Goal: Information Seeking & Learning: Learn about a topic

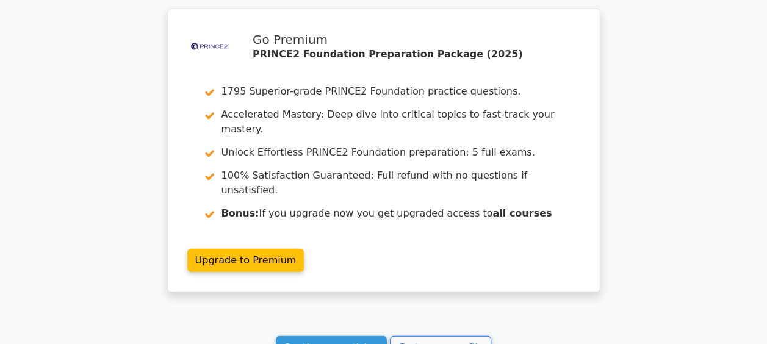
scroll to position [1714, 0]
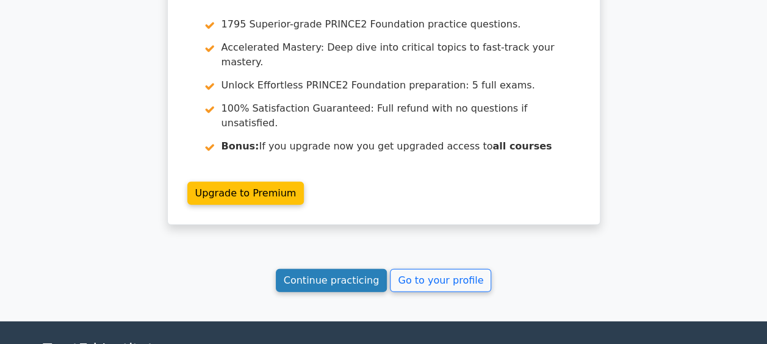
click at [347, 269] on link "Continue practicing" at bounding box center [332, 280] width 112 height 23
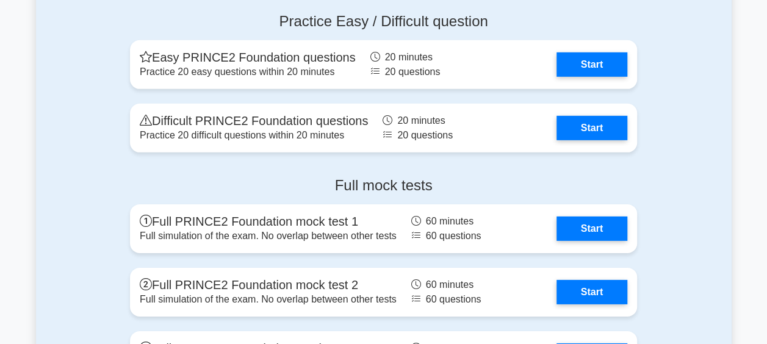
scroll to position [1830, 0]
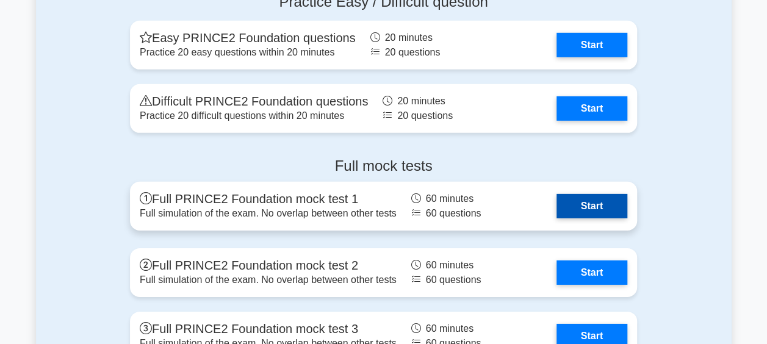
click at [583, 201] on link "Start" at bounding box center [591, 206] width 71 height 24
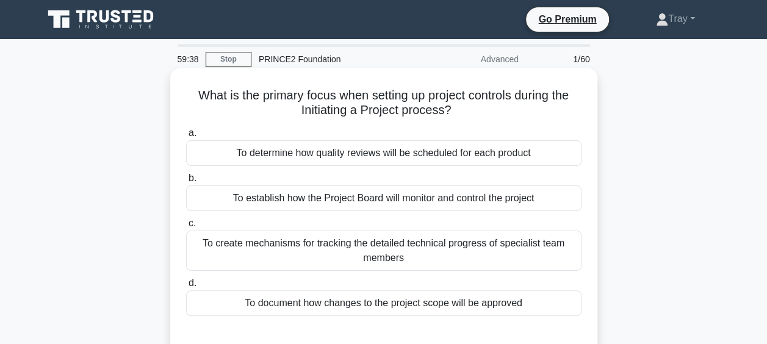
click at [328, 152] on div "To determine how quality reviews will be scheduled for each product" at bounding box center [383, 153] width 395 height 26
click at [186, 137] on input "a. To determine how quality reviews will be scheduled for each product" at bounding box center [186, 133] width 0 height 8
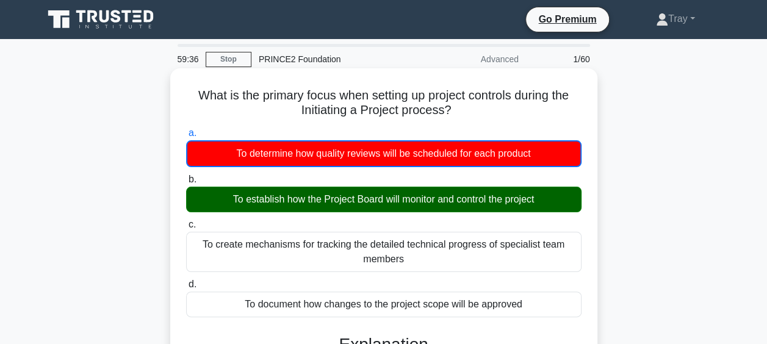
click at [354, 202] on div "To establish how the Project Board will monitor and control the project" at bounding box center [383, 200] width 395 height 26
click at [186, 184] on input "b. To establish how the Project Board will monitor and control the project" at bounding box center [186, 180] width 0 height 8
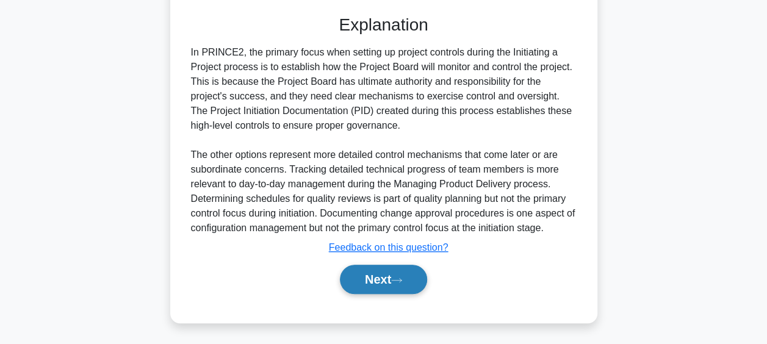
click at [376, 276] on button "Next" at bounding box center [383, 279] width 87 height 29
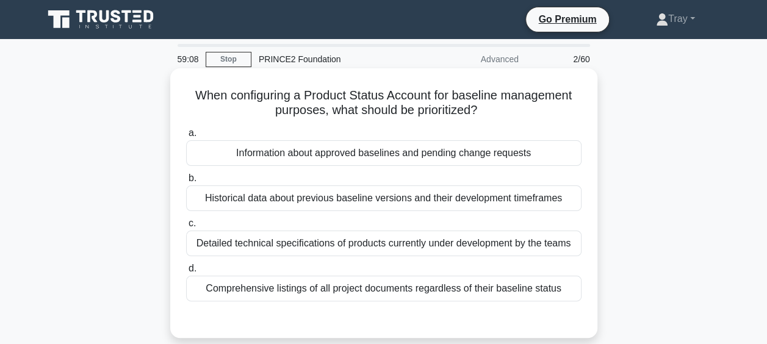
click at [357, 195] on div "Historical data about previous baseline versions and their development timefram…" at bounding box center [383, 198] width 395 height 26
click at [186, 182] on input "b. Historical data about previous baseline versions and their development timef…" at bounding box center [186, 178] width 0 height 8
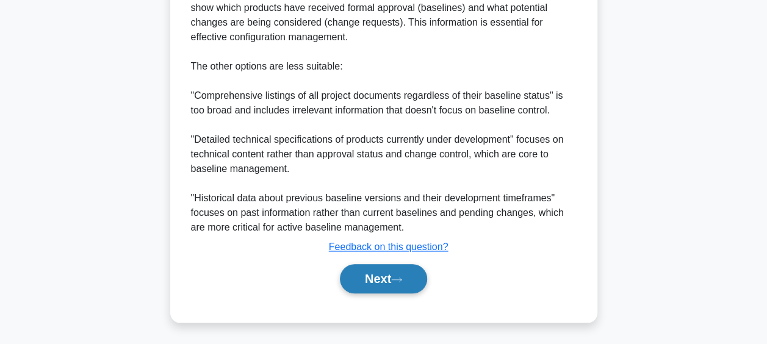
click at [391, 279] on button "Next" at bounding box center [383, 278] width 87 height 29
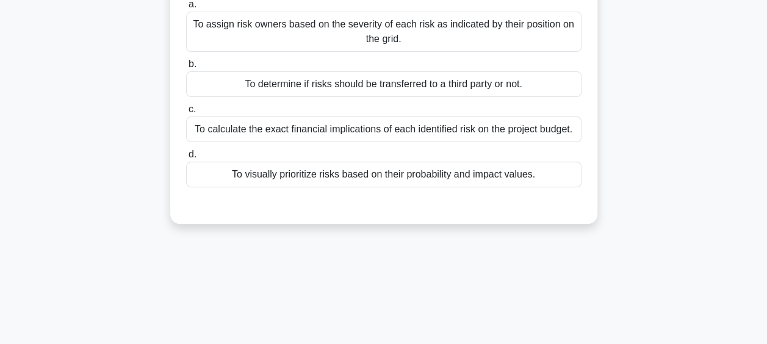
scroll to position [10, 0]
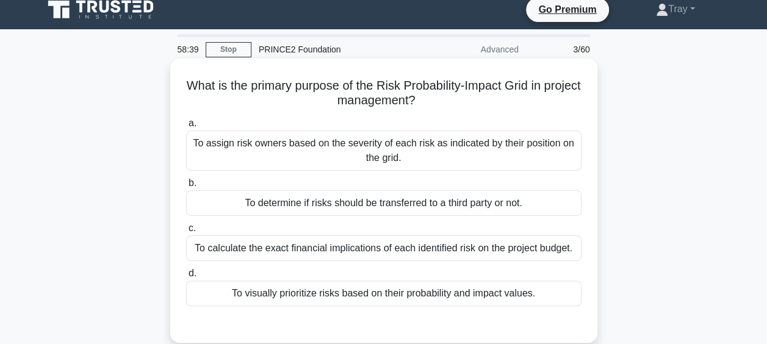
click at [337, 299] on div "To visually prioritize risks based on their probability and impact values." at bounding box center [383, 294] width 395 height 26
click at [186, 277] on input "d. To visually prioritize risks based on their probability and impact values." at bounding box center [186, 274] width 0 height 8
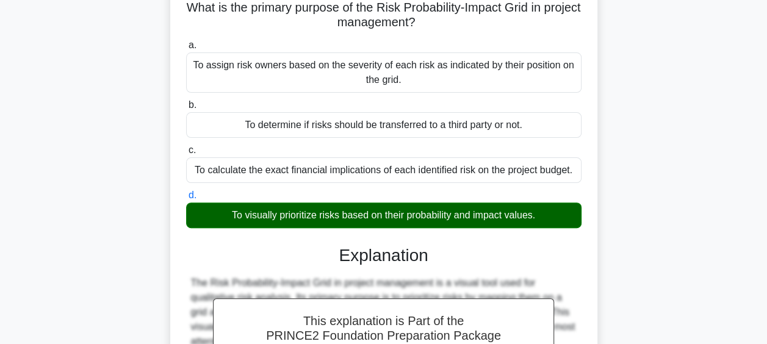
scroll to position [132, 0]
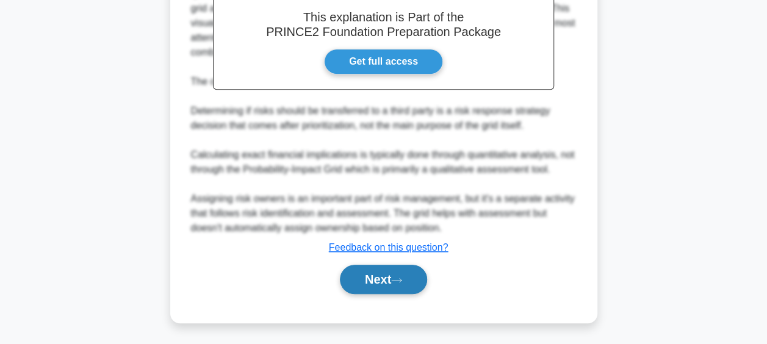
click at [392, 270] on button "Next" at bounding box center [383, 279] width 87 height 29
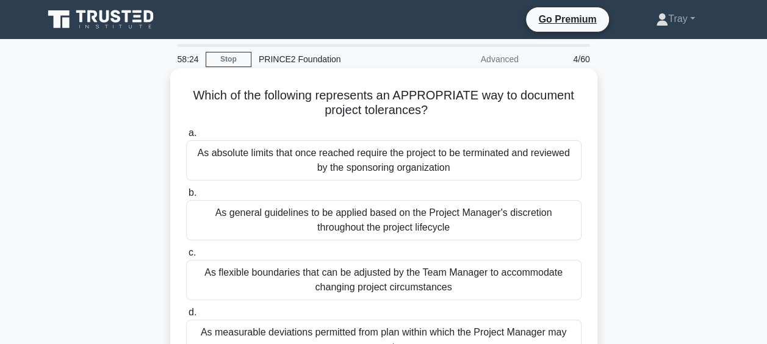
scroll to position [61, 0]
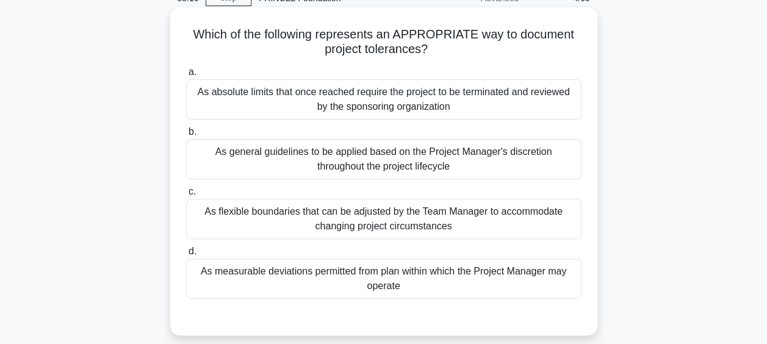
click at [393, 277] on div "As measurable deviations permitted from plan within which the Project Manager m…" at bounding box center [383, 279] width 395 height 40
click at [186, 256] on input "d. As measurable deviations permitted from plan within which the Project Manage…" at bounding box center [186, 252] width 0 height 8
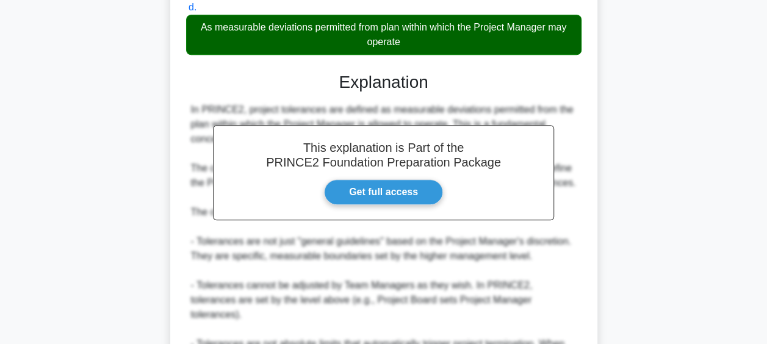
scroll to position [427, 0]
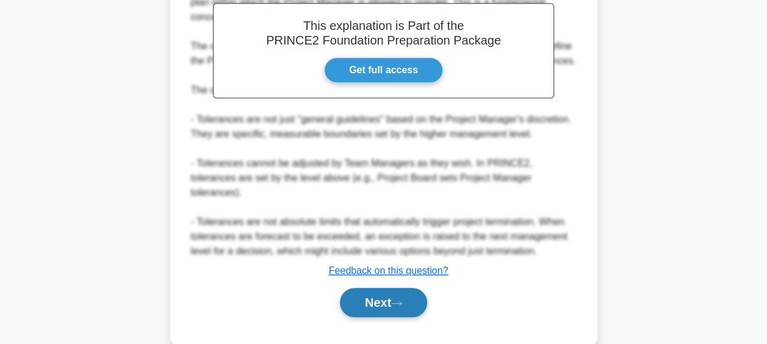
click at [392, 288] on button "Next" at bounding box center [383, 302] width 87 height 29
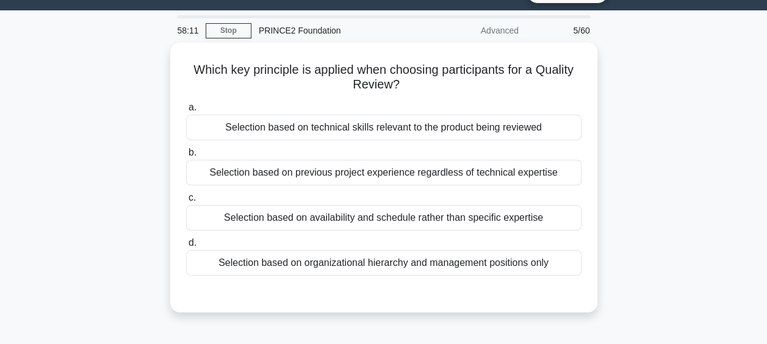
scroll to position [10, 0]
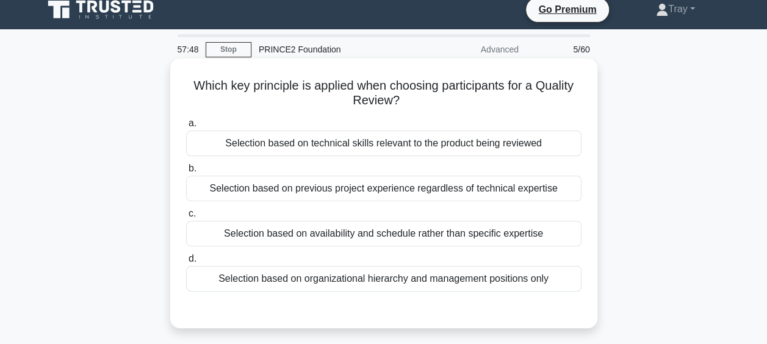
click at [380, 139] on div "Selection based on technical skills relevant to the product being reviewed" at bounding box center [383, 144] width 395 height 26
click at [186, 127] on input "a. Selection based on technical skills relevant to the product being reviewed" at bounding box center [186, 124] width 0 height 8
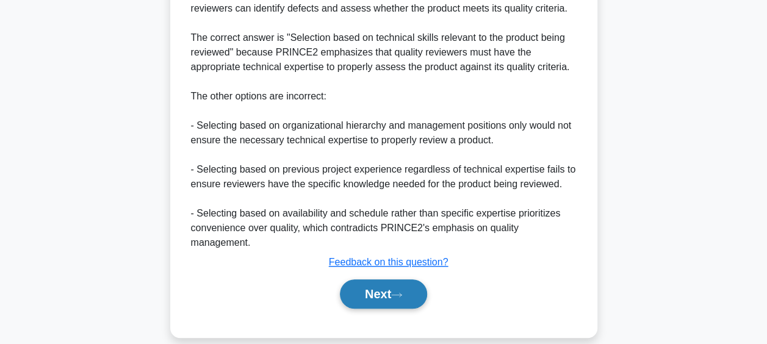
click at [373, 279] on button "Next" at bounding box center [383, 293] width 87 height 29
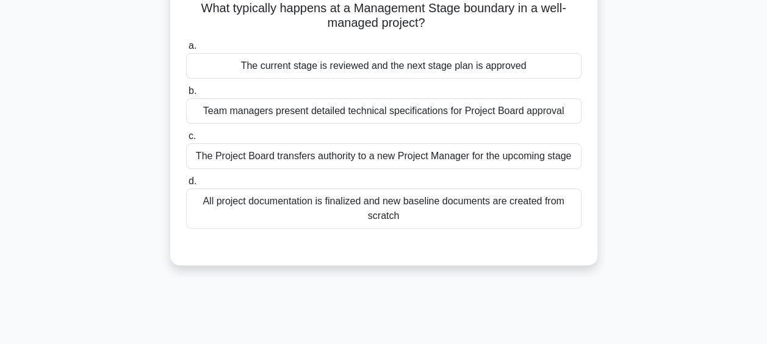
scroll to position [71, 0]
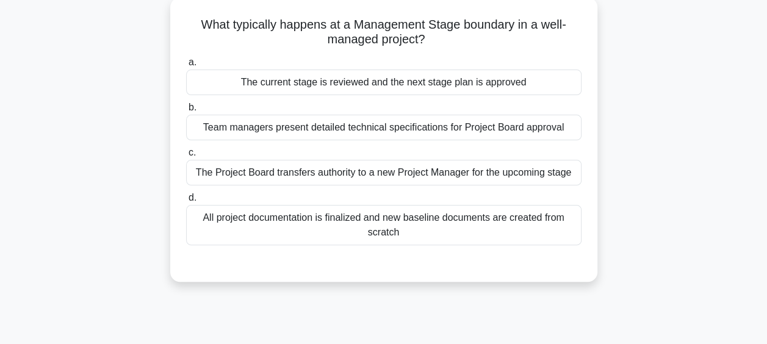
click at [377, 92] on div "The current stage is reviewed and the next stage plan is approved" at bounding box center [383, 83] width 395 height 26
click at [186, 66] on input "a. The current stage is reviewed and the next stage plan is approved" at bounding box center [186, 63] width 0 height 8
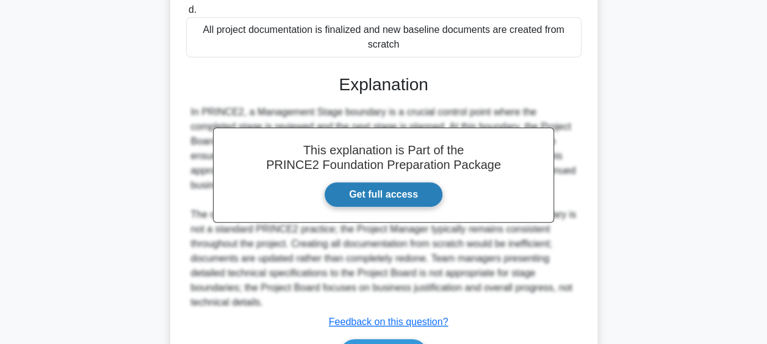
scroll to position [333, 0]
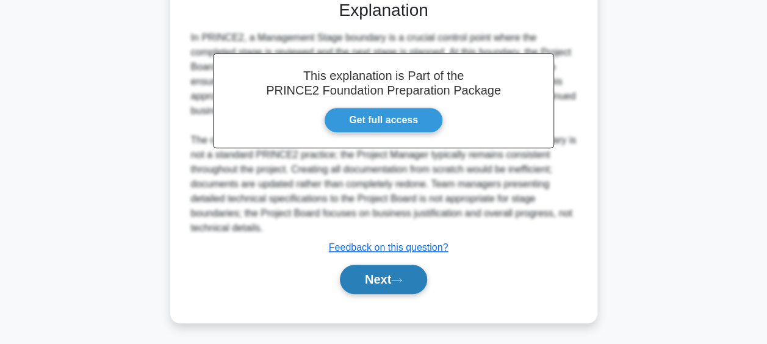
click at [381, 276] on button "Next" at bounding box center [383, 279] width 87 height 29
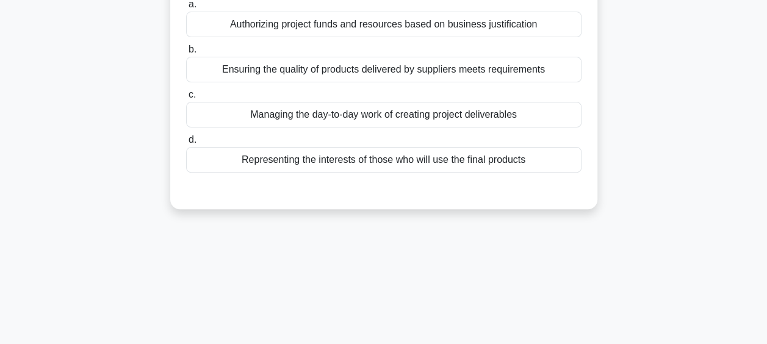
scroll to position [0, 0]
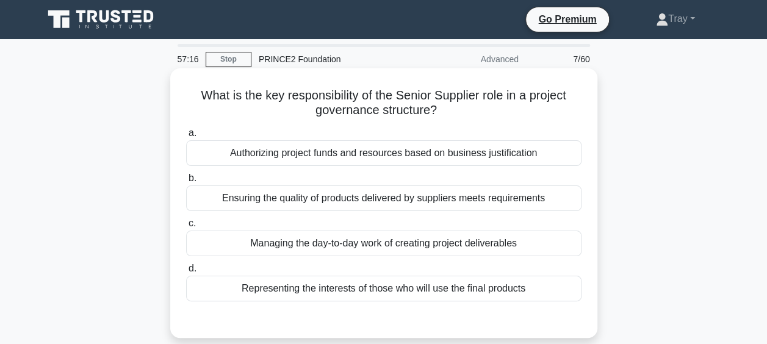
click at [375, 289] on div "Representing the interests of those who will use the final products" at bounding box center [383, 289] width 395 height 26
click at [186, 273] on input "d. Representing the interests of those who will use the final products" at bounding box center [186, 269] width 0 height 8
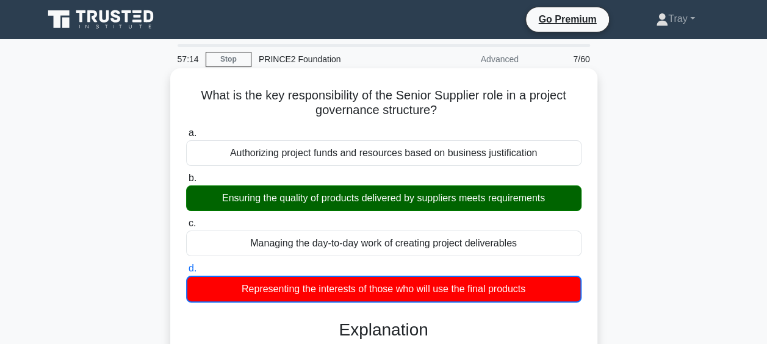
click at [369, 206] on div "Ensuring the quality of products delivered by suppliers meets requirements" at bounding box center [383, 198] width 395 height 26
click at [186, 182] on input "b. Ensuring the quality of products delivered by suppliers meets requirements" at bounding box center [186, 178] width 0 height 8
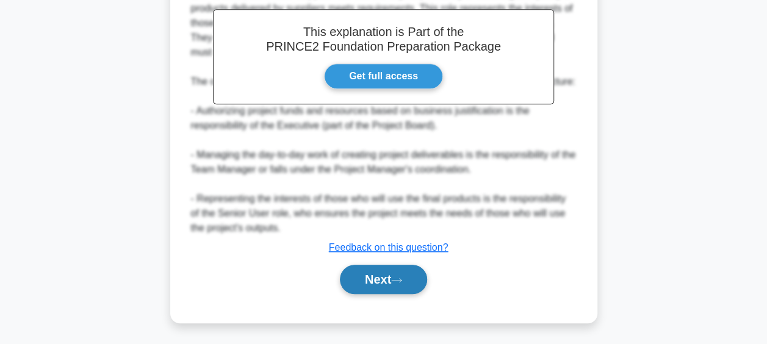
click at [374, 282] on button "Next" at bounding box center [383, 279] width 87 height 29
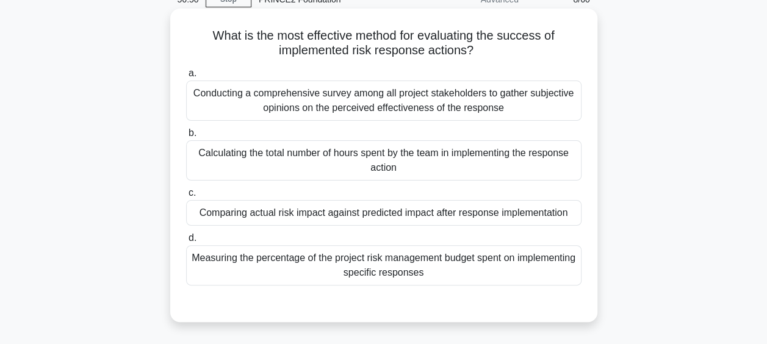
scroll to position [71, 0]
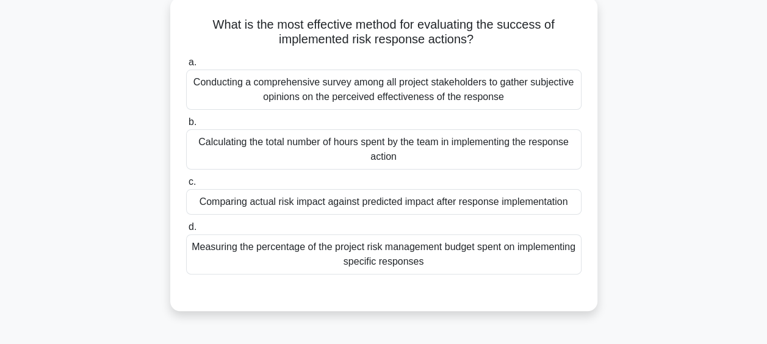
click at [428, 204] on div "Comparing actual risk impact against predicted impact after response implementa…" at bounding box center [383, 202] width 395 height 26
click at [186, 186] on input "c. Comparing actual risk impact against predicted impact after response impleme…" at bounding box center [186, 182] width 0 height 8
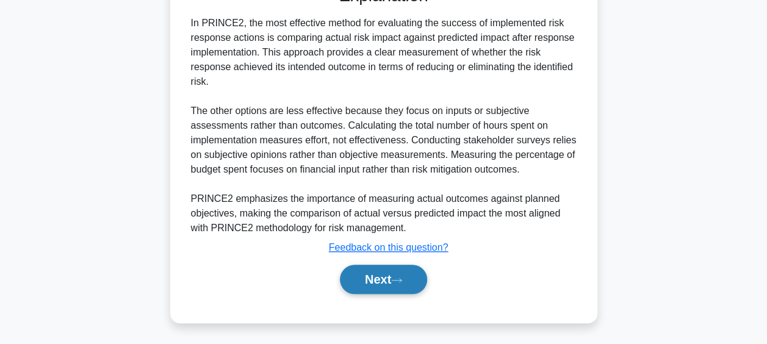
click at [381, 276] on button "Next" at bounding box center [383, 279] width 87 height 29
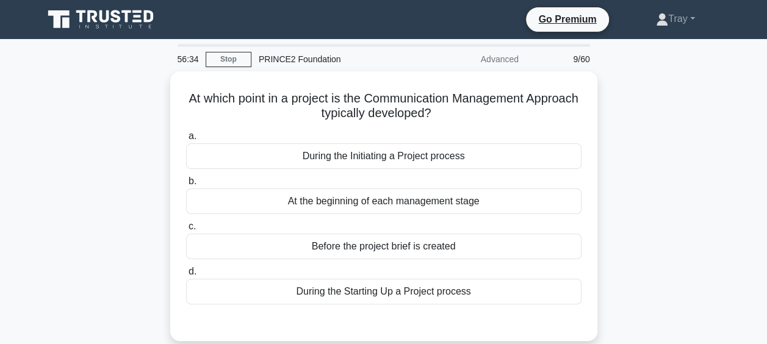
scroll to position [0, 0]
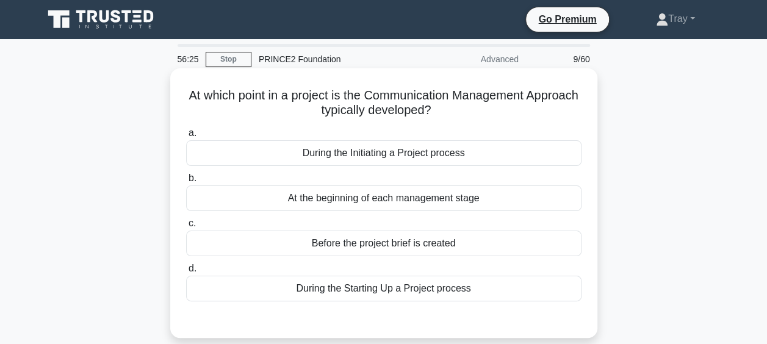
click at [434, 155] on div "During the Initiating a Project process" at bounding box center [383, 153] width 395 height 26
click at [186, 137] on input "a. During the Initiating a Project process" at bounding box center [186, 133] width 0 height 8
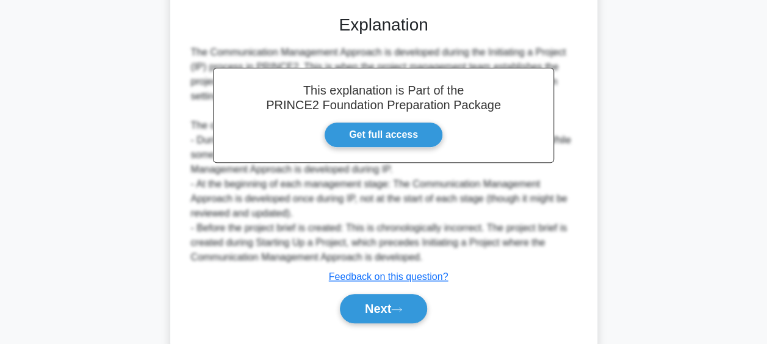
scroll to position [305, 0]
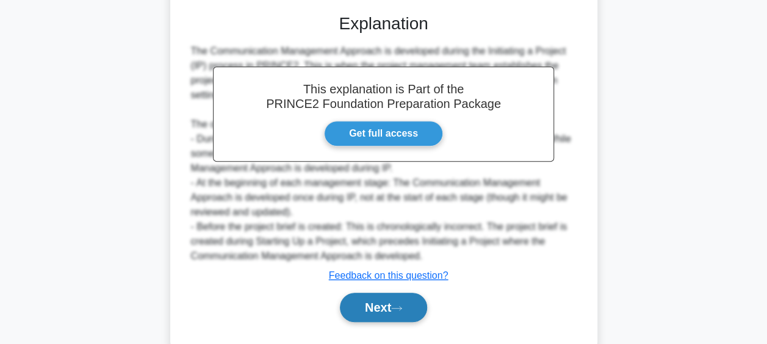
click at [402, 310] on icon at bounding box center [396, 308] width 11 height 7
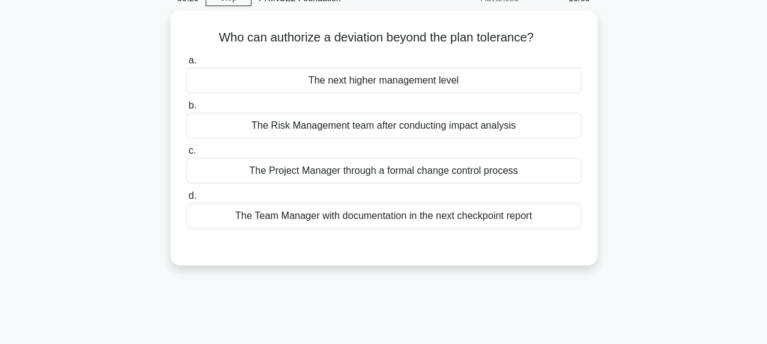
scroll to position [0, 0]
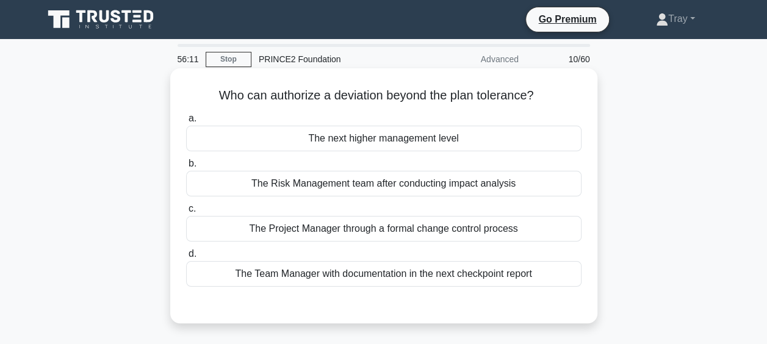
click at [402, 141] on div "The next higher management level" at bounding box center [383, 139] width 395 height 26
click at [186, 123] on input "a. The next higher management level" at bounding box center [186, 119] width 0 height 8
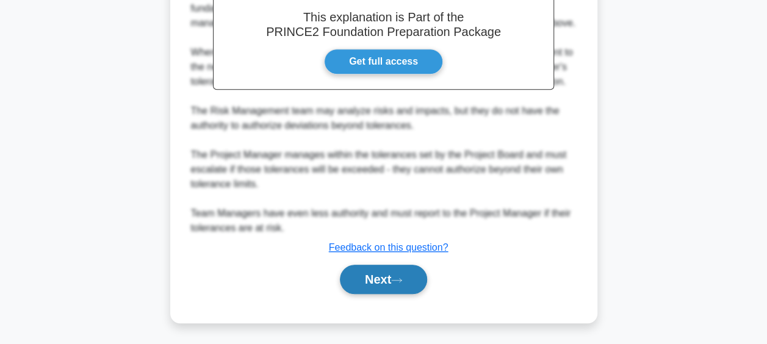
click at [362, 277] on button "Next" at bounding box center [383, 279] width 87 height 29
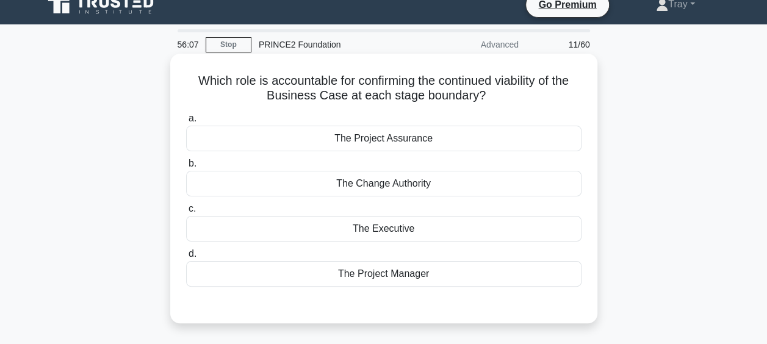
scroll to position [10, 0]
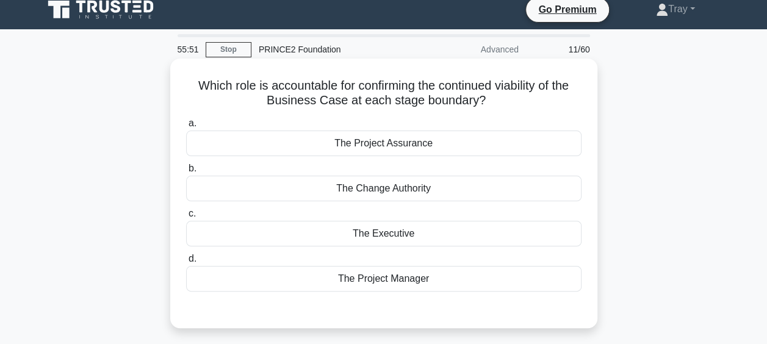
click at [404, 233] on div "The Executive" at bounding box center [383, 234] width 395 height 26
click at [186, 218] on input "c. The Executive" at bounding box center [186, 214] width 0 height 8
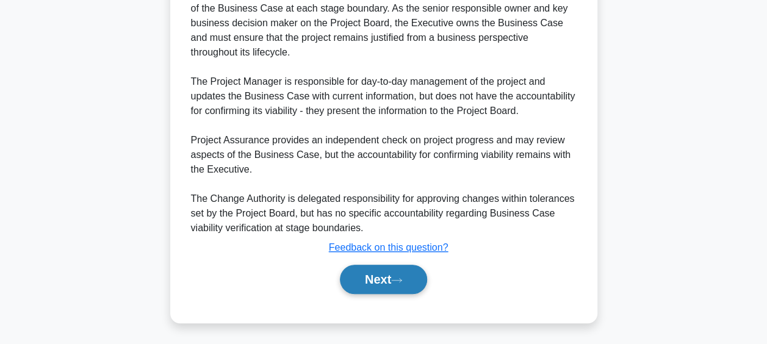
click at [393, 277] on button "Next" at bounding box center [383, 279] width 87 height 29
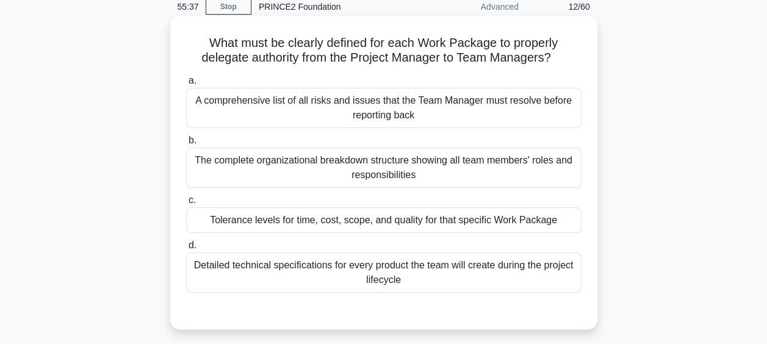
scroll to position [71, 0]
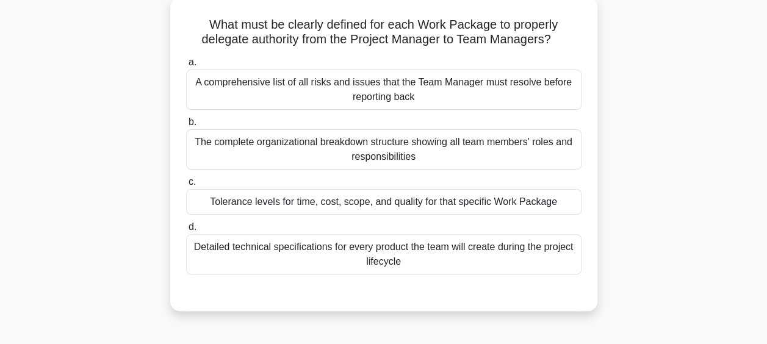
click at [415, 207] on div "Tolerance levels for time, cost, scope, and quality for that specific Work Pack…" at bounding box center [383, 202] width 395 height 26
click at [186, 186] on input "c. Tolerance levels for time, cost, scope, and quality for that specific Work P…" at bounding box center [186, 182] width 0 height 8
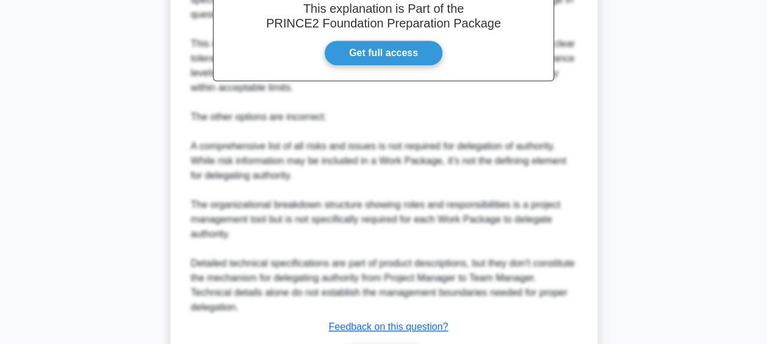
scroll to position [509, 0]
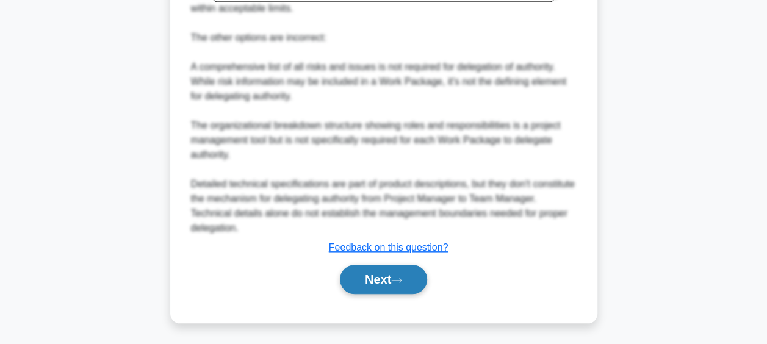
click at [377, 277] on button "Next" at bounding box center [383, 279] width 87 height 29
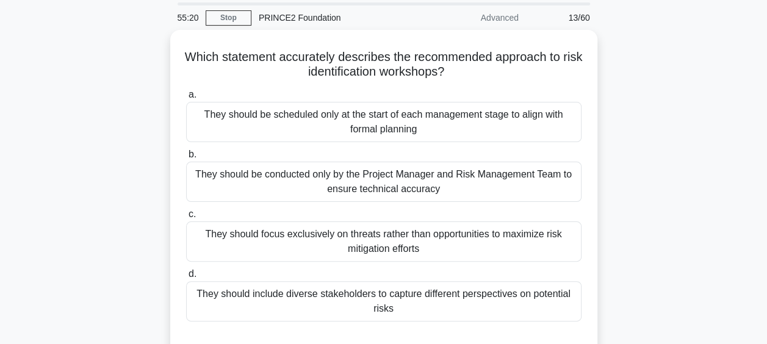
scroll to position [61, 0]
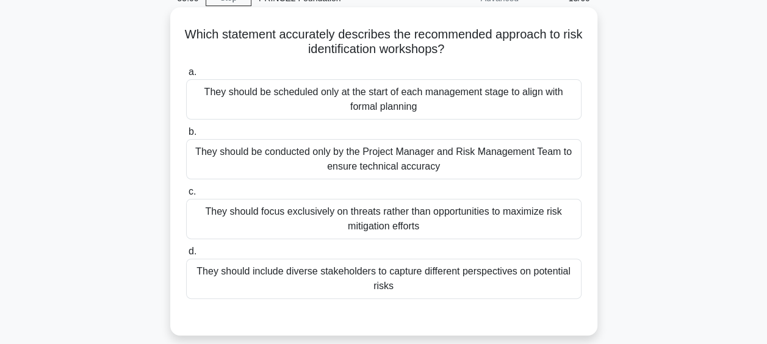
click at [424, 288] on div "They should include diverse stakeholders to capture different perspectives on p…" at bounding box center [383, 279] width 395 height 40
click at [186, 256] on input "d. They should include diverse stakeholders to capture different perspectives o…" at bounding box center [186, 252] width 0 height 8
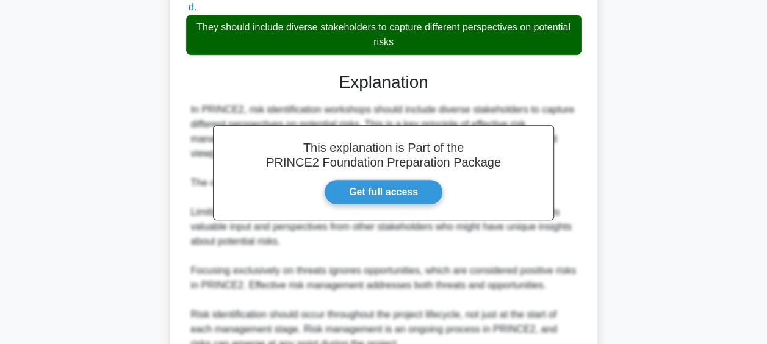
scroll to position [421, 0]
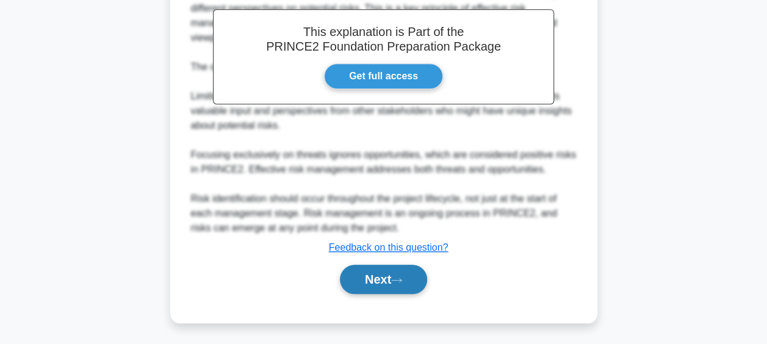
click at [387, 282] on button "Next" at bounding box center [383, 279] width 87 height 29
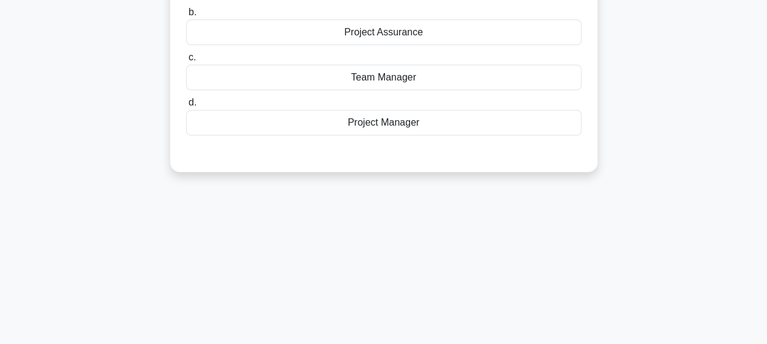
scroll to position [71, 0]
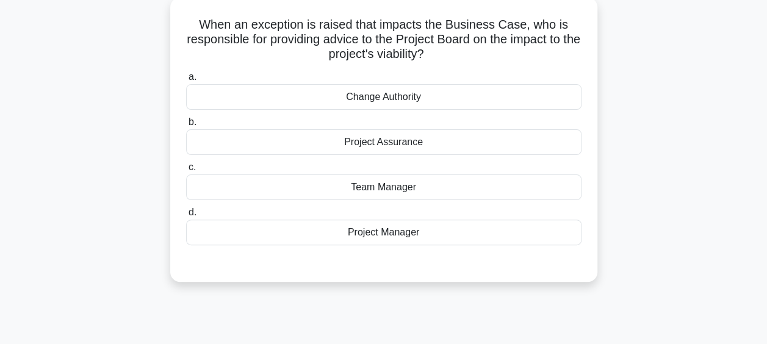
click at [395, 233] on div "Project Manager" at bounding box center [383, 233] width 395 height 26
click at [186, 216] on input "d. Project Manager" at bounding box center [186, 213] width 0 height 8
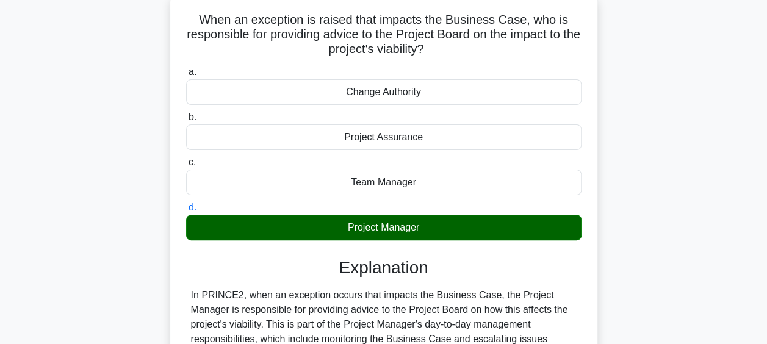
scroll to position [376, 0]
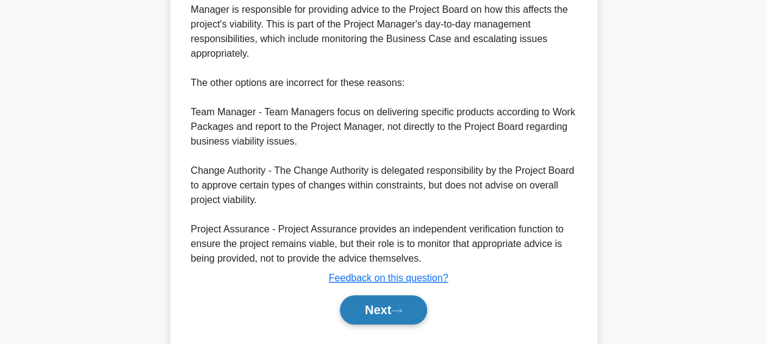
click at [390, 305] on button "Next" at bounding box center [383, 309] width 87 height 29
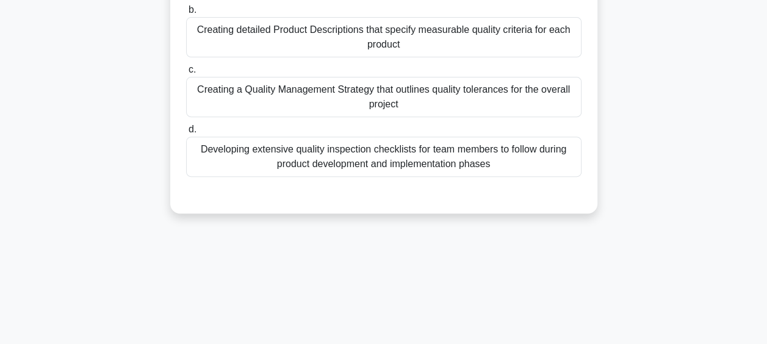
scroll to position [71, 0]
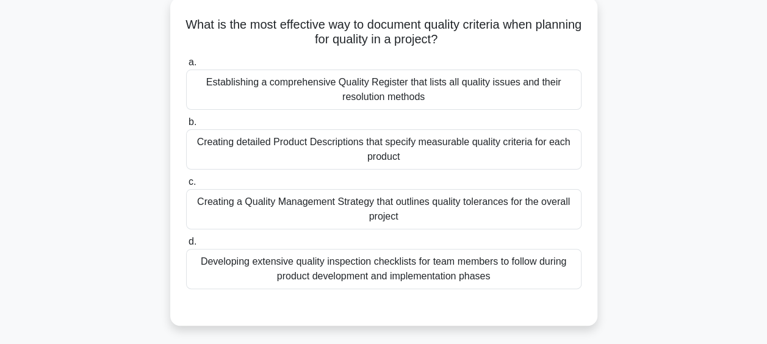
click at [423, 151] on div "Creating detailed Product Descriptions that specify measurable quality criteria…" at bounding box center [383, 149] width 395 height 40
click at [186, 126] on input "b. Creating detailed Product Descriptions that specify measurable quality crite…" at bounding box center [186, 122] width 0 height 8
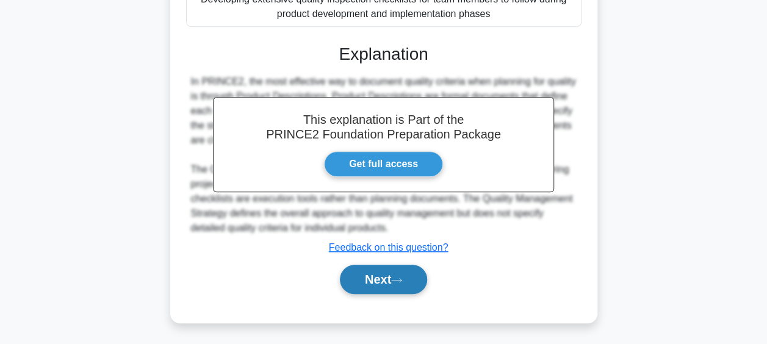
click at [387, 270] on button "Next" at bounding box center [383, 279] width 87 height 29
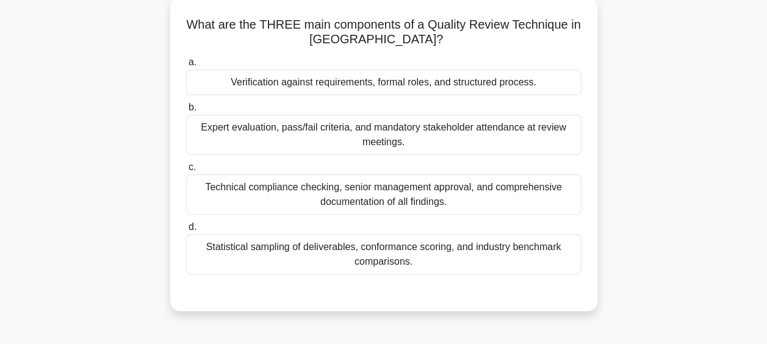
click at [361, 186] on div "Technical compliance checking, senior management approval, and comprehensive do…" at bounding box center [383, 194] width 395 height 40
click at [186, 171] on input "c. Technical compliance checking, senior management approval, and comprehensive…" at bounding box center [186, 167] width 0 height 8
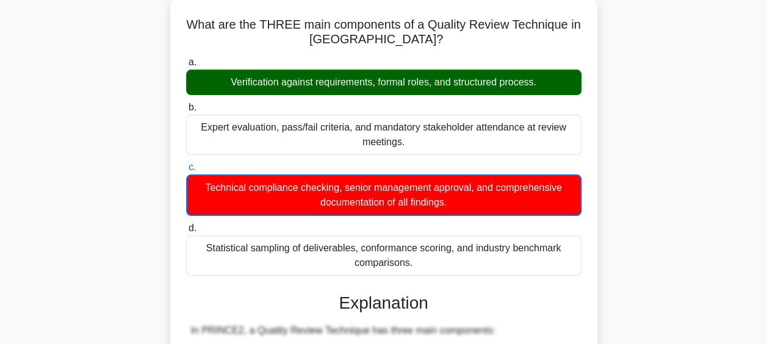
click at [367, 81] on div "Verification against requirements, formal roles, and structured process." at bounding box center [383, 83] width 395 height 26
click at [186, 66] on input "a. Verification against requirements, formal roles, and structured process." at bounding box center [186, 63] width 0 height 8
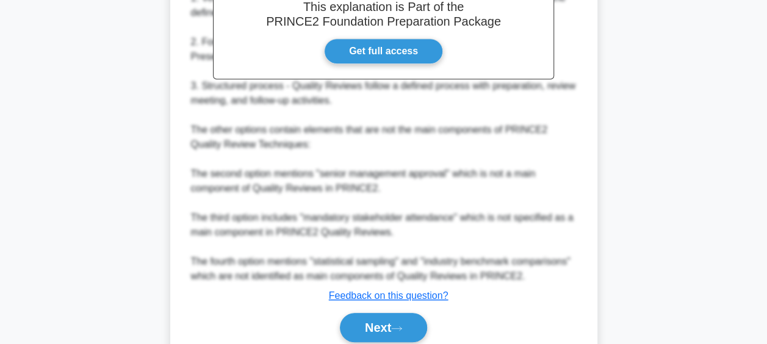
scroll to position [479, 0]
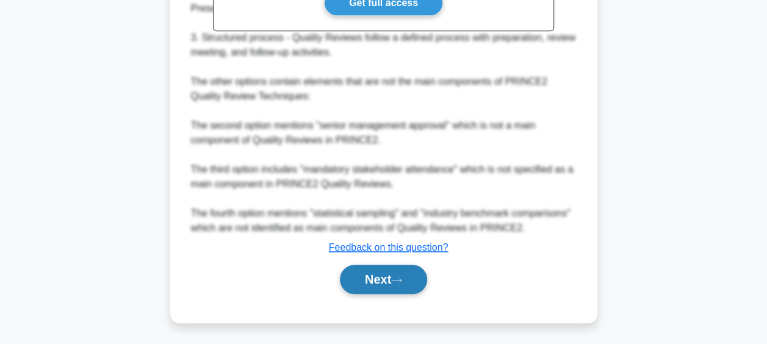
click at [376, 275] on button "Next" at bounding box center [383, 279] width 87 height 29
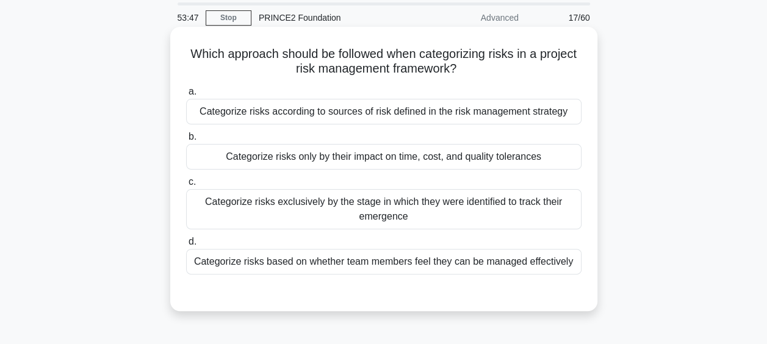
scroll to position [61, 0]
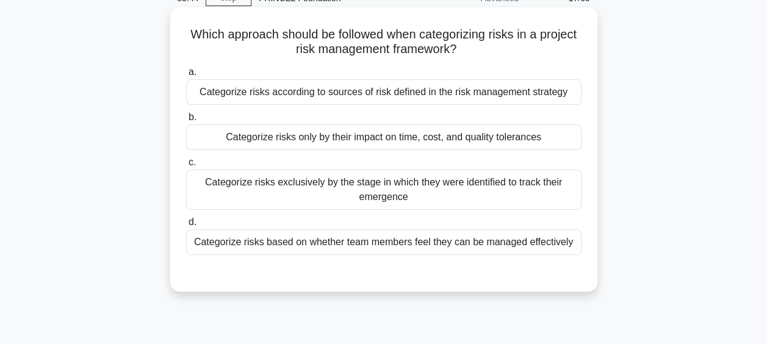
click at [417, 137] on div "Categorize risks only by their impact on time, cost, and quality tolerances" at bounding box center [383, 137] width 395 height 26
click at [186, 121] on input "b. Categorize risks only by their impact on time, cost, and quality tolerances" at bounding box center [186, 117] width 0 height 8
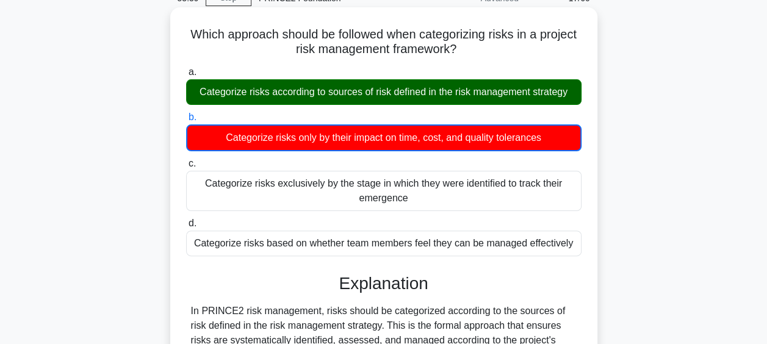
click at [436, 102] on div "Categorize risks according to sources of risk defined in the risk management st…" at bounding box center [383, 92] width 395 height 26
click at [186, 76] on input "a. Categorize risks according to sources of risk defined in the risk management…" at bounding box center [186, 72] width 0 height 8
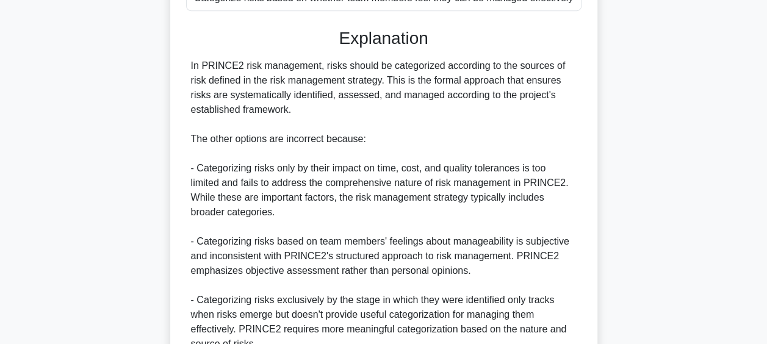
scroll to position [421, 0]
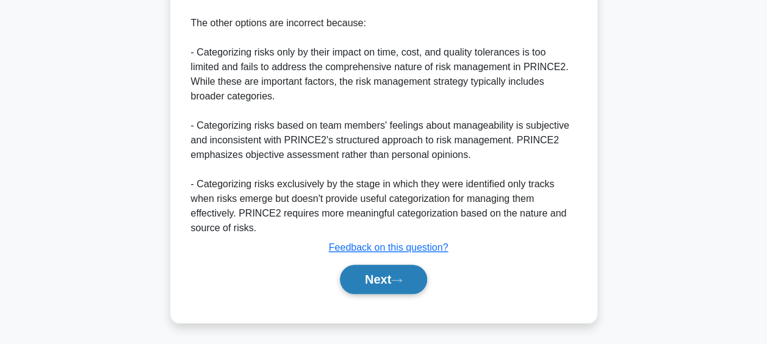
click at [384, 283] on button "Next" at bounding box center [383, 279] width 87 height 29
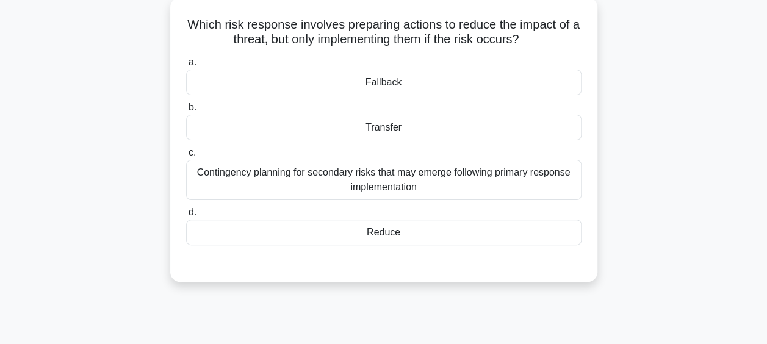
scroll to position [0, 0]
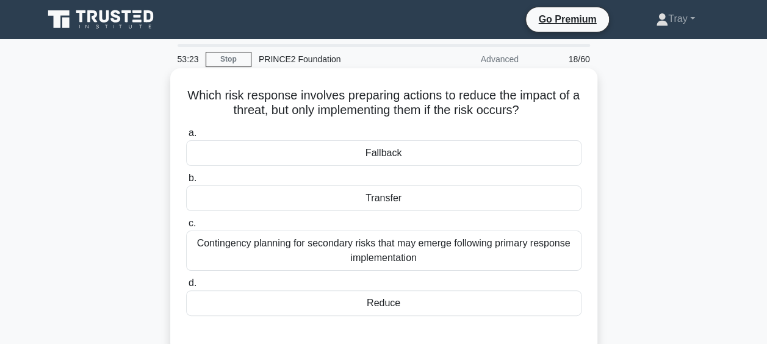
click at [363, 304] on div "Reduce" at bounding box center [383, 303] width 395 height 26
click at [186, 287] on input "d. Reduce" at bounding box center [186, 283] width 0 height 8
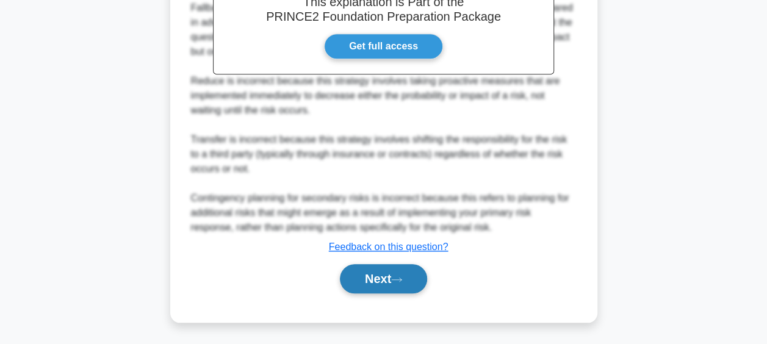
click at [377, 282] on button "Next" at bounding box center [383, 278] width 87 height 29
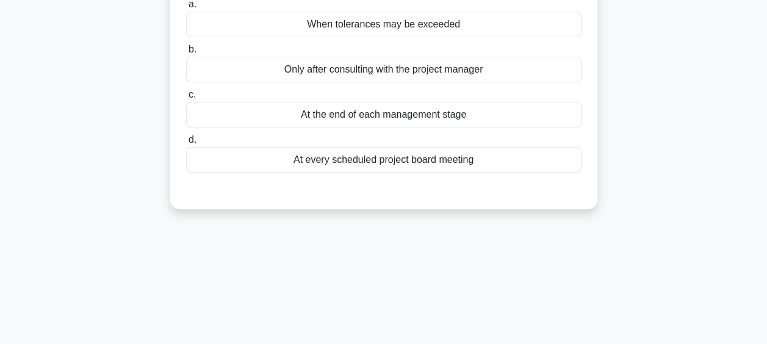
scroll to position [10, 0]
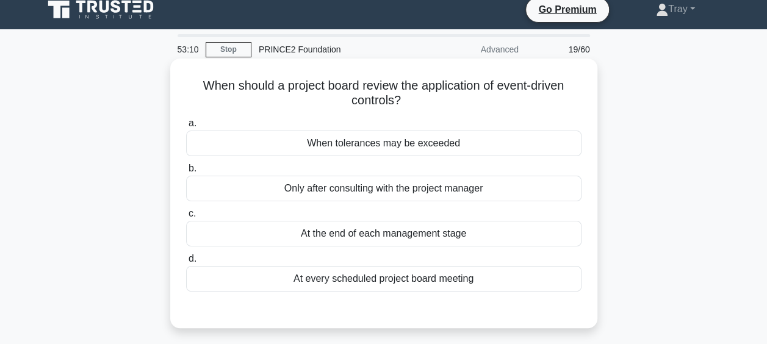
click at [423, 241] on div "At the end of each management stage" at bounding box center [383, 234] width 395 height 26
click at [186, 218] on input "c. At the end of each management stage" at bounding box center [186, 214] width 0 height 8
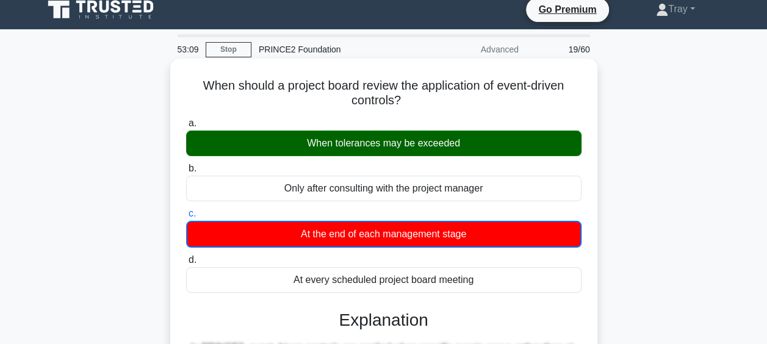
click at [420, 146] on div "When tolerances may be exceeded" at bounding box center [383, 144] width 395 height 26
click at [186, 127] on input "a. When tolerances may be exceeded" at bounding box center [186, 124] width 0 height 8
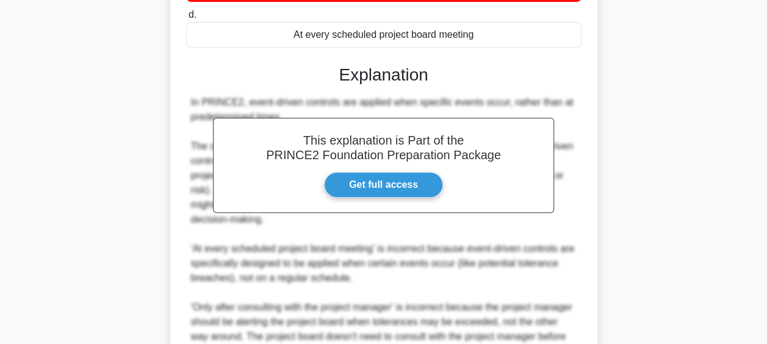
scroll to position [435, 0]
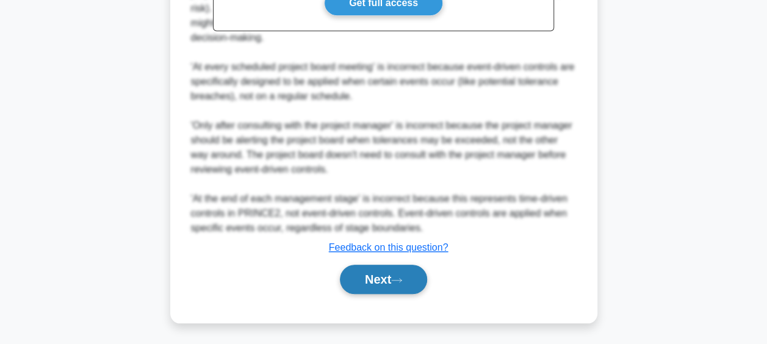
click at [388, 272] on button "Next" at bounding box center [383, 279] width 87 height 29
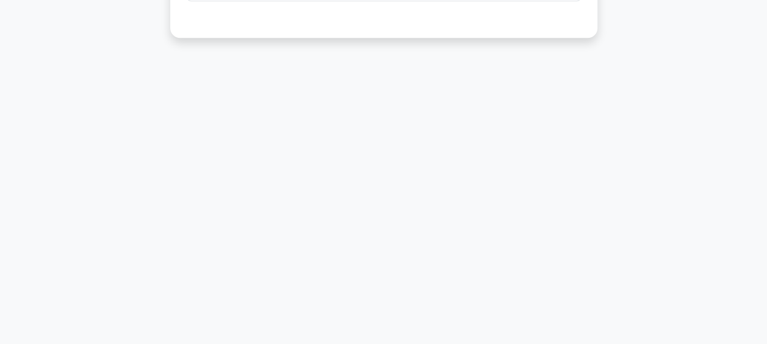
scroll to position [10, 0]
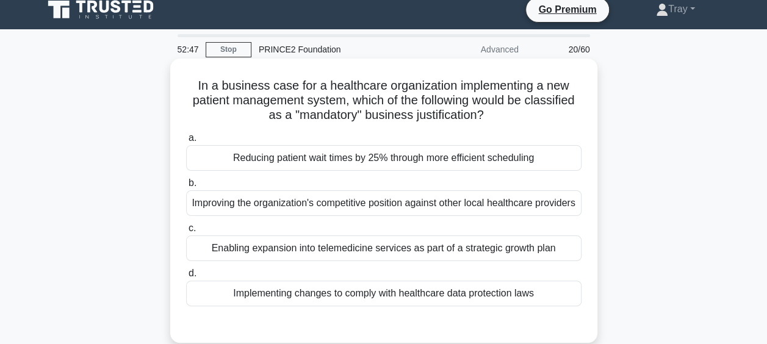
click at [439, 306] on div "Implementing changes to comply with healthcare data protection laws" at bounding box center [383, 294] width 395 height 26
click at [186, 277] on input "d. Implementing changes to comply with healthcare data protection laws" at bounding box center [186, 274] width 0 height 8
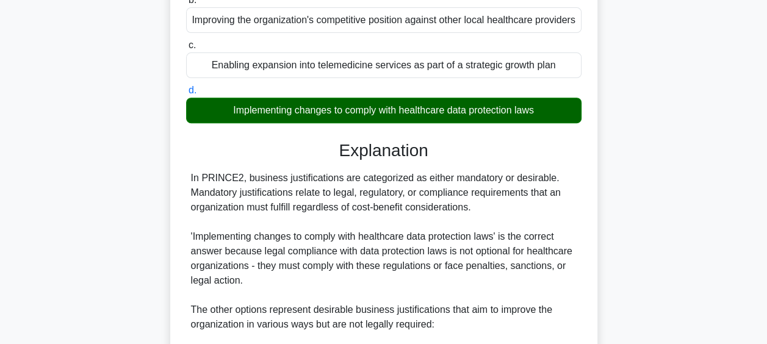
scroll to position [435, 0]
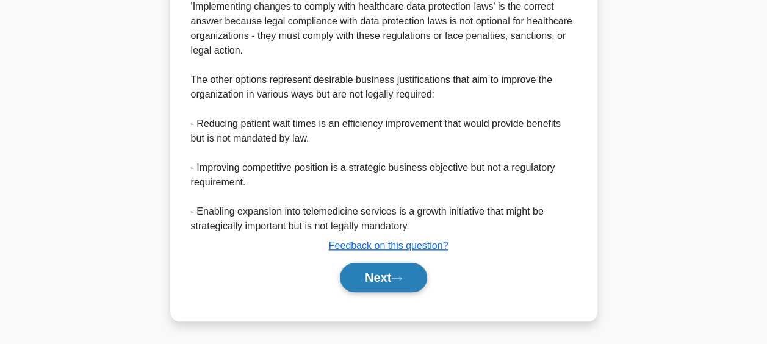
click at [399, 285] on button "Next" at bounding box center [383, 277] width 87 height 29
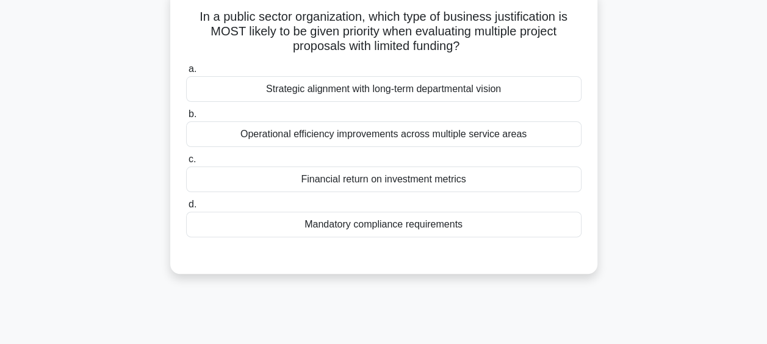
scroll to position [10, 0]
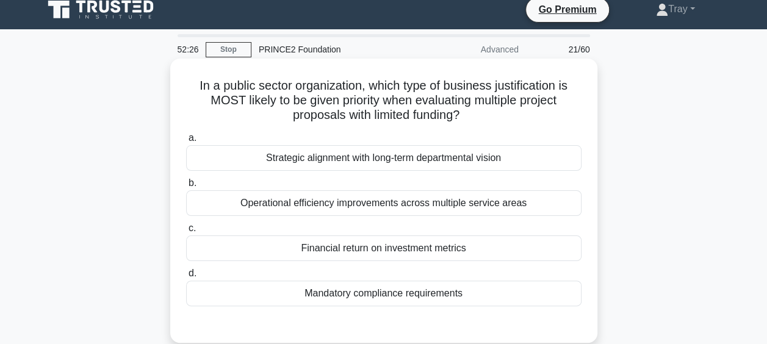
click at [387, 149] on div "Strategic alignment with long-term departmental vision" at bounding box center [383, 158] width 395 height 26
click at [186, 142] on input "a. Strategic alignment with long-term departmental vision" at bounding box center [186, 138] width 0 height 8
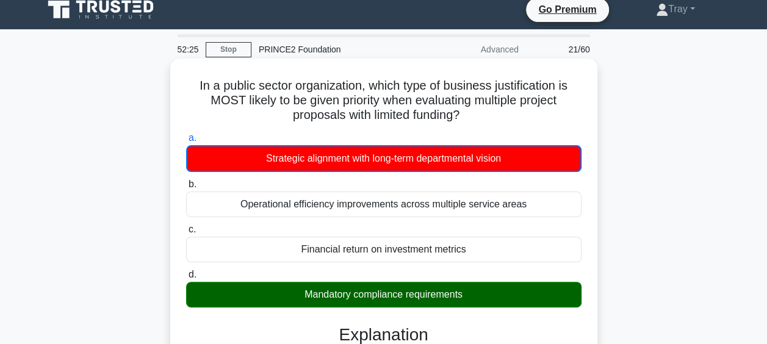
click at [404, 290] on div "Mandatory compliance requirements" at bounding box center [383, 295] width 395 height 26
click at [186, 279] on input "d. Mandatory compliance requirements" at bounding box center [186, 275] width 0 height 8
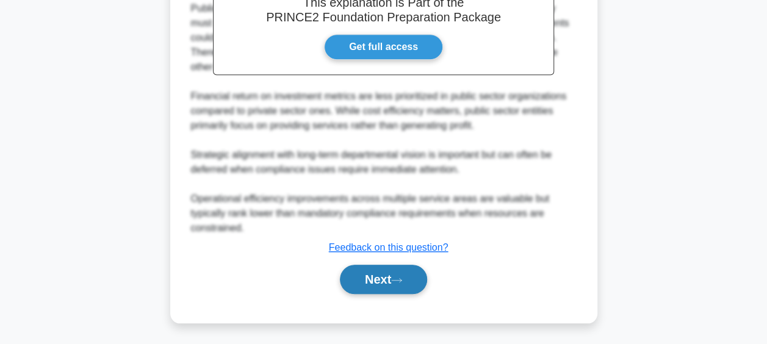
drag, startPoint x: 404, startPoint y: 281, endPoint x: 438, endPoint y: 282, distance: 33.5
click at [402, 281] on icon at bounding box center [396, 280] width 11 height 7
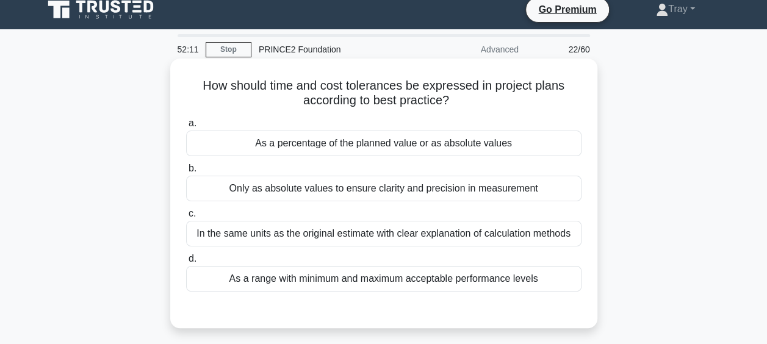
click at [395, 190] on div "Only as absolute values to ensure clarity and precision in measurement" at bounding box center [383, 189] width 395 height 26
click at [186, 173] on input "b. Only as absolute values to ensure clarity and precision in measurement" at bounding box center [186, 169] width 0 height 8
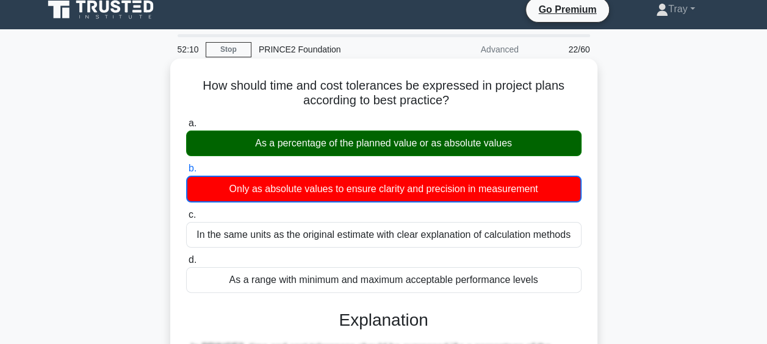
click at [402, 143] on div "As a percentage of the planned value or as absolute values" at bounding box center [383, 144] width 395 height 26
click at [186, 127] on input "a. As a percentage of the planned value or as absolute values" at bounding box center [186, 124] width 0 height 8
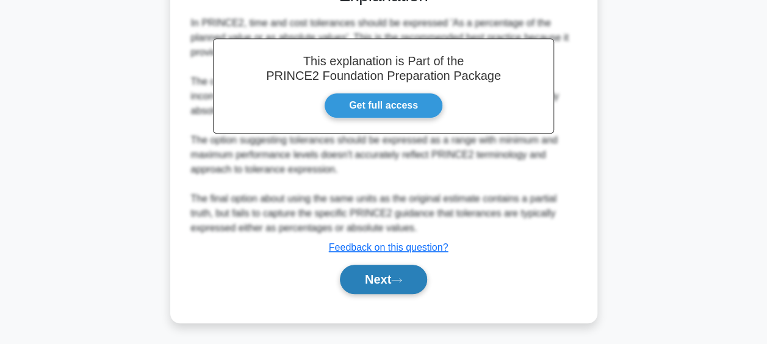
drag, startPoint x: 387, startPoint y: 274, endPoint x: 401, endPoint y: 273, distance: 14.0
click at [387, 274] on button "Next" at bounding box center [383, 279] width 87 height 29
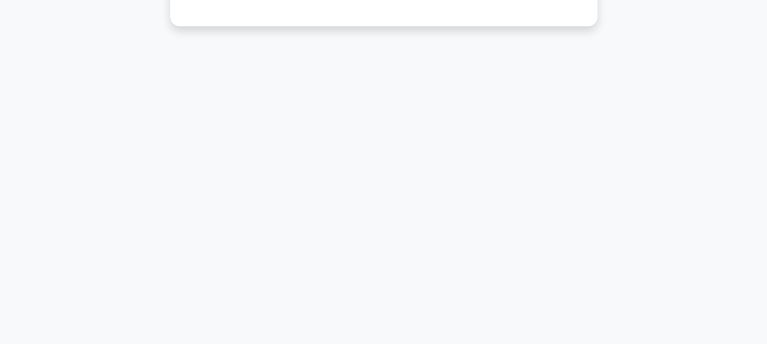
scroll to position [71, 0]
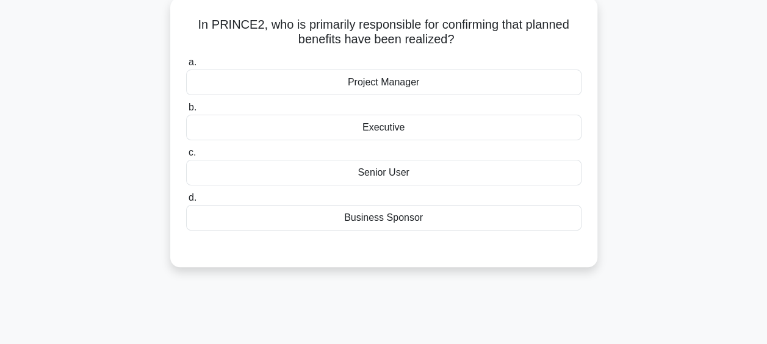
click at [394, 174] on div "Senior User" at bounding box center [383, 173] width 395 height 26
click at [186, 157] on input "c. Senior User" at bounding box center [186, 153] width 0 height 8
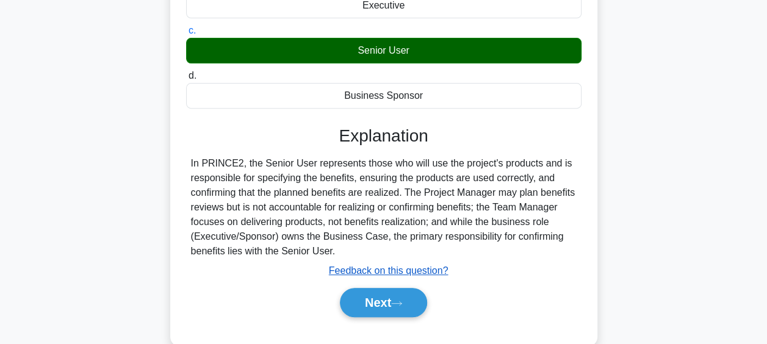
scroll to position [315, 0]
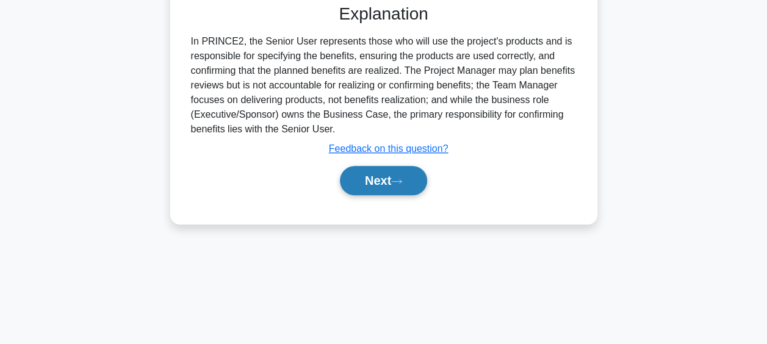
click at [366, 193] on button "Next" at bounding box center [383, 180] width 87 height 29
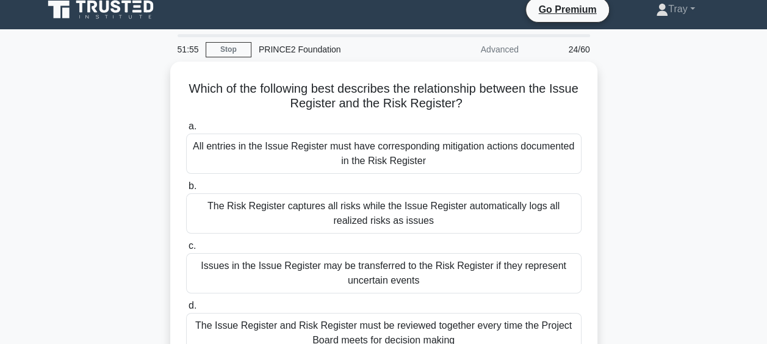
scroll to position [71, 0]
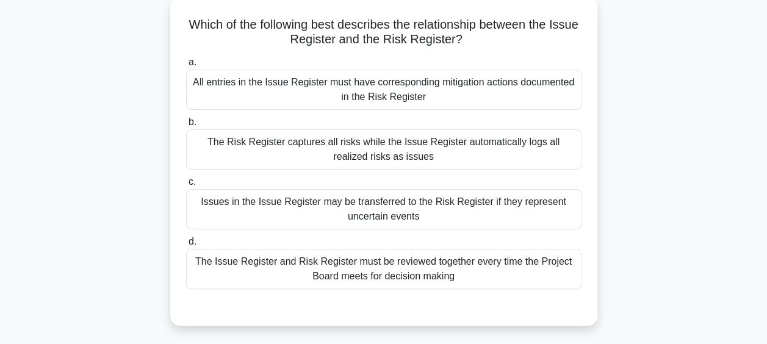
click at [414, 148] on div "The Risk Register captures all risks while the Issue Register automatically log…" at bounding box center [383, 149] width 395 height 40
click at [186, 126] on input "b. The Risk Register captures all risks while the Issue Register automatically …" at bounding box center [186, 122] width 0 height 8
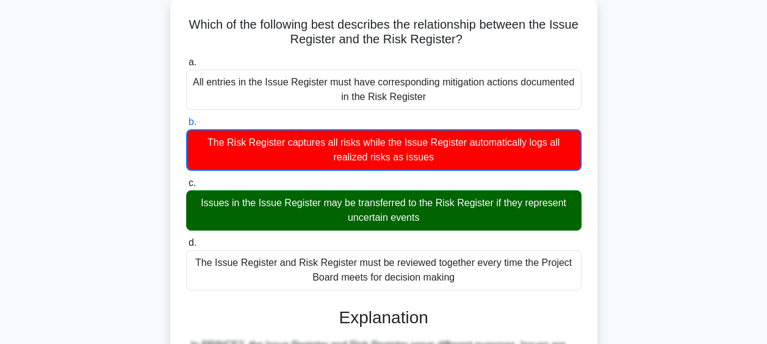
click at [400, 211] on div "Issues in the Issue Register may be transferred to the Risk Register if they re…" at bounding box center [383, 210] width 395 height 40
click at [186, 187] on input "c. Issues in the Issue Register may be transferred to the Risk Register if they…" at bounding box center [186, 183] width 0 height 8
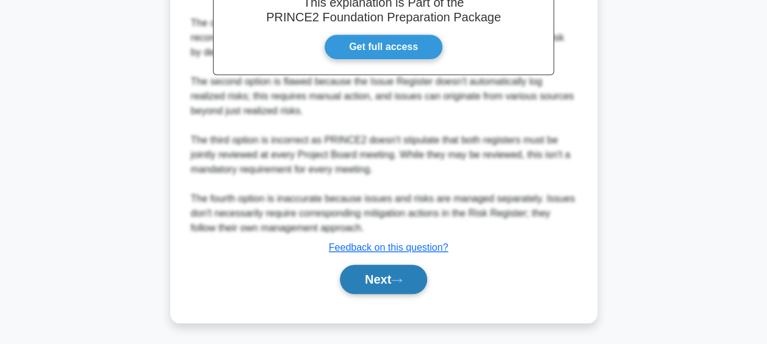
click at [392, 274] on button "Next" at bounding box center [383, 279] width 87 height 29
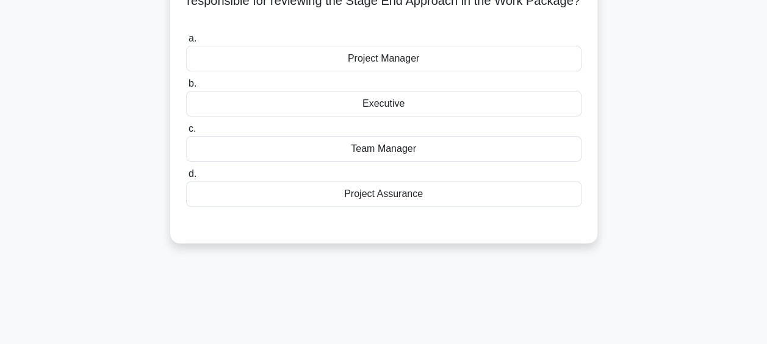
scroll to position [10, 0]
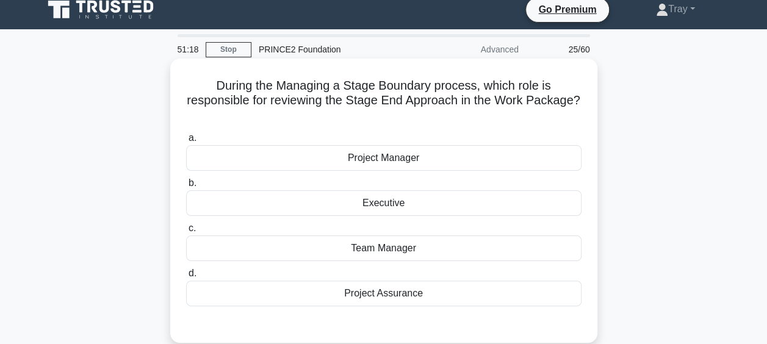
click at [390, 246] on div "Team Manager" at bounding box center [383, 248] width 395 height 26
click at [186, 232] on input "c. Team Manager" at bounding box center [186, 228] width 0 height 8
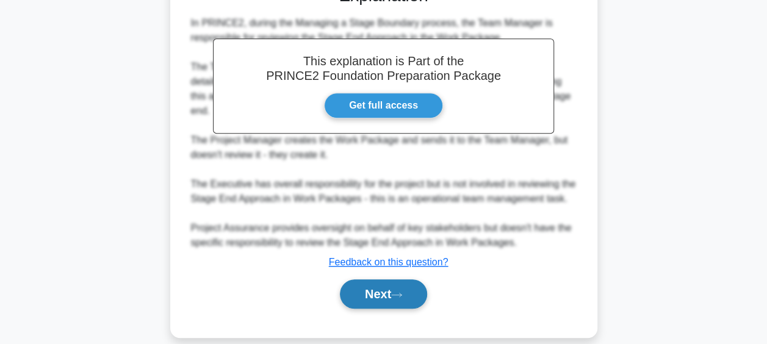
click at [389, 279] on button "Next" at bounding box center [383, 293] width 87 height 29
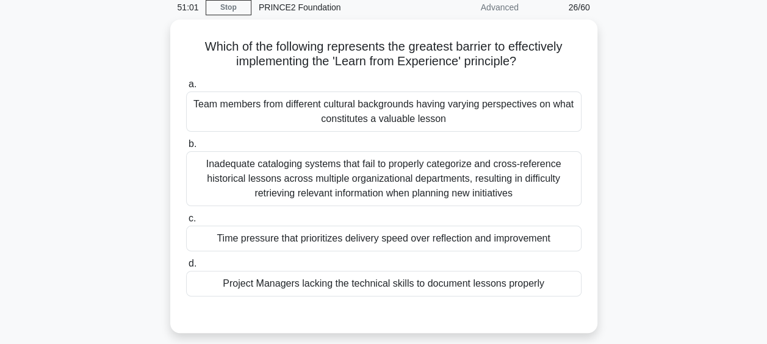
scroll to position [71, 0]
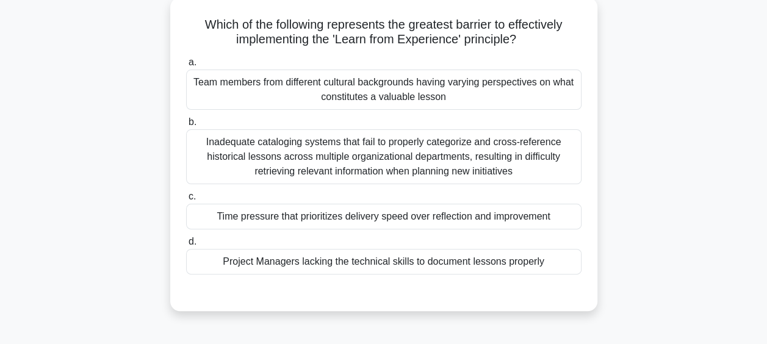
click at [428, 152] on div "Inadequate cataloging systems that fail to properly categorize and cross-refere…" at bounding box center [383, 156] width 395 height 55
click at [186, 126] on input "b. Inadequate cataloging systems that fail to properly categorize and cross-ref…" at bounding box center [186, 122] width 0 height 8
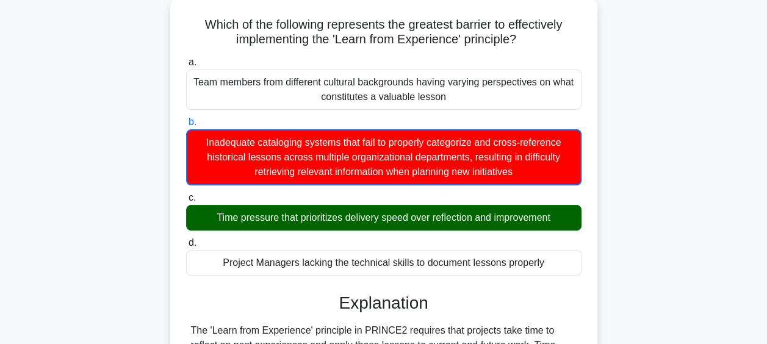
click at [427, 221] on div "Time pressure that prioritizes delivery speed over reflection and improvement" at bounding box center [383, 218] width 395 height 26
click at [186, 202] on input "c. Time pressure that prioritizes delivery speed over reflection and improvement" at bounding box center [186, 198] width 0 height 8
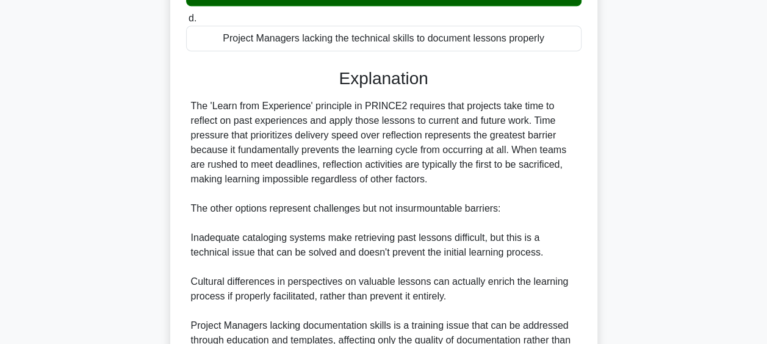
scroll to position [421, 0]
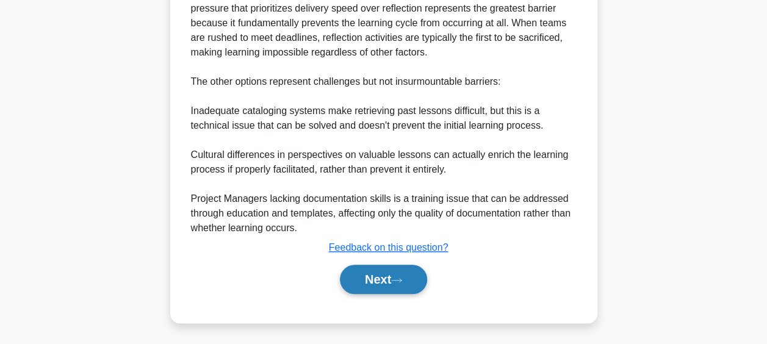
click at [395, 281] on button "Next" at bounding box center [383, 279] width 87 height 29
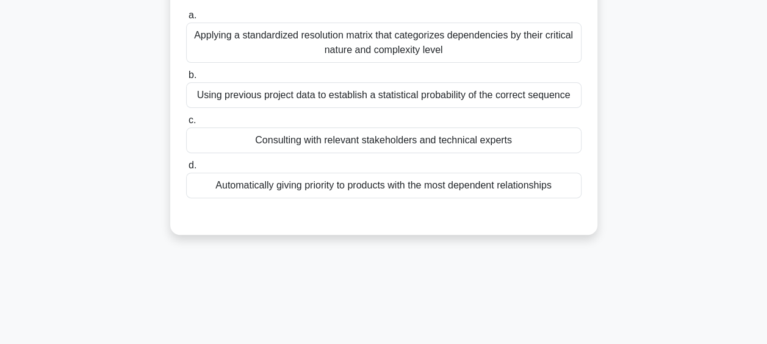
scroll to position [71, 0]
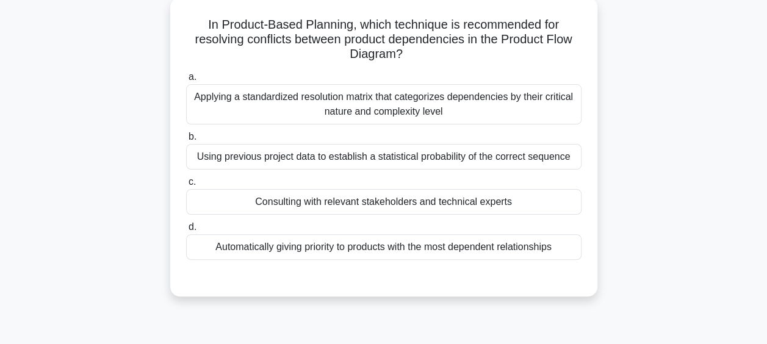
click at [357, 115] on div "Applying a standardized resolution matrix that categorizes dependencies by thei…" at bounding box center [383, 104] width 395 height 40
click at [186, 81] on input "a. Applying a standardized resolution matrix that categorizes dependencies by t…" at bounding box center [186, 77] width 0 height 8
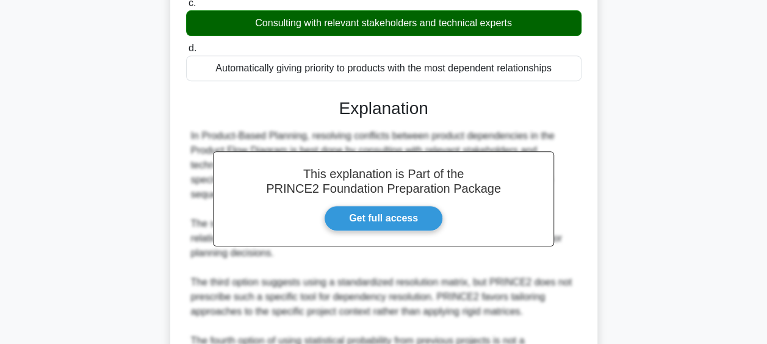
scroll to position [376, 0]
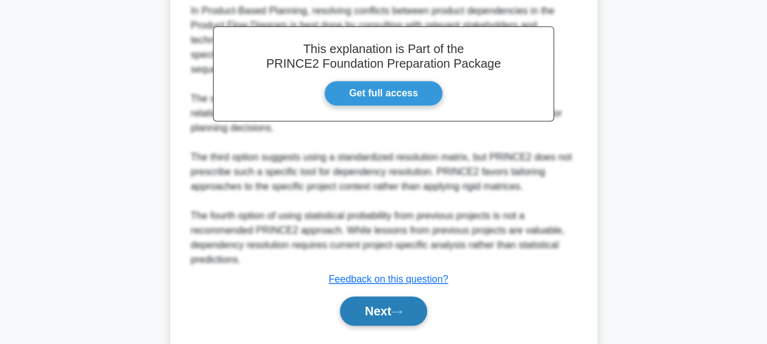
click at [370, 302] on button "Next" at bounding box center [383, 310] width 87 height 29
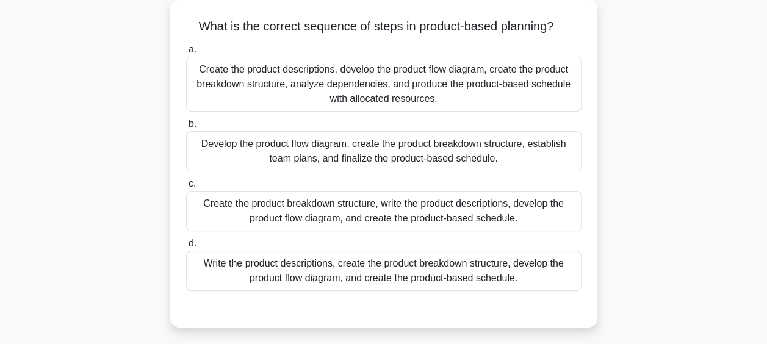
scroll to position [71, 0]
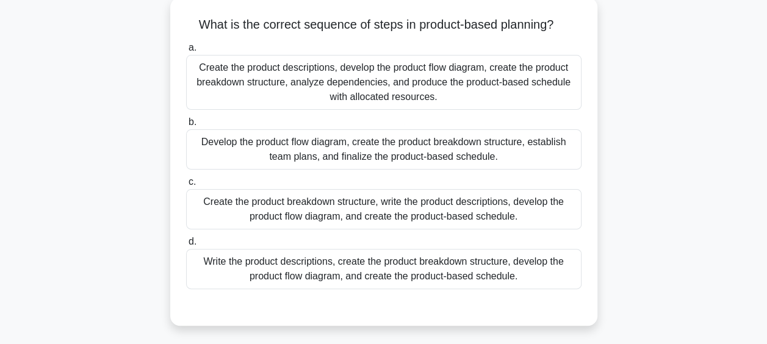
click at [460, 268] on div "Write the product descriptions, create the product breakdown structure, develop…" at bounding box center [383, 269] width 395 height 40
click at [186, 246] on input "d. Write the product descriptions, create the product breakdown structure, deve…" at bounding box center [186, 242] width 0 height 8
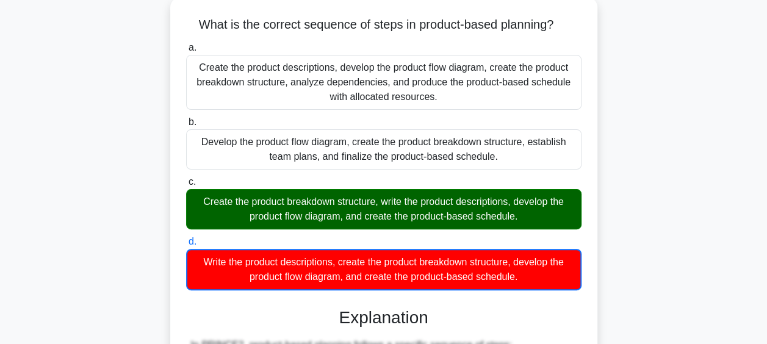
click at [387, 218] on div "Create the product breakdown structure, write the product descriptions, develop…" at bounding box center [383, 209] width 395 height 40
click at [186, 186] on input "c. Create the product breakdown structure, write the product descriptions, deve…" at bounding box center [186, 182] width 0 height 8
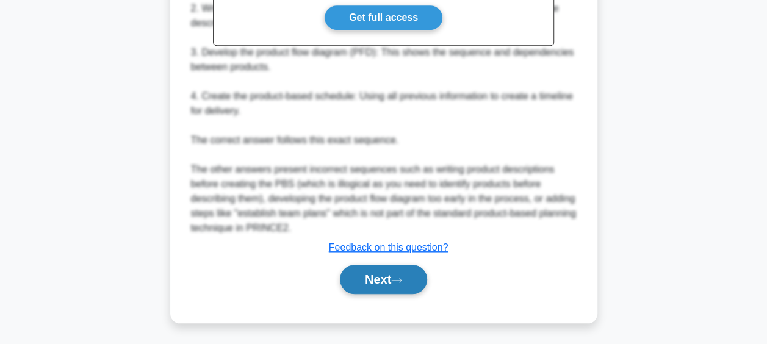
click at [384, 277] on button "Next" at bounding box center [383, 279] width 87 height 29
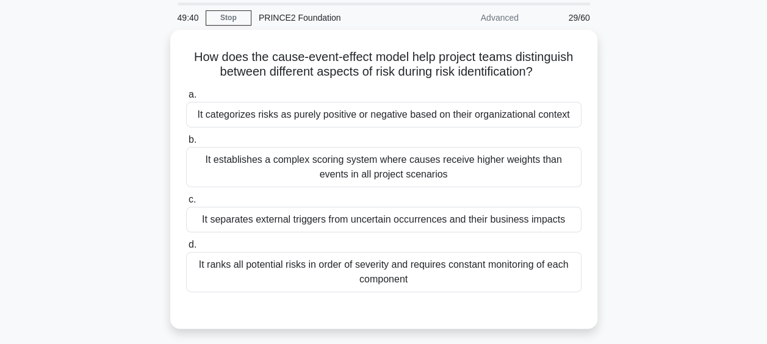
scroll to position [61, 0]
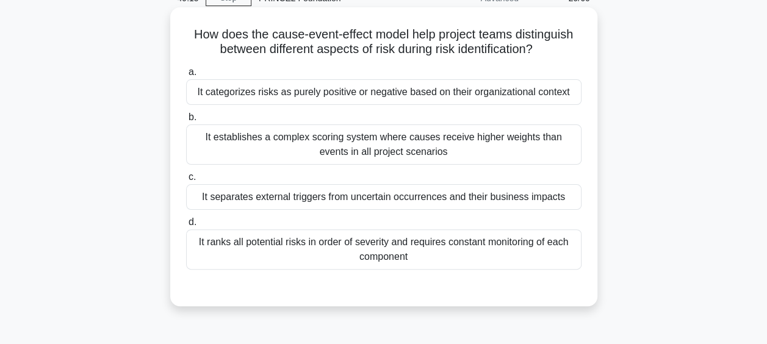
click at [465, 239] on div "It ranks all potential risks in order of severity and requires constant monitor…" at bounding box center [383, 249] width 395 height 40
click at [186, 226] on input "d. It ranks all potential risks in order of severity and requires constant moni…" at bounding box center [186, 222] width 0 height 8
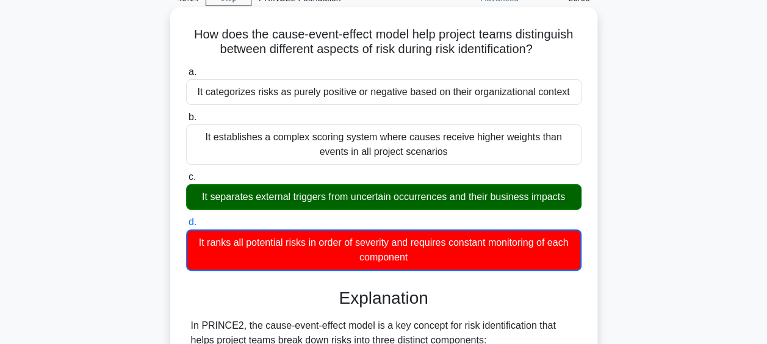
click at [450, 201] on div "It separates external triggers from uncertain occurrences and their business im…" at bounding box center [383, 197] width 395 height 26
click at [186, 181] on input "c. It separates external triggers from uncertain occurrences and their business…" at bounding box center [186, 177] width 0 height 8
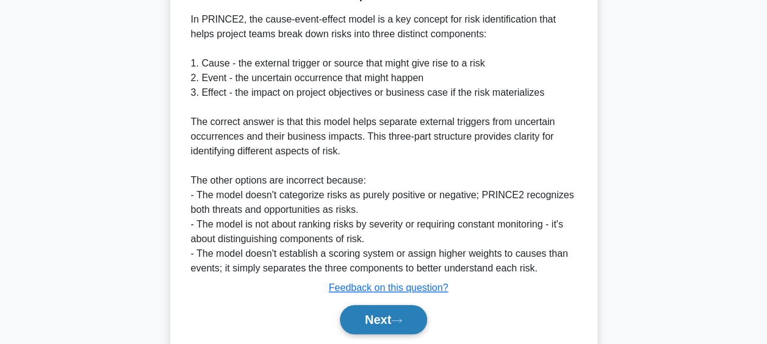
click at [390, 307] on button "Next" at bounding box center [383, 319] width 87 height 29
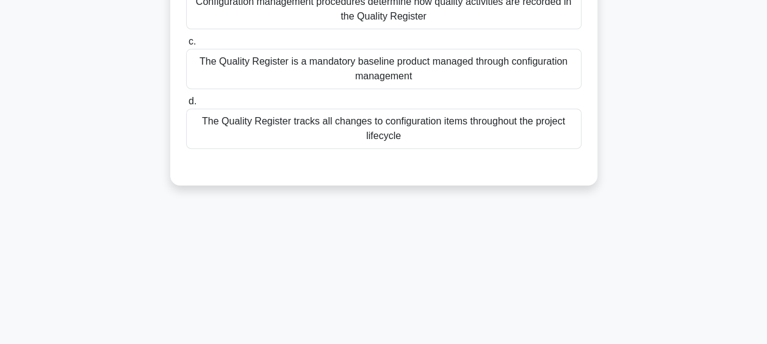
scroll to position [71, 0]
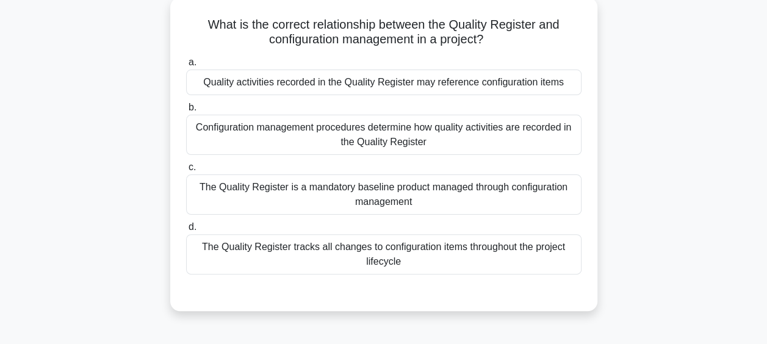
click at [423, 194] on div "The Quality Register is a mandatory baseline product managed through configurat…" at bounding box center [383, 194] width 395 height 40
click at [186, 171] on input "c. The Quality Register is a mandatory baseline product managed through configu…" at bounding box center [186, 167] width 0 height 8
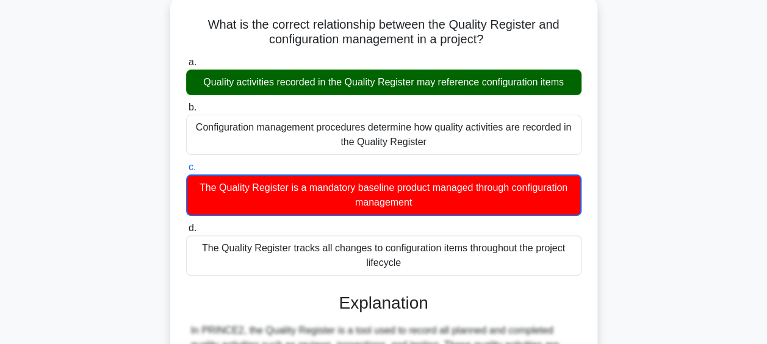
click at [362, 80] on div "Quality activities recorded in the Quality Register may reference configuration…" at bounding box center [383, 83] width 395 height 26
click at [186, 66] on input "a. Quality activities recorded in the Quality Register may reference configurat…" at bounding box center [186, 63] width 0 height 8
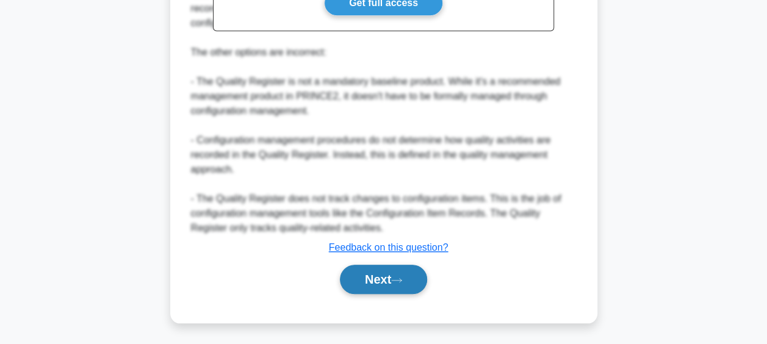
click at [378, 270] on button "Next" at bounding box center [383, 279] width 87 height 29
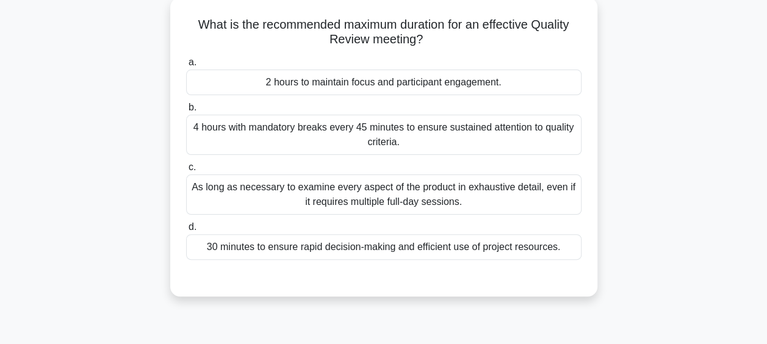
click at [377, 192] on div "As long as necessary to examine every aspect of the product in exhaustive detai…" at bounding box center [383, 194] width 395 height 40
click at [186, 171] on input "c. As long as necessary to examine every aspect of the product in exhaustive de…" at bounding box center [186, 167] width 0 height 8
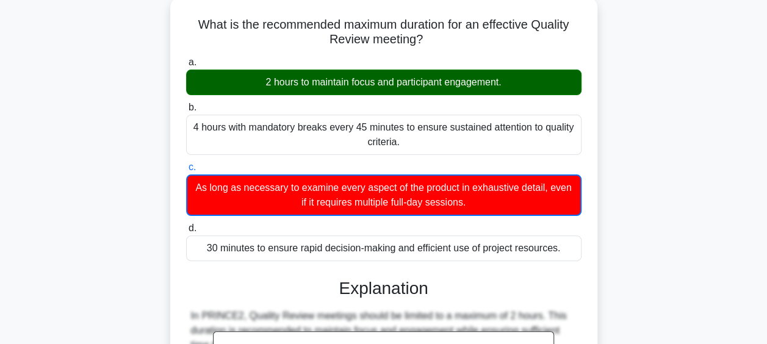
click at [404, 84] on div "2 hours to maintain focus and participant engagement." at bounding box center [383, 83] width 395 height 26
click at [186, 66] on input "a. 2 hours to maintain focus and participant engagement." at bounding box center [186, 63] width 0 height 8
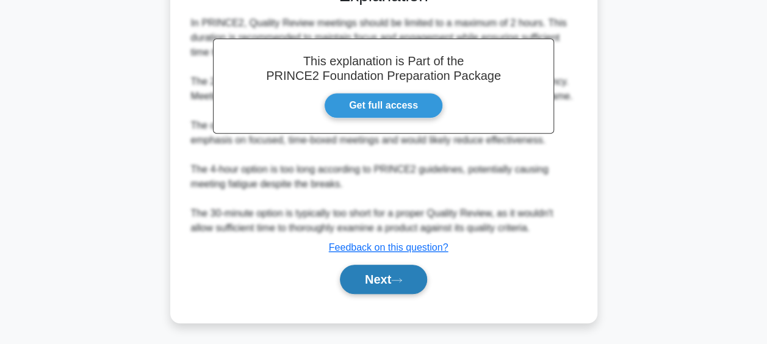
click at [382, 267] on button "Next" at bounding box center [383, 279] width 87 height 29
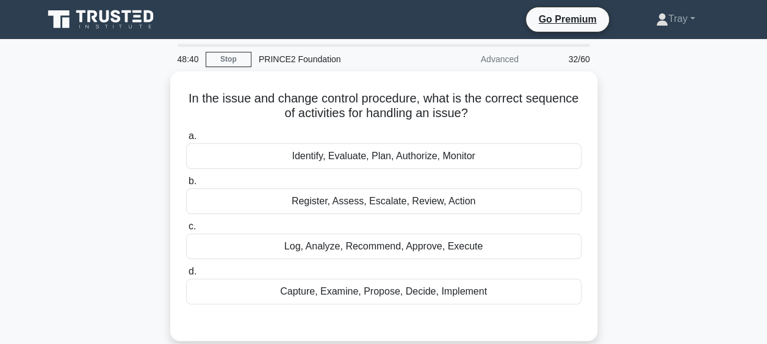
scroll to position [0, 0]
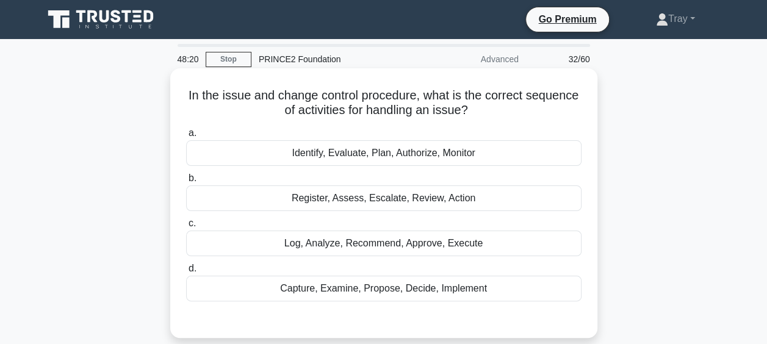
click at [445, 290] on div "Capture, Examine, Propose, Decide, Implement" at bounding box center [383, 289] width 395 height 26
click at [186, 273] on input "d. Capture, Examine, Propose, Decide, Implement" at bounding box center [186, 269] width 0 height 8
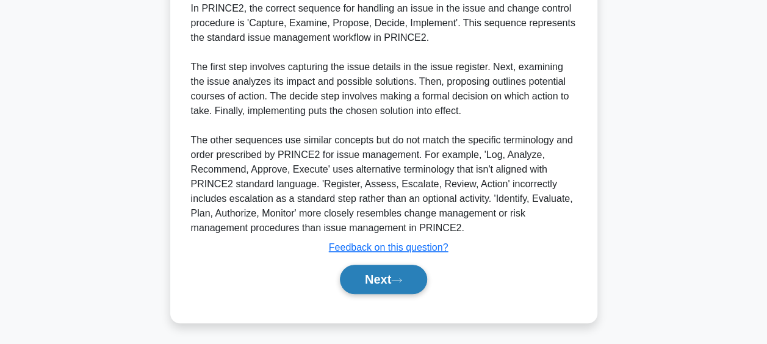
click at [388, 281] on button "Next" at bounding box center [383, 279] width 87 height 29
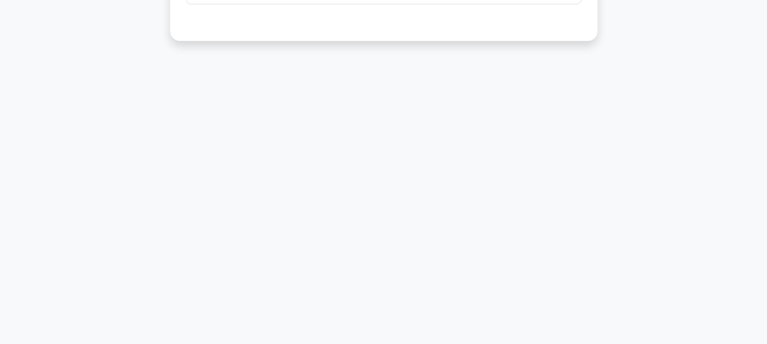
scroll to position [71, 0]
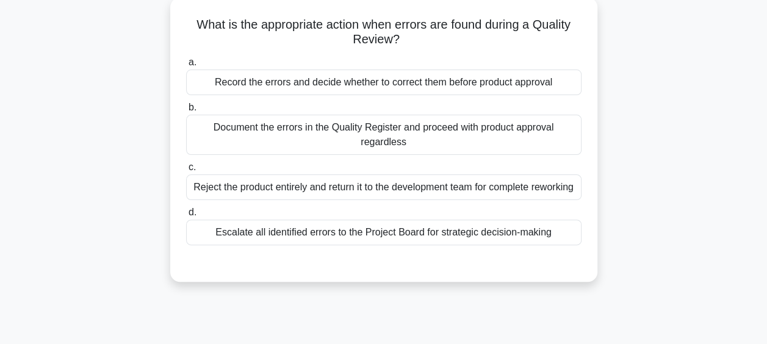
click at [392, 86] on div "Record the errors and decide whether to correct them before product approval" at bounding box center [383, 83] width 395 height 26
click at [186, 66] on input "a. Record the errors and decide whether to correct them before product approval" at bounding box center [186, 63] width 0 height 8
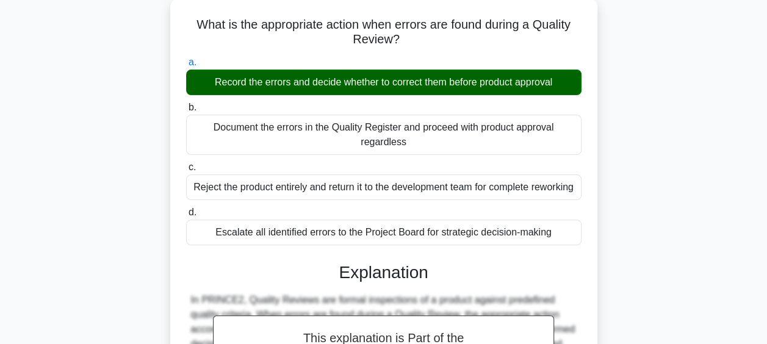
scroll to position [315, 0]
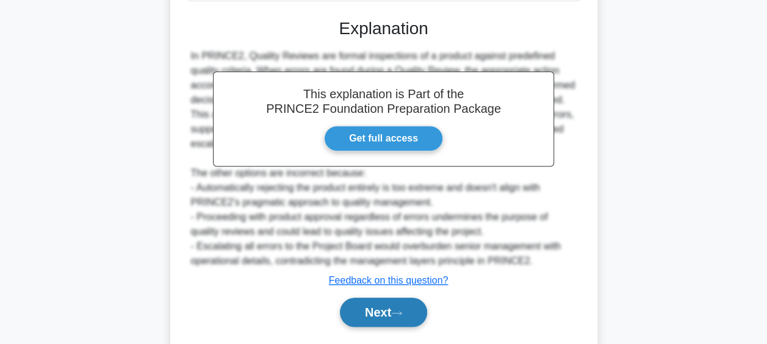
click at [394, 327] on button "Next" at bounding box center [383, 312] width 87 height 29
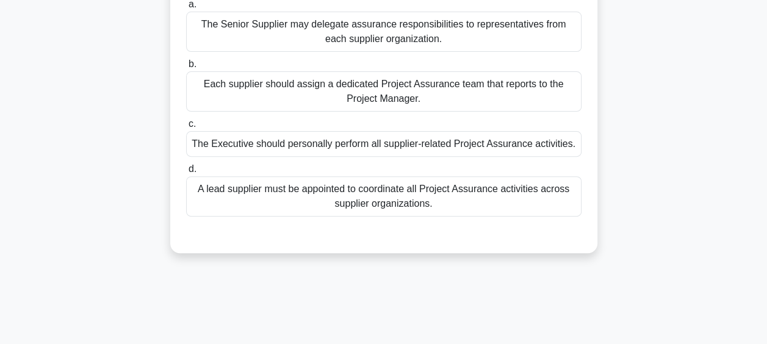
scroll to position [71, 0]
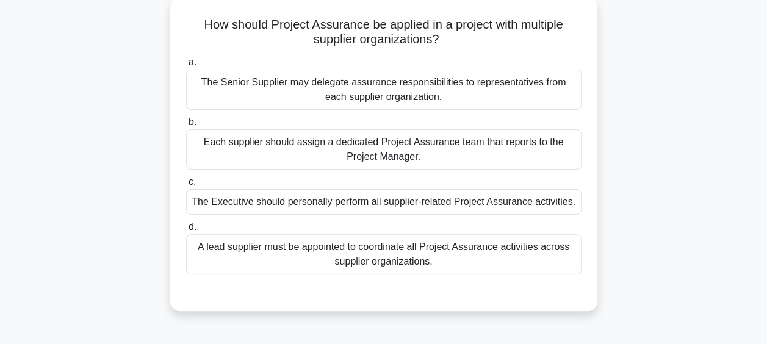
click at [394, 90] on div "The Senior Supplier may delegate assurance responsibilities to representatives …" at bounding box center [383, 90] width 395 height 40
click at [186, 66] on input "a. The Senior Supplier may delegate assurance responsibilities to representativ…" at bounding box center [186, 63] width 0 height 8
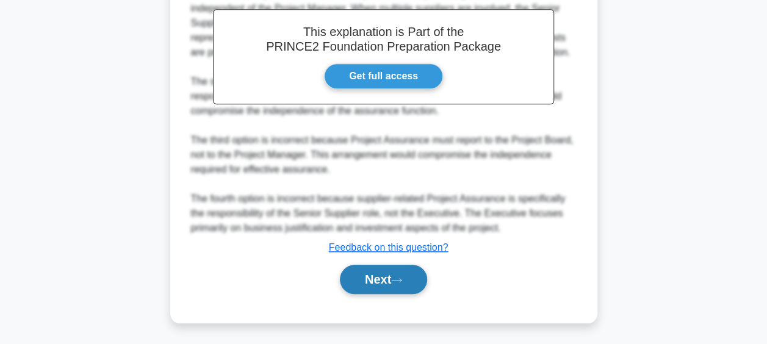
click at [370, 270] on button "Next" at bounding box center [383, 279] width 87 height 29
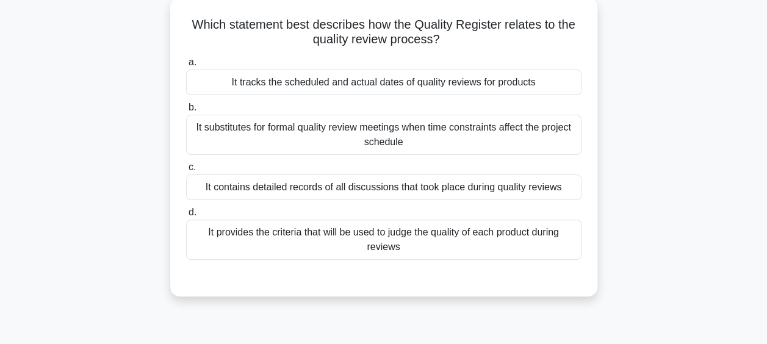
click at [456, 226] on div "It provides the criteria that will be used to judge the quality of each product…" at bounding box center [383, 240] width 395 height 40
click at [186, 216] on input "d. It provides the criteria that will be used to judge the quality of each prod…" at bounding box center [186, 213] width 0 height 8
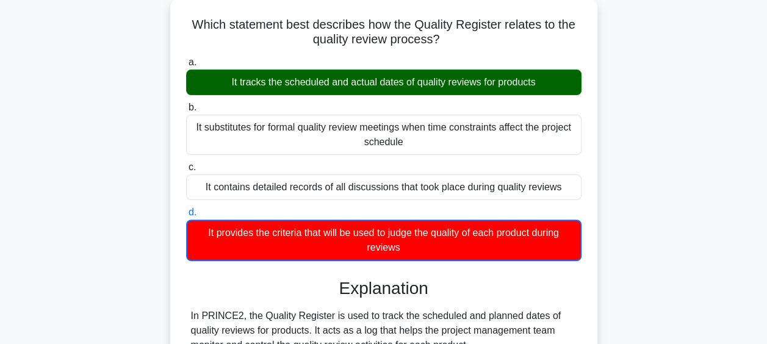
click at [362, 87] on div "It tracks the scheduled and actual dates of quality reviews for products" at bounding box center [383, 83] width 395 height 26
click at [186, 66] on input "a. It tracks the scheduled and actual dates of quality reviews for products" at bounding box center [186, 63] width 0 height 8
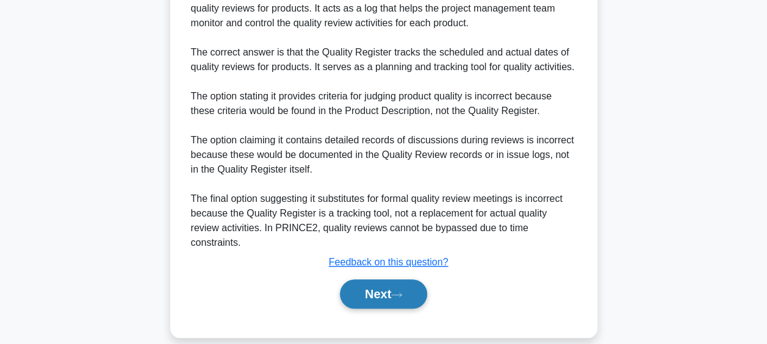
click at [380, 279] on button "Next" at bounding box center [383, 293] width 87 height 29
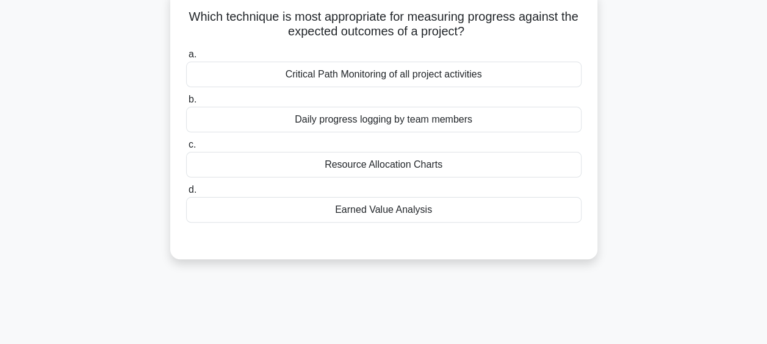
scroll to position [10, 0]
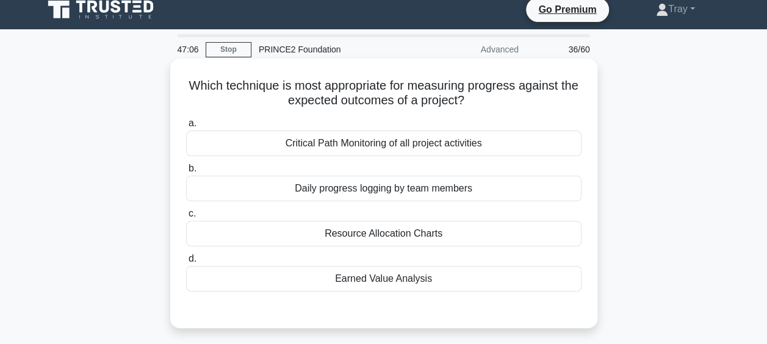
click at [442, 140] on div "Critical Path Monitoring of all project activities" at bounding box center [383, 144] width 395 height 26
click at [186, 127] on input "a. Critical Path Monitoring of all project activities" at bounding box center [186, 124] width 0 height 8
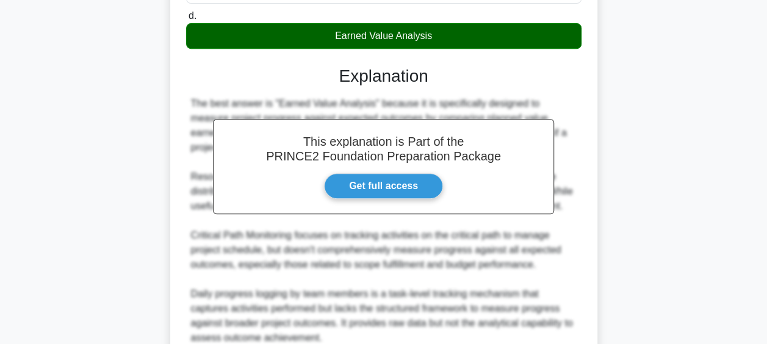
scroll to position [364, 0]
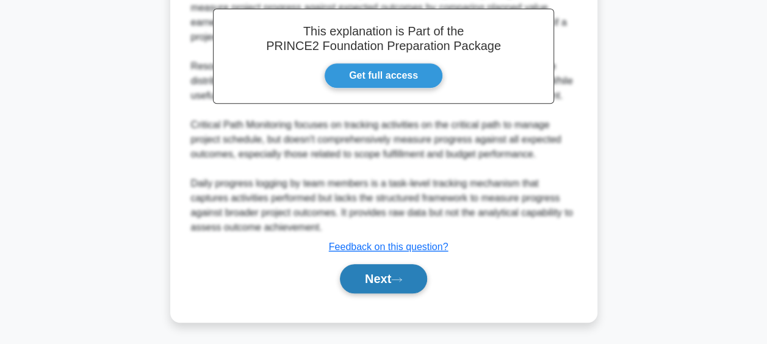
drag, startPoint x: 401, startPoint y: 278, endPoint x: 412, endPoint y: 282, distance: 11.8
click at [401, 279] on icon at bounding box center [396, 279] width 11 height 7
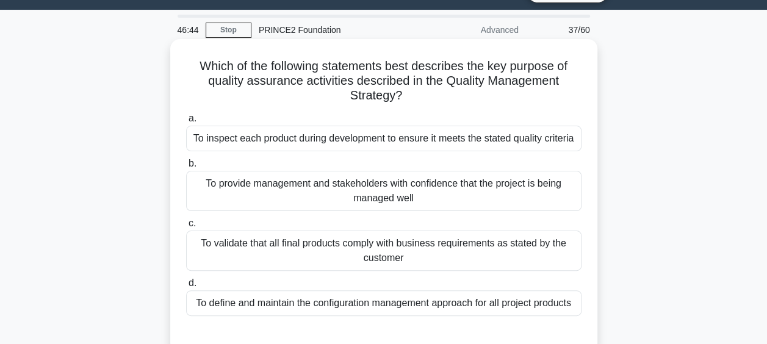
scroll to position [10, 0]
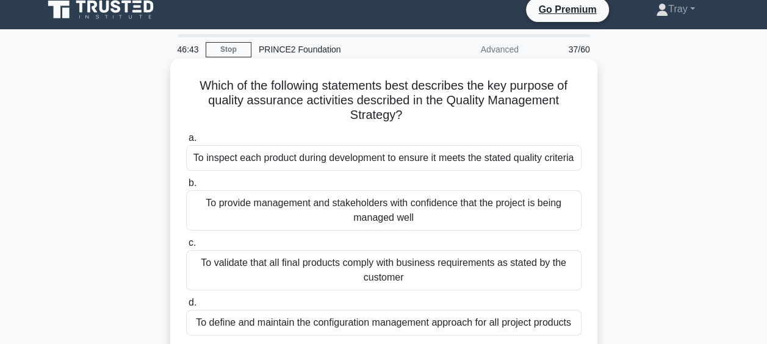
click at [403, 159] on div "To inspect each product during development to ensure it meets the stated qualit…" at bounding box center [383, 158] width 395 height 26
click at [186, 142] on input "a. To inspect each product during development to ensure it meets the stated qua…" at bounding box center [186, 138] width 0 height 8
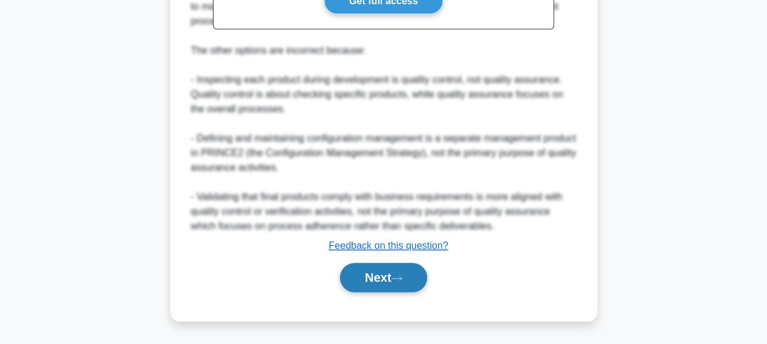
click at [382, 268] on button "Next" at bounding box center [383, 277] width 87 height 29
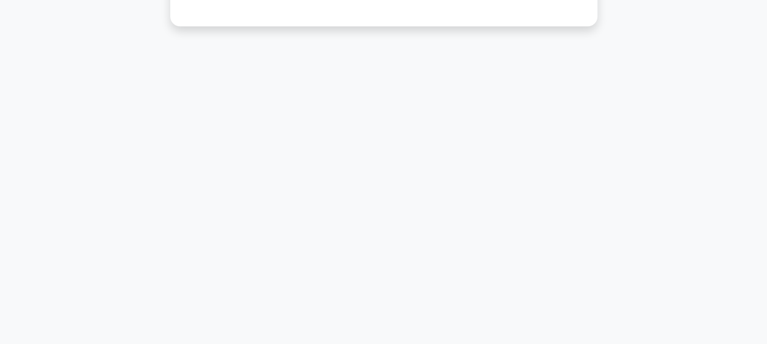
scroll to position [71, 0]
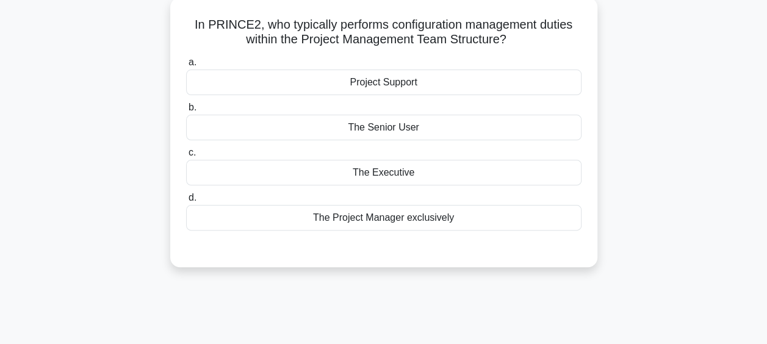
click at [432, 220] on div "The Project Manager exclusively" at bounding box center [383, 218] width 395 height 26
click at [186, 202] on input "d. The Project Manager exclusively" at bounding box center [186, 198] width 0 height 8
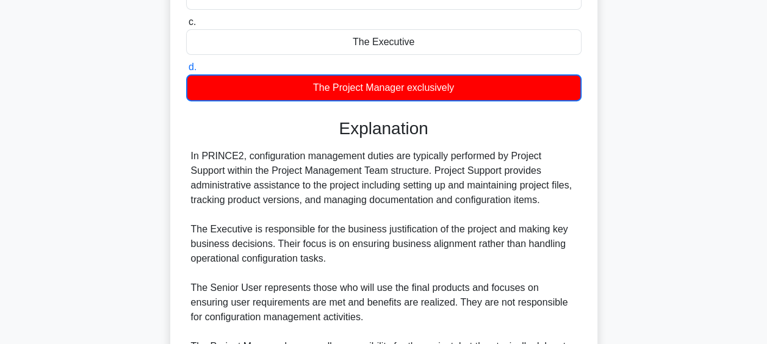
scroll to position [315, 0]
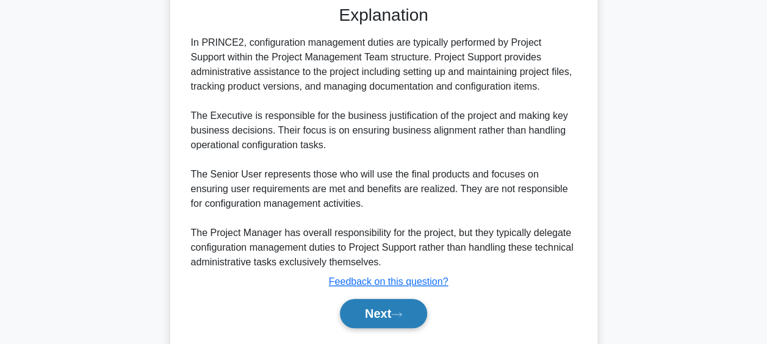
click at [385, 304] on button "Next" at bounding box center [383, 313] width 87 height 29
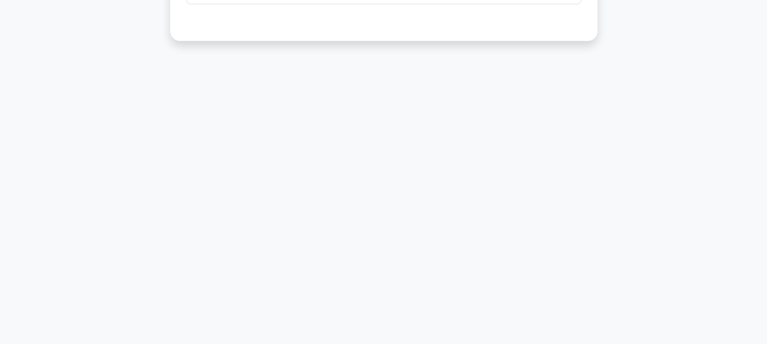
scroll to position [71, 0]
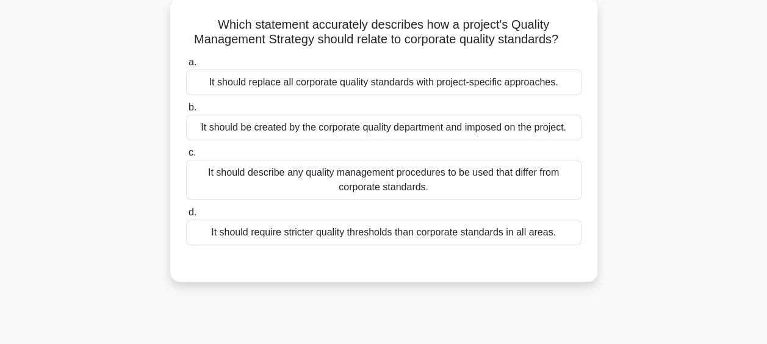
click at [411, 183] on div "It should describe any quality management procedures to be used that differ fro…" at bounding box center [383, 180] width 395 height 40
click at [186, 157] on input "c. It should describe any quality management procedures to be used that differ …" at bounding box center [186, 153] width 0 height 8
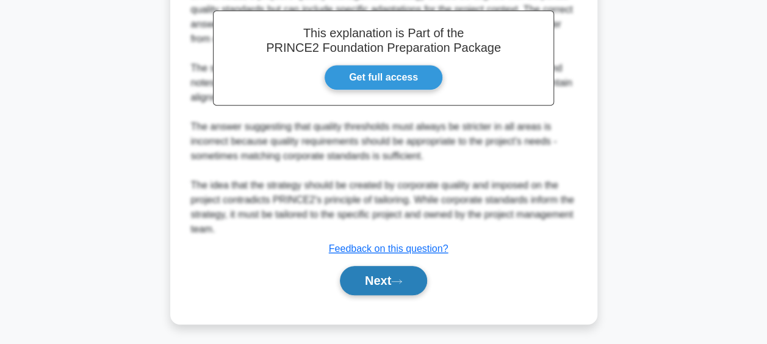
click at [383, 276] on button "Next" at bounding box center [383, 280] width 87 height 29
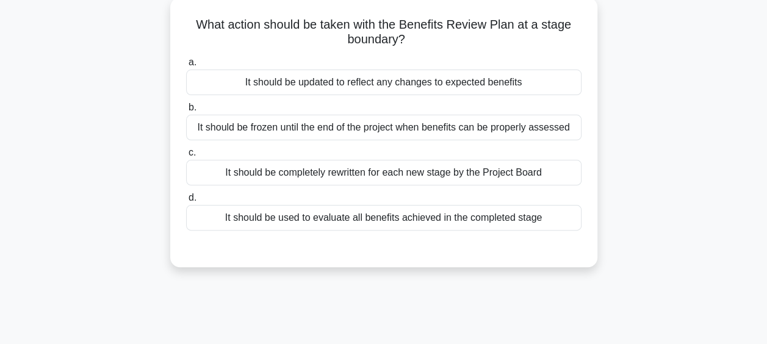
click at [442, 84] on div "It should be updated to reflect any changes to expected benefits" at bounding box center [383, 83] width 395 height 26
click at [186, 66] on input "a. It should be updated to reflect any changes to expected benefits" at bounding box center [186, 63] width 0 height 8
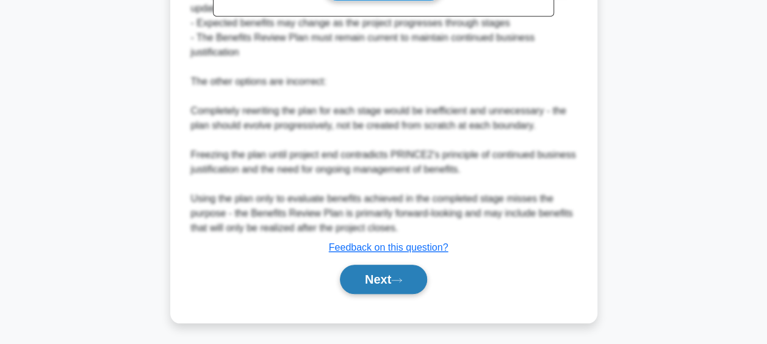
click at [394, 275] on button "Next" at bounding box center [383, 279] width 87 height 29
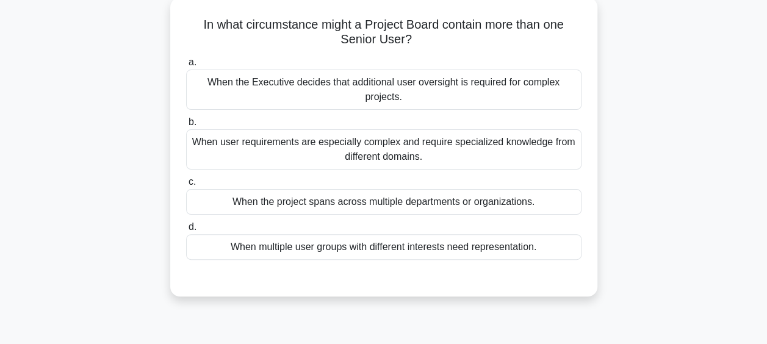
click at [416, 198] on div "When the project spans across multiple departments or organizations." at bounding box center [383, 202] width 395 height 26
click at [186, 186] on input "c. When the project spans across multiple departments or organizations." at bounding box center [186, 182] width 0 height 8
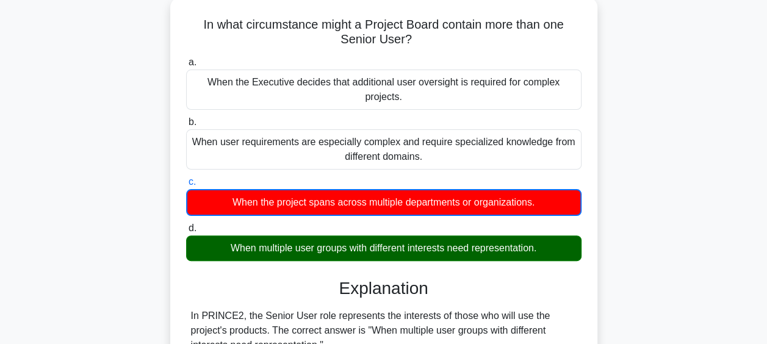
click at [437, 254] on div "When multiple user groups with different interests need representation." at bounding box center [383, 248] width 395 height 26
click at [186, 232] on input "d. When multiple user groups with different interests need representation." at bounding box center [186, 228] width 0 height 8
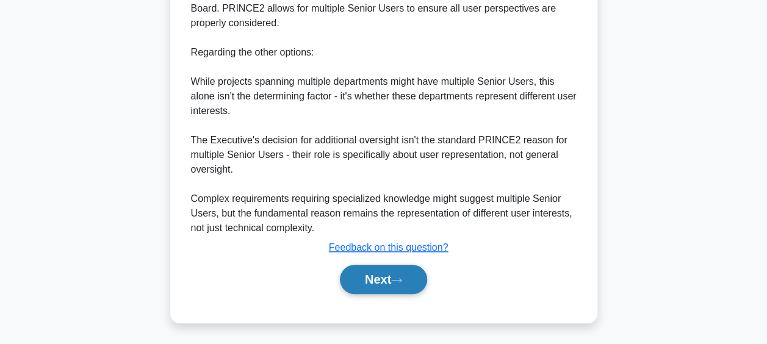
click at [386, 271] on button "Next" at bounding box center [383, 279] width 87 height 29
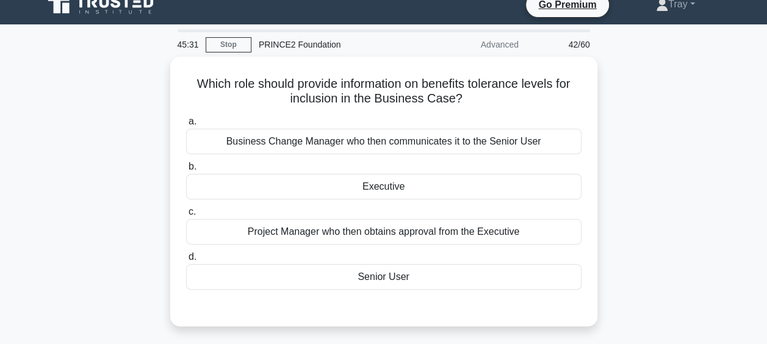
scroll to position [10, 0]
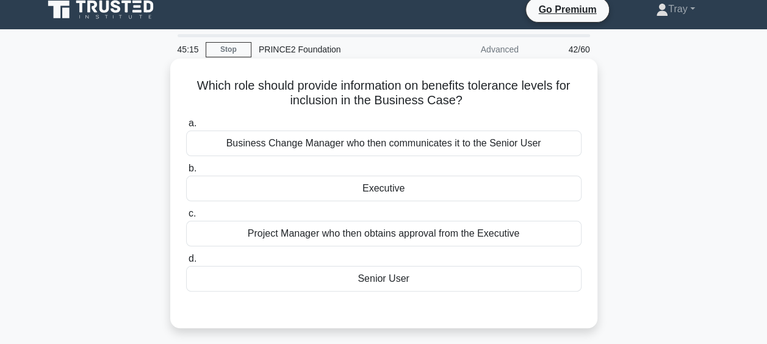
click at [404, 236] on div "Project Manager who then obtains approval from the Executive" at bounding box center [383, 234] width 395 height 26
click at [186, 218] on input "c. Project Manager who then obtains approval from the Executive" at bounding box center [186, 214] width 0 height 8
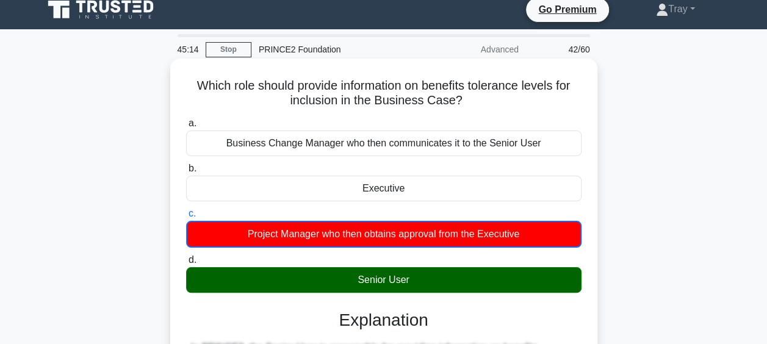
click at [396, 278] on div "Senior User" at bounding box center [383, 280] width 395 height 26
click at [186, 264] on input "d. Senior User" at bounding box center [186, 260] width 0 height 8
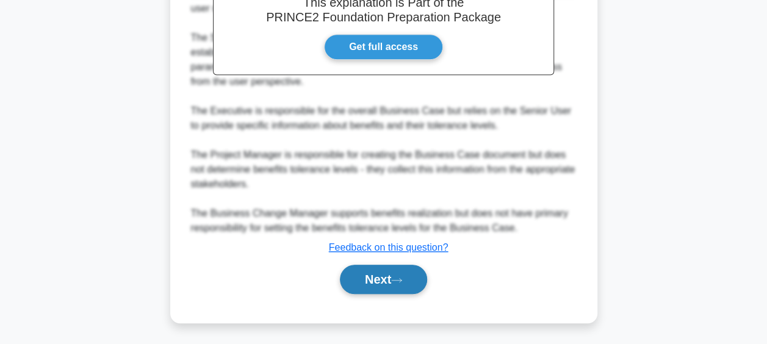
click at [393, 277] on button "Next" at bounding box center [383, 279] width 87 height 29
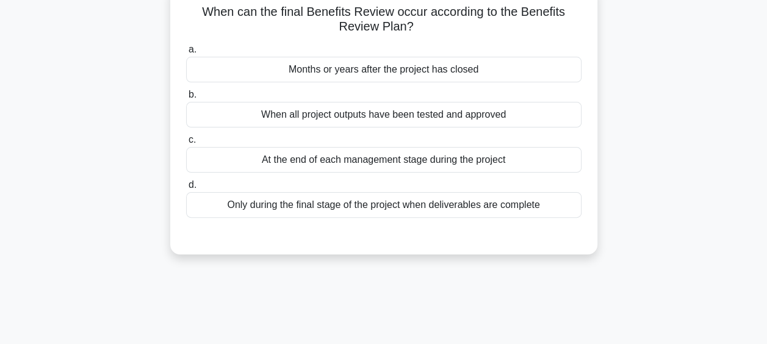
scroll to position [71, 0]
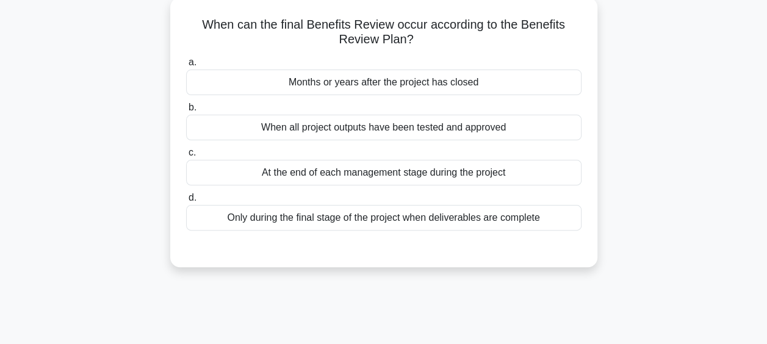
click at [454, 173] on div "At the end of each management stage during the project" at bounding box center [383, 173] width 395 height 26
click at [186, 157] on input "c. At the end of each management stage during the project" at bounding box center [186, 153] width 0 height 8
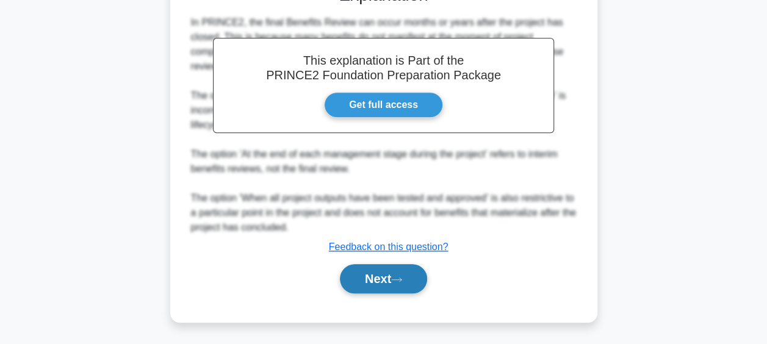
drag, startPoint x: 406, startPoint y: 276, endPoint x: 421, endPoint y: 272, distance: 15.1
click at [402, 276] on icon at bounding box center [396, 279] width 11 height 7
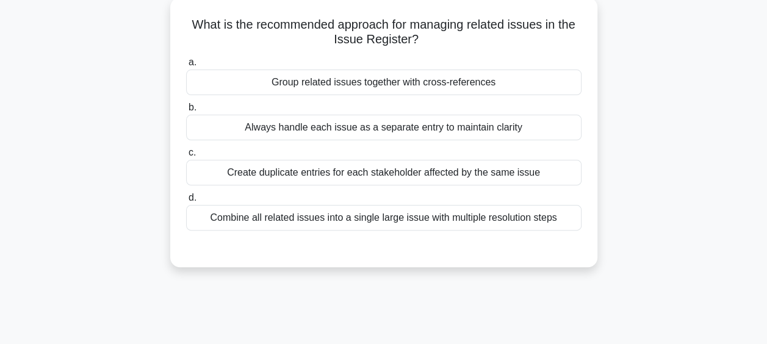
click at [422, 124] on div "Always handle each issue as a separate entry to maintain clarity" at bounding box center [383, 128] width 395 height 26
click at [186, 112] on input "b. Always handle each issue as a separate entry to maintain clarity" at bounding box center [186, 108] width 0 height 8
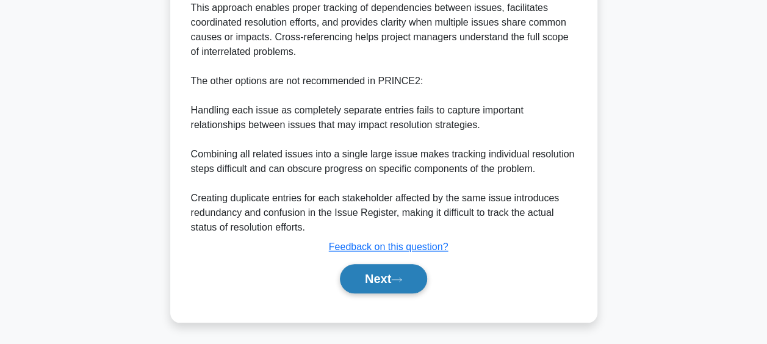
click at [373, 283] on button "Next" at bounding box center [383, 278] width 87 height 29
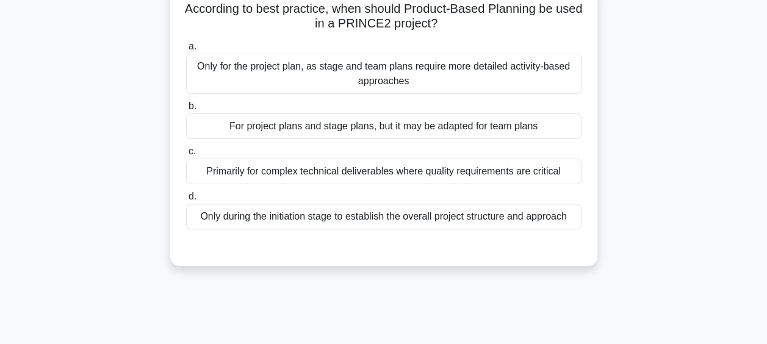
scroll to position [10, 0]
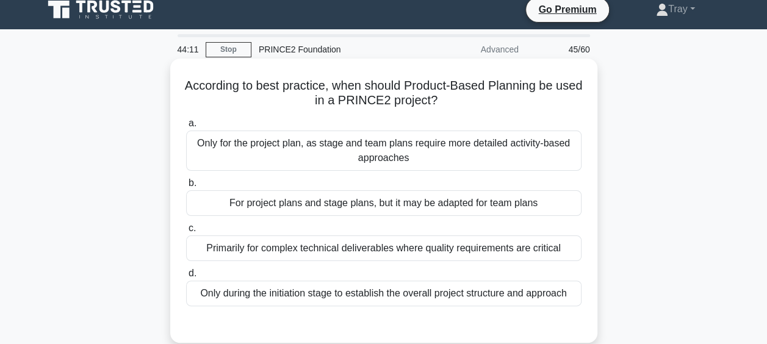
click at [355, 152] on div "Only for the project plan, as stage and team plans require more detailed activi…" at bounding box center [383, 151] width 395 height 40
click at [186, 127] on input "a. Only for the project plan, as stage and team plans require more detailed act…" at bounding box center [186, 124] width 0 height 8
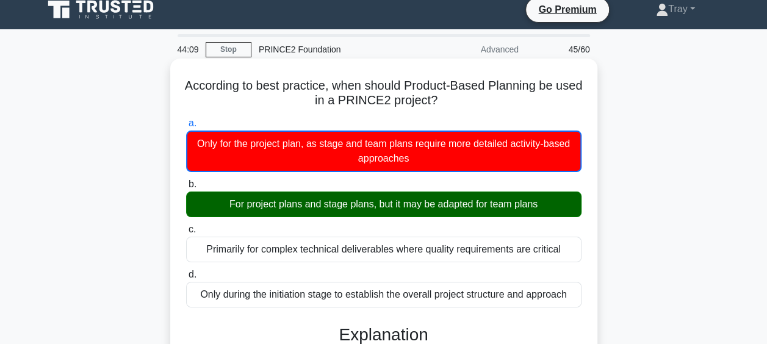
click at [409, 204] on div "For project plans and stage plans, but it may be adapted for team plans" at bounding box center [383, 204] width 395 height 26
click at [186, 188] on input "b. For project plans and stage plans, but it may be adapted for team plans" at bounding box center [186, 185] width 0 height 8
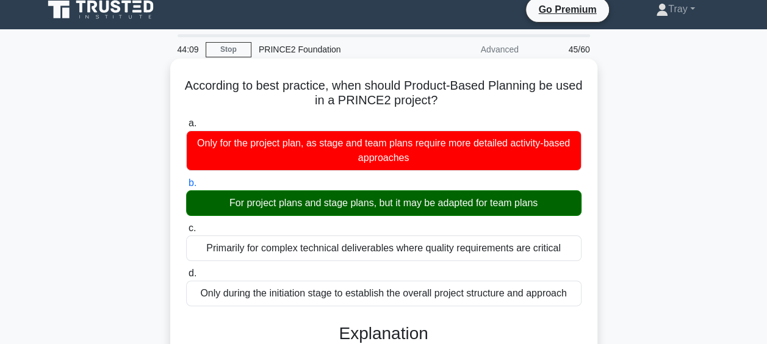
scroll to position [348, 0]
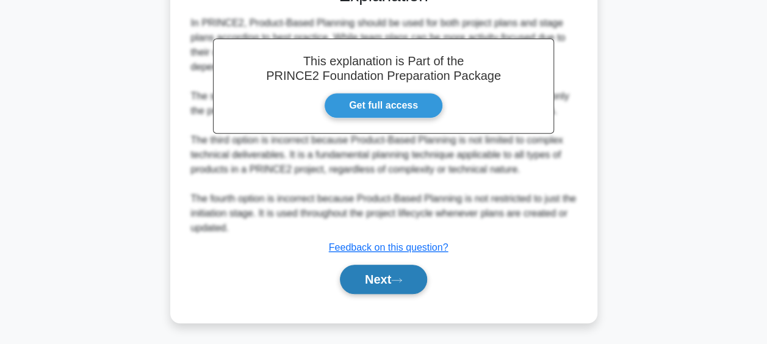
click at [381, 281] on button "Next" at bounding box center [383, 279] width 87 height 29
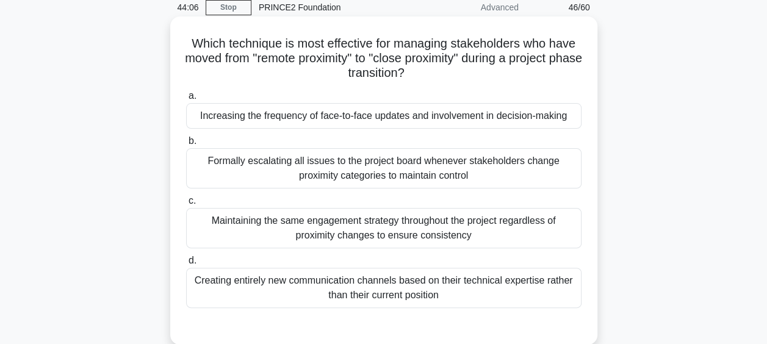
scroll to position [71, 0]
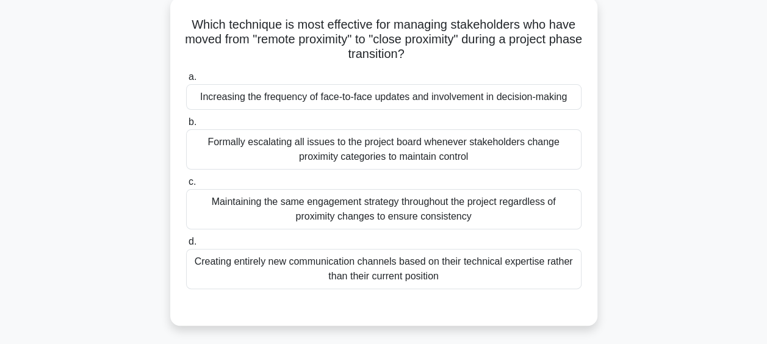
click at [410, 213] on div "Maintaining the same engagement strategy throughout the project regardless of p…" at bounding box center [383, 209] width 395 height 40
click at [186, 186] on input "c. Maintaining the same engagement strategy throughout the project regardless o…" at bounding box center [186, 182] width 0 height 8
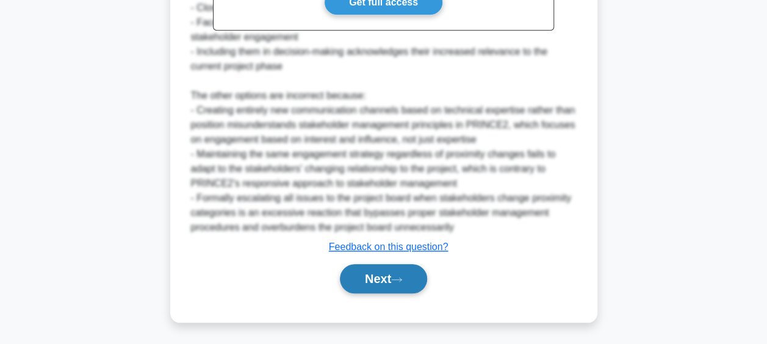
click at [390, 264] on button "Next" at bounding box center [383, 278] width 87 height 29
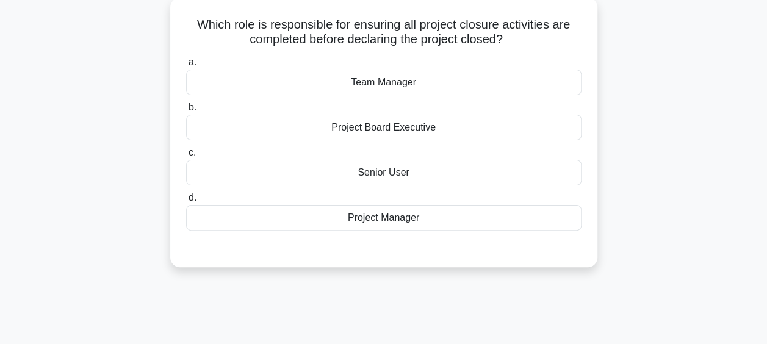
click at [376, 220] on div "Project Manager" at bounding box center [383, 218] width 395 height 26
drag, startPoint x: 376, startPoint y: 220, endPoint x: 342, endPoint y: 221, distance: 34.2
click at [342, 220] on div "Project Manager" at bounding box center [383, 218] width 395 height 26
click at [186, 202] on input "d. Project Manager" at bounding box center [186, 198] width 0 height 8
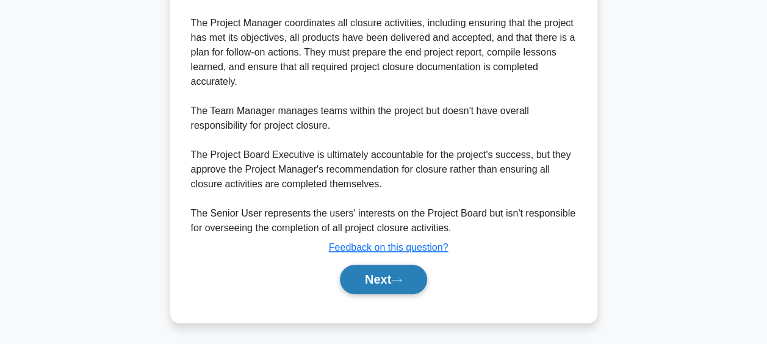
click at [374, 276] on button "Next" at bounding box center [383, 279] width 87 height 29
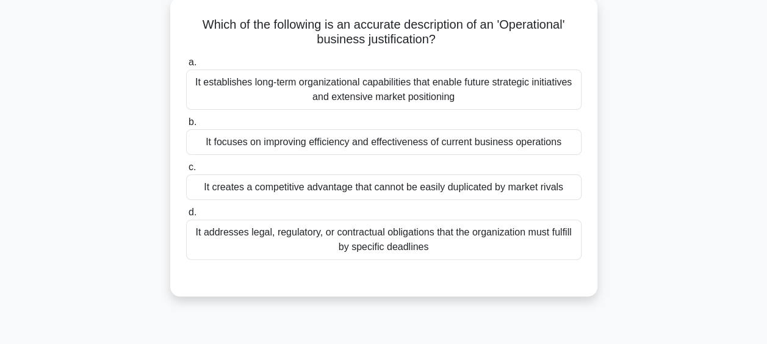
click at [407, 101] on div "It establishes long-term organizational capabilities that enable future strateg…" at bounding box center [383, 90] width 395 height 40
click at [186, 66] on input "a. It establishes long-term organizational capabilities that enable future stra…" at bounding box center [186, 63] width 0 height 8
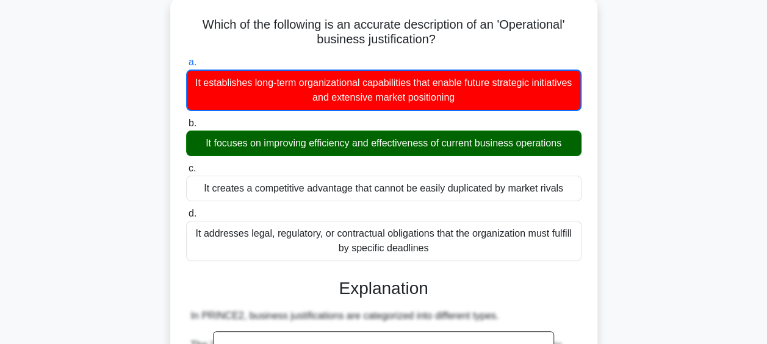
scroll to position [437, 0]
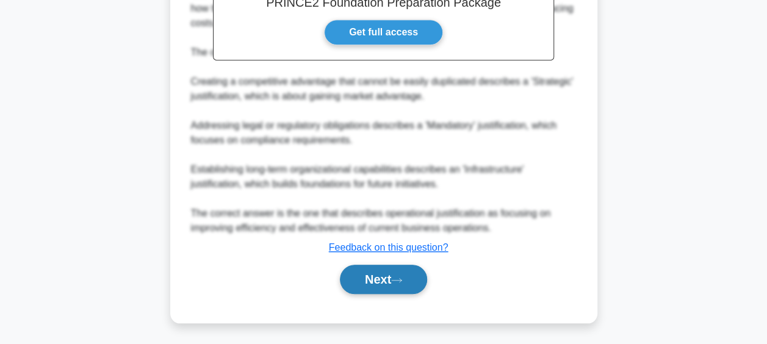
click at [380, 276] on button "Next" at bounding box center [383, 279] width 87 height 29
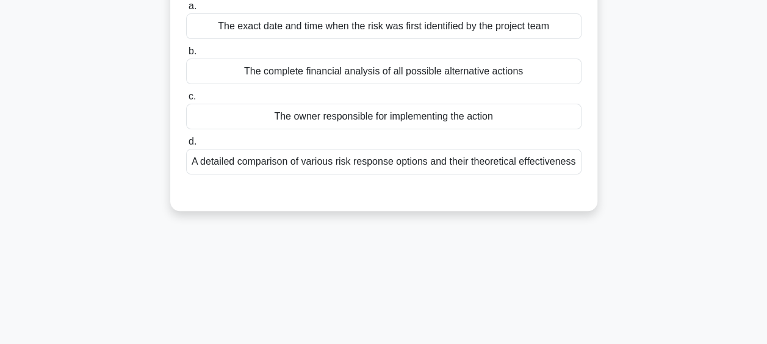
scroll to position [71, 0]
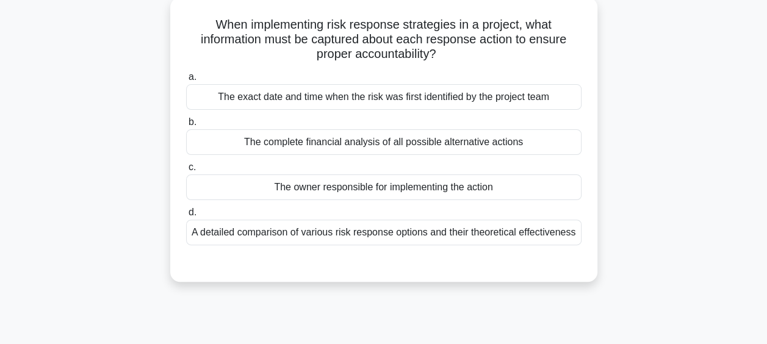
click at [385, 194] on div "The owner responsible for implementing the action" at bounding box center [383, 187] width 395 height 26
click at [186, 171] on input "c. The owner responsible for implementing the action" at bounding box center [186, 167] width 0 height 8
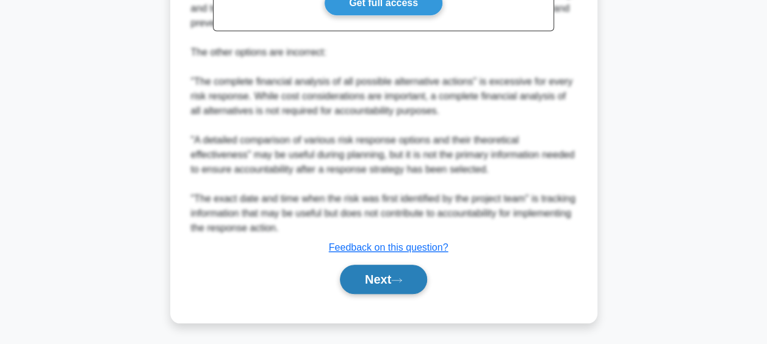
click at [381, 274] on button "Next" at bounding box center [383, 279] width 87 height 29
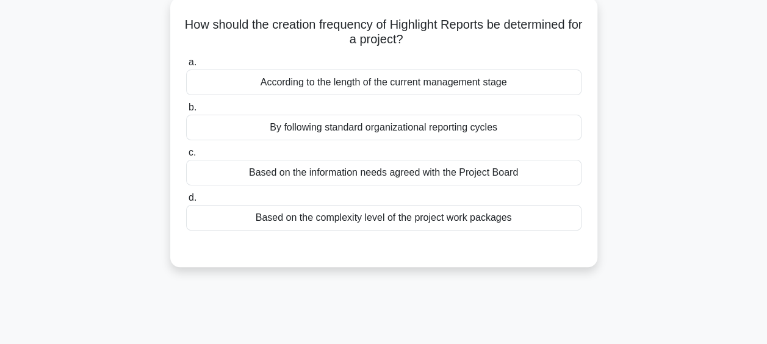
click at [427, 174] on div "Based on the information needs agreed with the Project Board" at bounding box center [383, 173] width 395 height 26
click at [186, 157] on input "c. Based on the information needs agreed with the Project Board" at bounding box center [186, 153] width 0 height 8
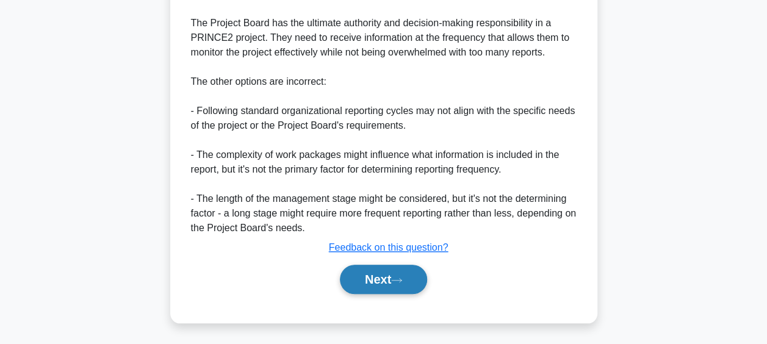
click at [394, 284] on button "Next" at bounding box center [383, 279] width 87 height 29
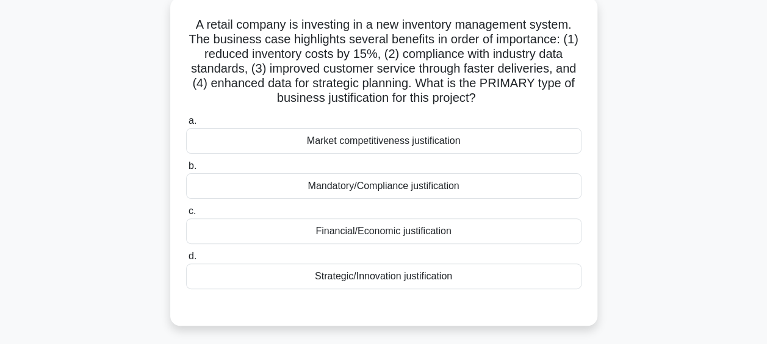
click at [458, 277] on div "Strategic/Innovation justification" at bounding box center [383, 276] width 395 height 26
click at [186, 260] on input "d. Strategic/Innovation justification" at bounding box center [186, 256] width 0 height 8
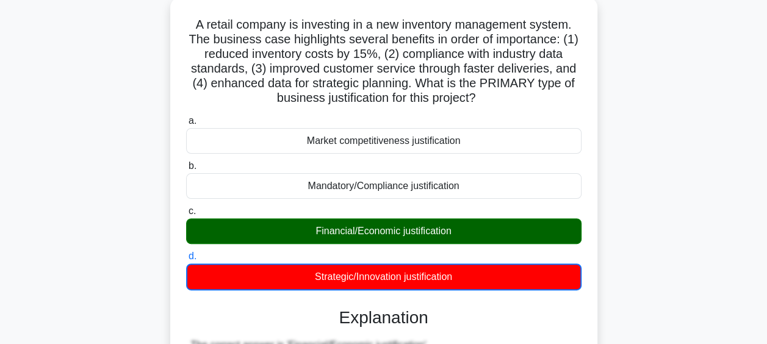
click at [449, 228] on div "Financial/Economic justification" at bounding box center [383, 231] width 395 height 26
click at [186, 215] on input "c. Financial/Economic justification" at bounding box center [186, 211] width 0 height 8
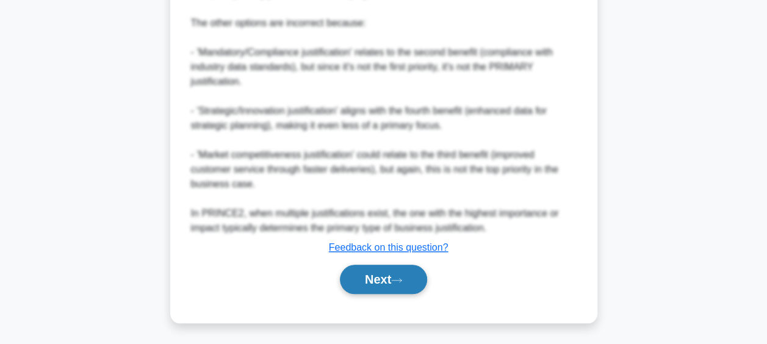
drag, startPoint x: 382, startPoint y: 279, endPoint x: 390, endPoint y: 276, distance: 8.3
click at [383, 278] on button "Next" at bounding box center [383, 279] width 87 height 29
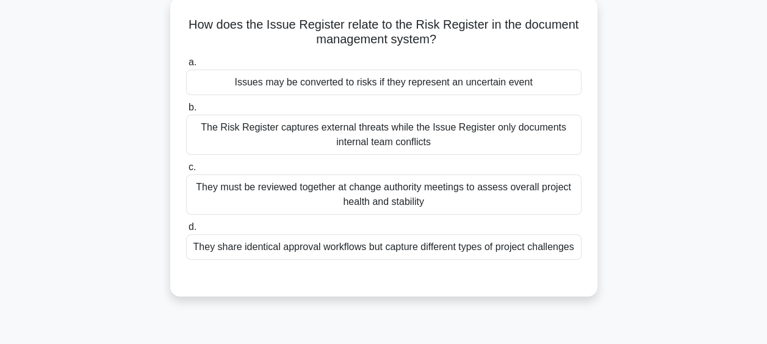
click at [441, 81] on div "Issues may be converted to risks if they represent an uncertain event" at bounding box center [383, 83] width 395 height 26
click at [186, 66] on input "a. Issues may be converted to risks if they represent an uncertain event" at bounding box center [186, 63] width 0 height 8
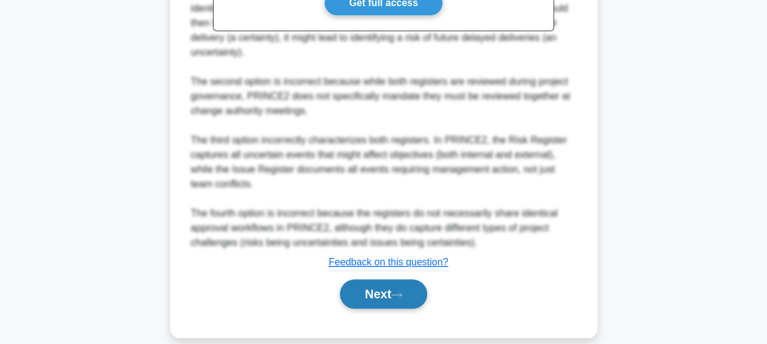
click at [380, 279] on button "Next" at bounding box center [383, 293] width 87 height 29
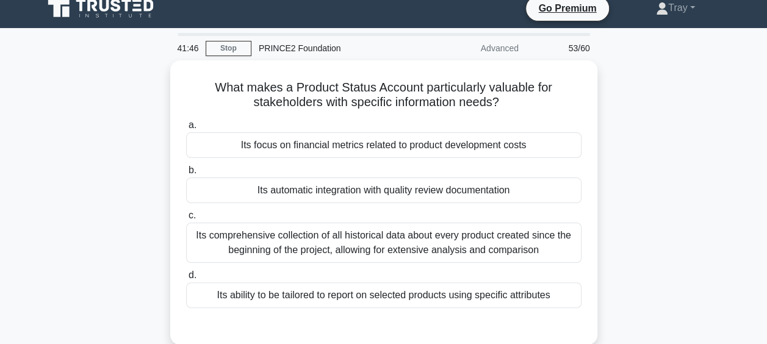
scroll to position [10, 0]
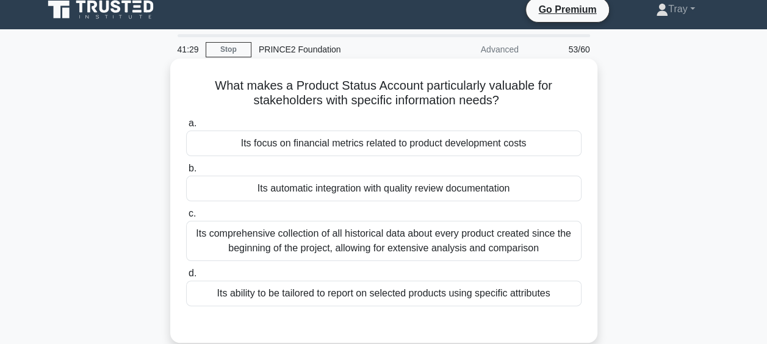
click at [499, 293] on div "Its ability to be tailored to report on selected products using specific attrib…" at bounding box center [383, 294] width 395 height 26
click at [186, 277] on input "d. Its ability to be tailored to report on selected products using specific att…" at bounding box center [186, 274] width 0 height 8
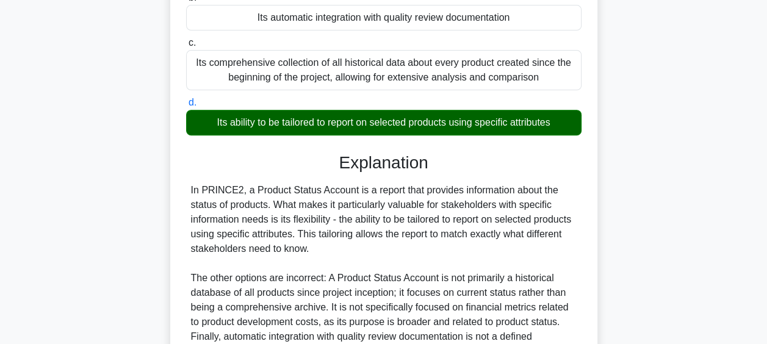
scroll to position [315, 0]
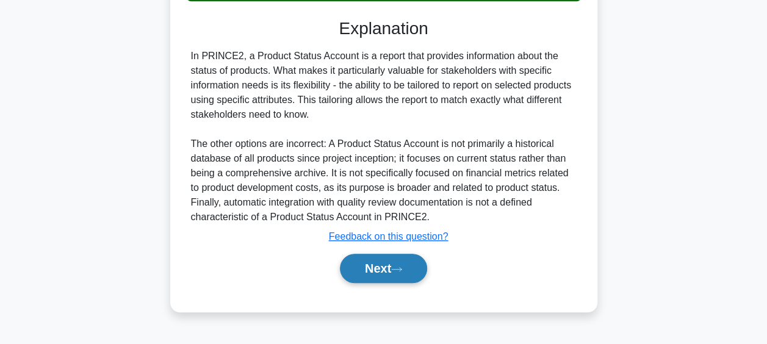
click at [392, 273] on button "Next" at bounding box center [383, 268] width 87 height 29
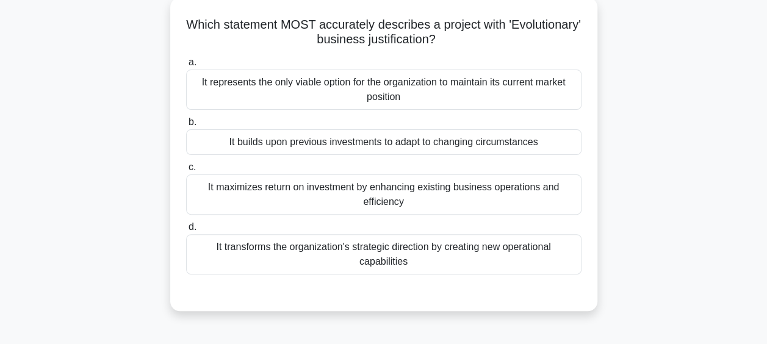
scroll to position [71, 0]
click at [367, 143] on div "It builds upon previous investments to adapt to changing circumstances" at bounding box center [383, 142] width 395 height 26
click at [186, 126] on input "b. It builds upon previous investments to adapt to changing circumstances" at bounding box center [186, 122] width 0 height 8
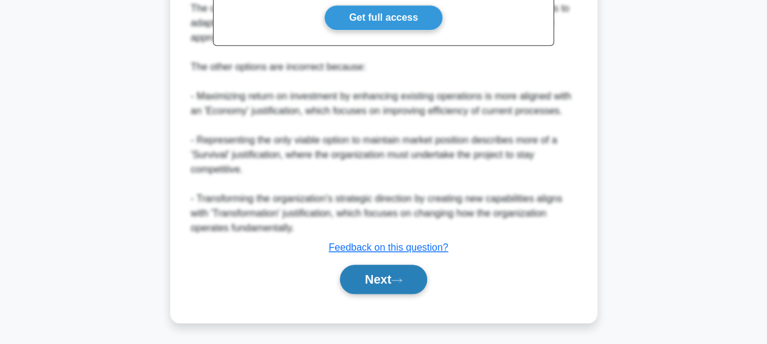
click at [377, 277] on button "Next" at bounding box center [383, 279] width 87 height 29
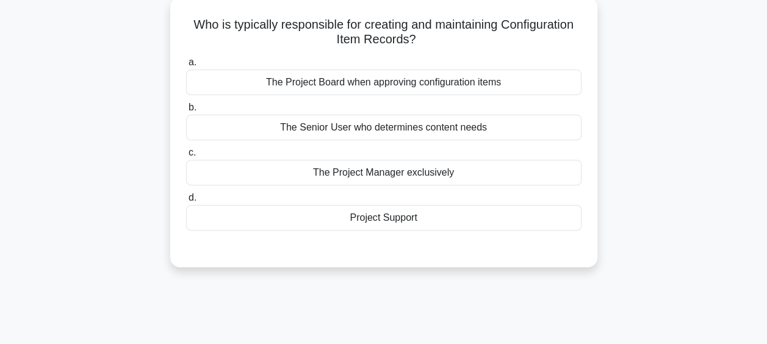
click at [383, 124] on div "The Senior User who determines content needs" at bounding box center [383, 128] width 395 height 26
click at [186, 112] on input "b. The Senior User who determines content needs" at bounding box center [186, 108] width 0 height 8
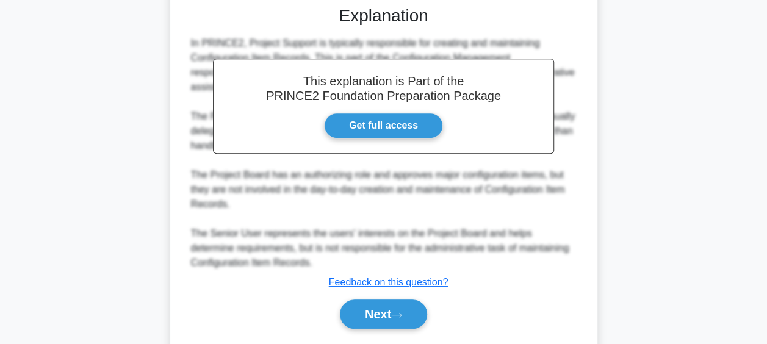
scroll to position [349, 0]
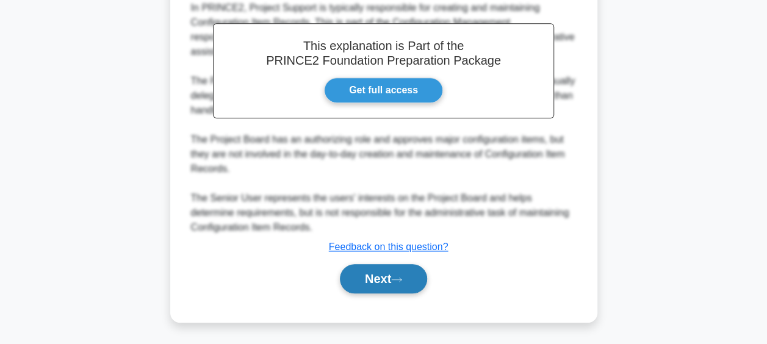
click at [376, 271] on button "Next" at bounding box center [383, 278] width 87 height 29
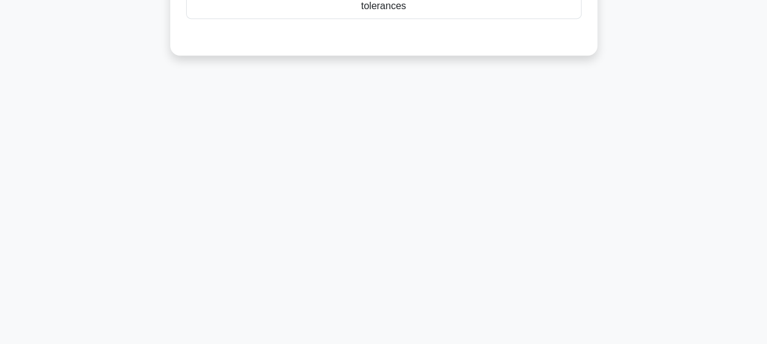
scroll to position [71, 0]
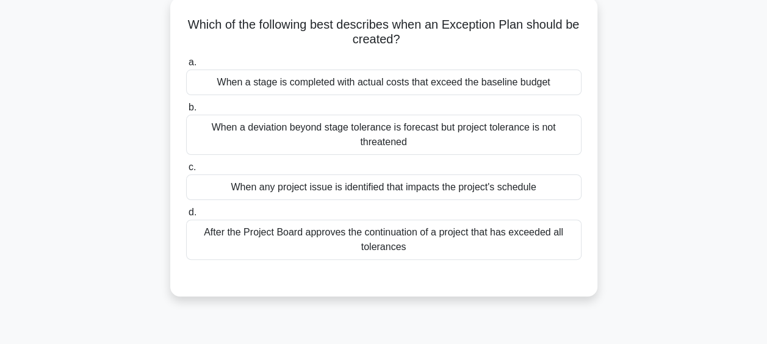
click at [388, 145] on div "When a deviation beyond stage tolerance is forecast but project tolerance is no…" at bounding box center [383, 135] width 395 height 40
click at [186, 112] on input "b. When a deviation beyond stage tolerance is forecast but project tolerance is…" at bounding box center [186, 108] width 0 height 8
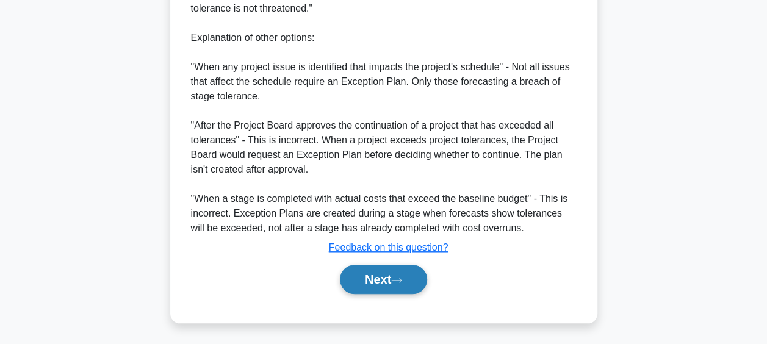
click at [368, 279] on button "Next" at bounding box center [383, 279] width 87 height 29
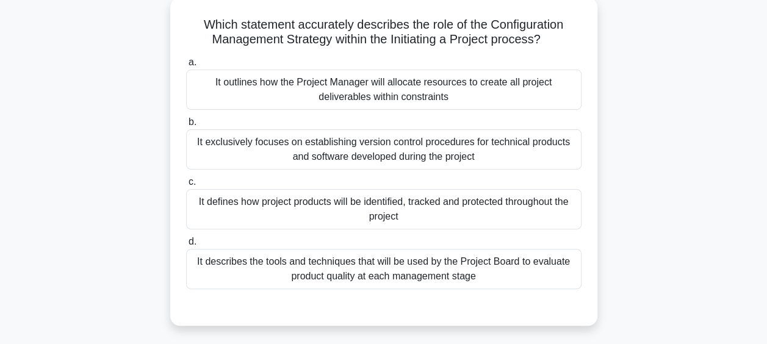
click at [458, 212] on div "It defines how project products will be identified, tracked and protected throu…" at bounding box center [383, 209] width 395 height 40
click at [186, 186] on input "c. It defines how project products will be identified, tracked and protected th…" at bounding box center [186, 182] width 0 height 8
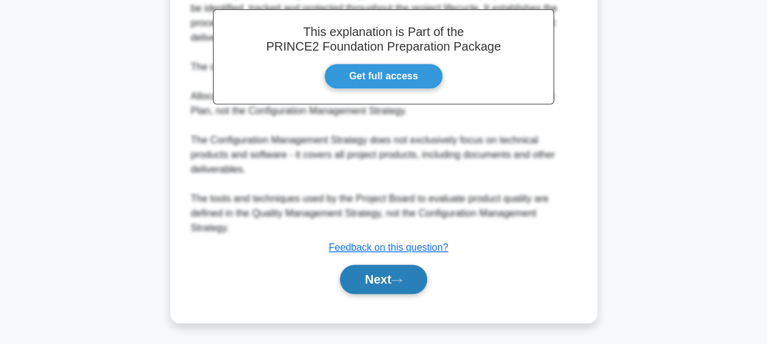
click at [371, 275] on button "Next" at bounding box center [383, 279] width 87 height 29
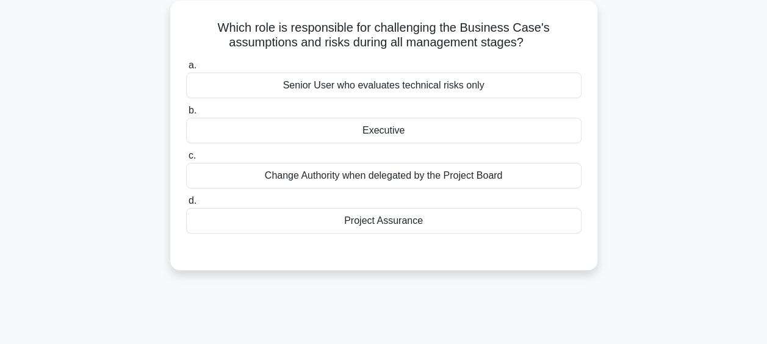
scroll to position [10, 0]
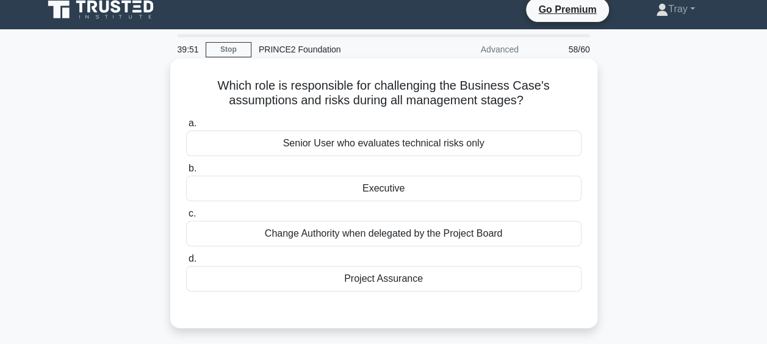
click at [450, 282] on div "Project Assurance" at bounding box center [383, 279] width 395 height 26
click at [186, 263] on input "d. Project Assurance" at bounding box center [186, 259] width 0 height 8
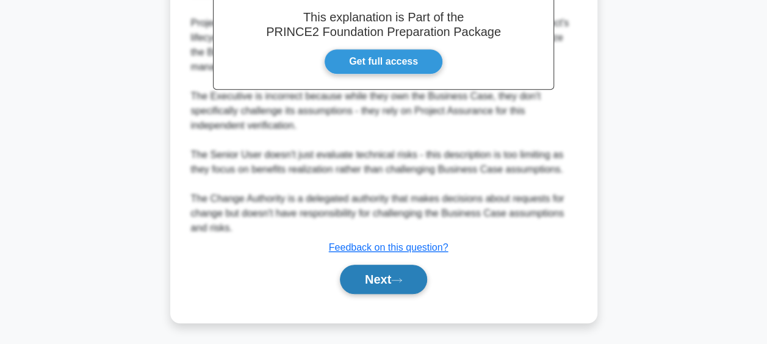
click at [381, 281] on button "Next" at bounding box center [383, 279] width 87 height 29
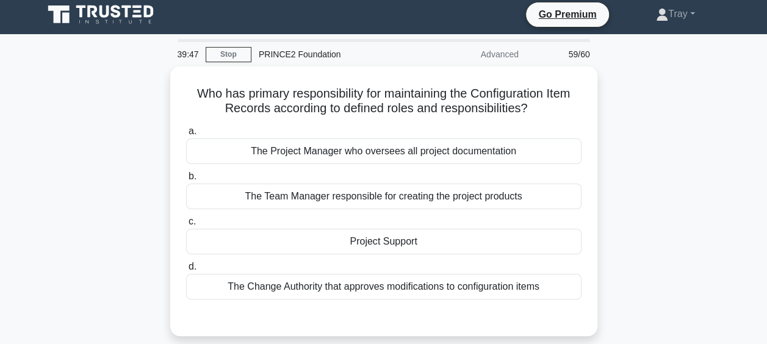
scroll to position [0, 0]
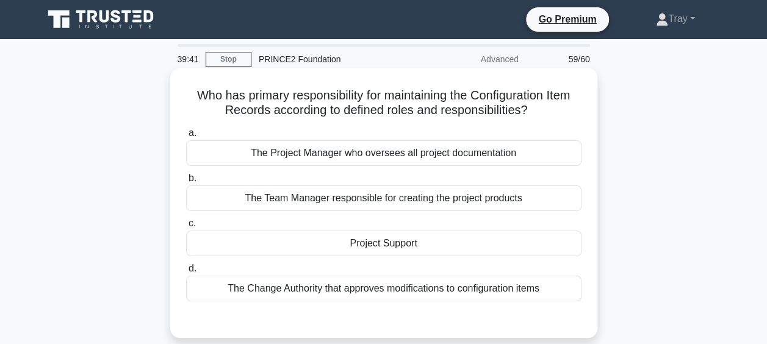
click at [416, 242] on div "Project Support" at bounding box center [383, 244] width 395 height 26
click at [186, 227] on input "c. Project Support" at bounding box center [186, 224] width 0 height 8
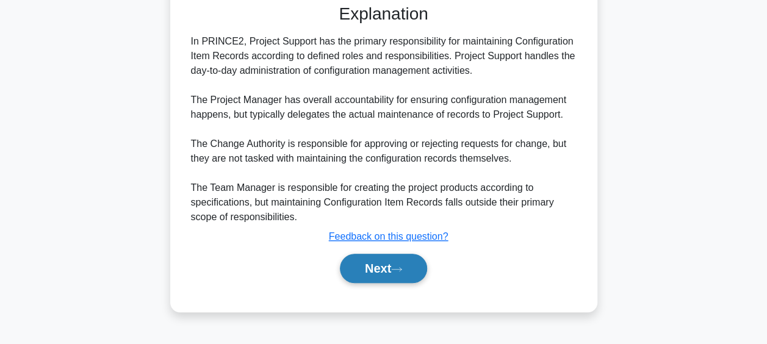
click at [373, 258] on button "Next" at bounding box center [383, 268] width 87 height 29
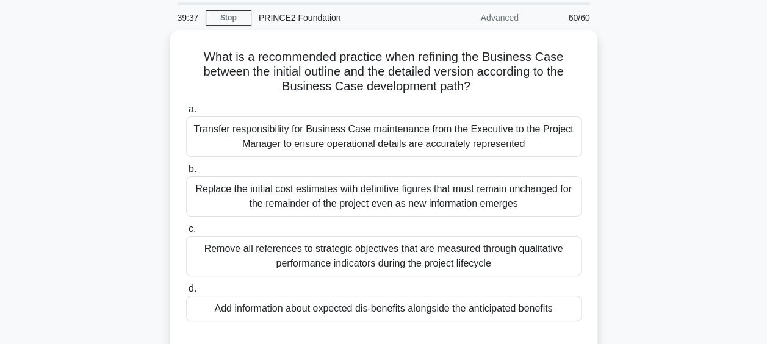
scroll to position [61, 0]
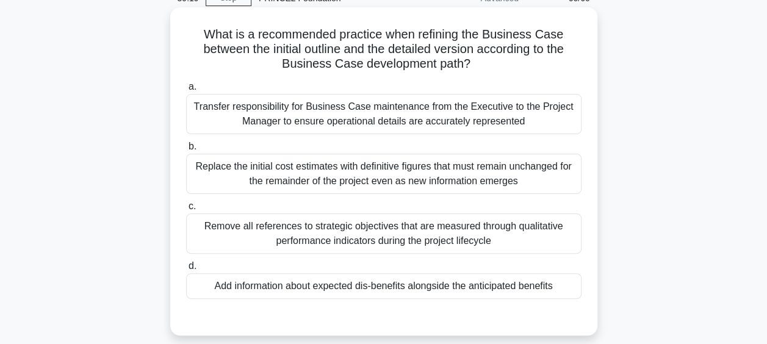
click at [399, 174] on div "Replace the initial cost estimates with definitive figures that must remain unc…" at bounding box center [383, 174] width 395 height 40
click at [186, 151] on input "b. Replace the initial cost estimates with definitive figures that must remain …" at bounding box center [186, 147] width 0 height 8
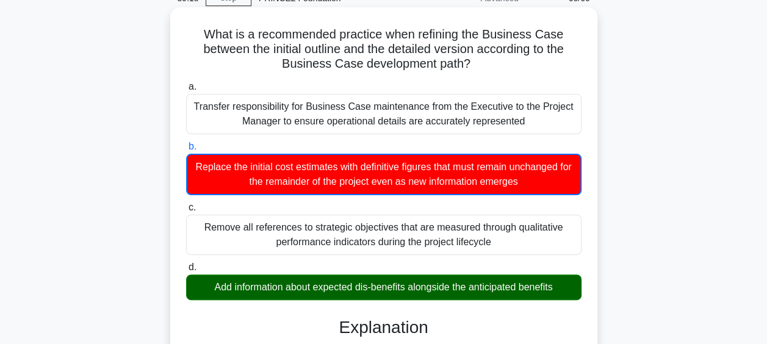
click at [432, 293] on div "Add information about expected dis-benefits alongside the anticipated benefits" at bounding box center [383, 287] width 395 height 26
click at [186, 271] on input "d. Add information about expected dis-benefits alongside the anticipated benefi…" at bounding box center [186, 267] width 0 height 8
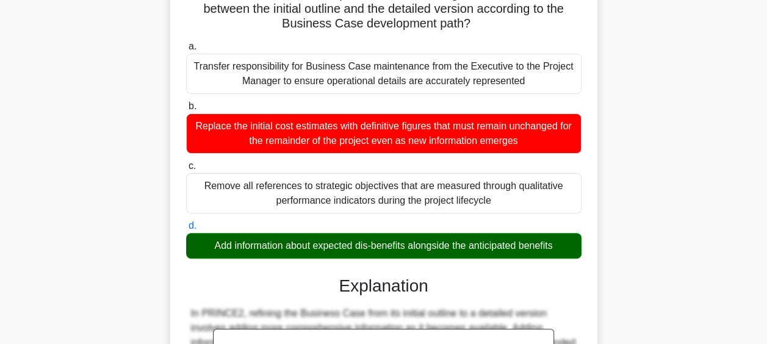
scroll to position [406, 0]
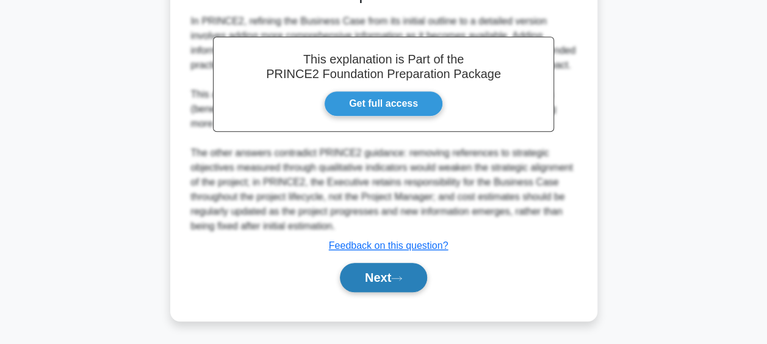
click at [383, 282] on button "Next" at bounding box center [383, 277] width 87 height 29
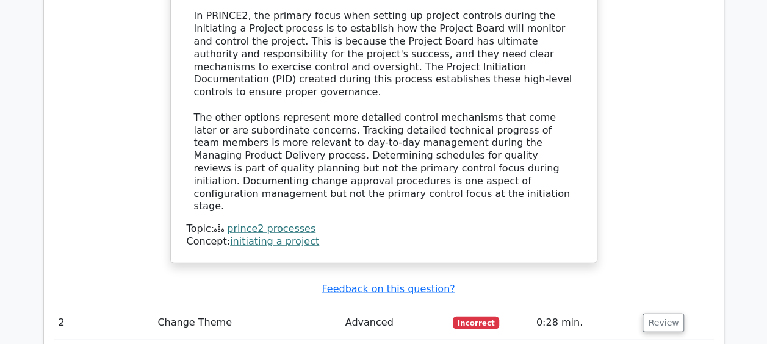
scroll to position [1586, 0]
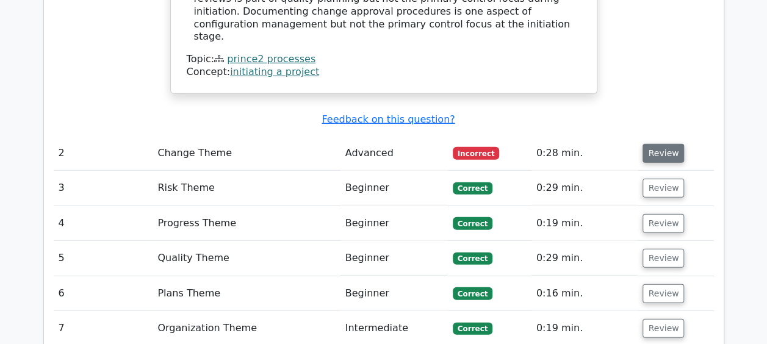
click at [662, 144] on button "Review" at bounding box center [662, 153] width 41 height 19
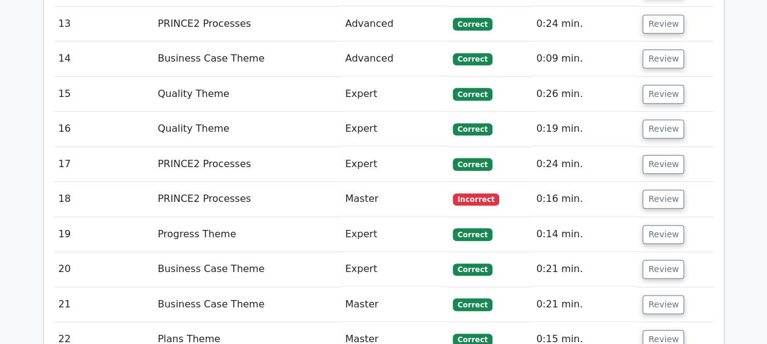
scroll to position [2805, 0]
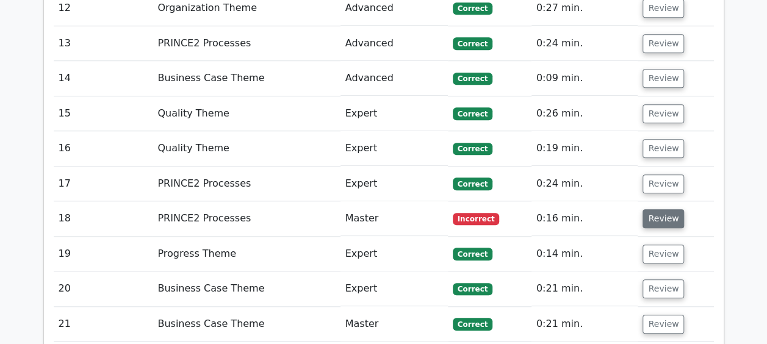
click at [655, 209] on button "Review" at bounding box center [662, 218] width 41 height 19
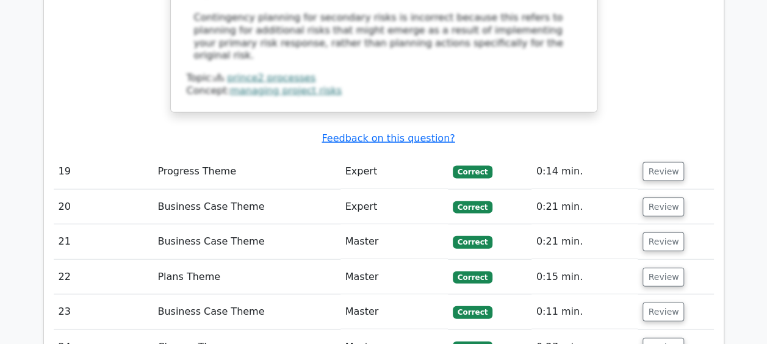
scroll to position [3659, 0]
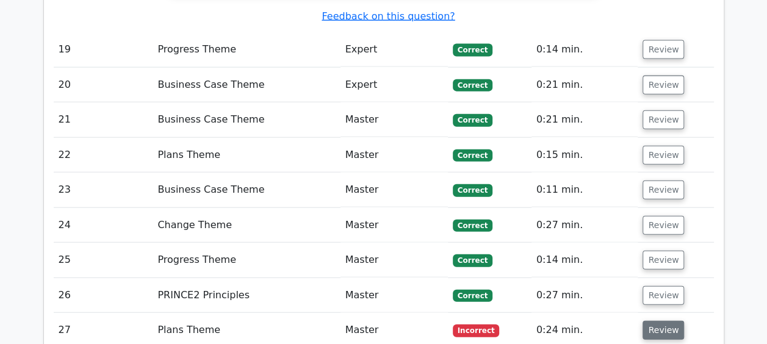
click at [659, 321] on button "Review" at bounding box center [662, 330] width 41 height 19
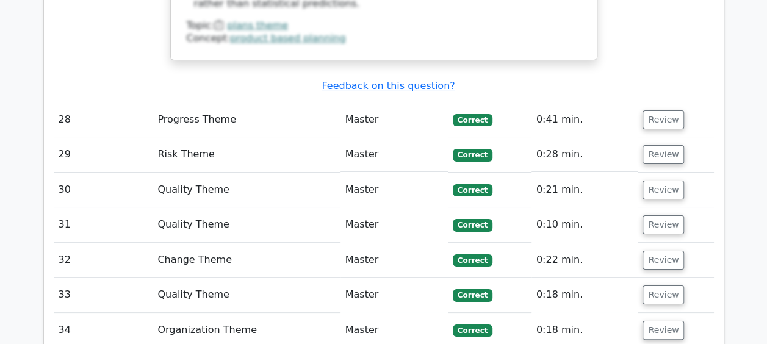
scroll to position [4574, 0]
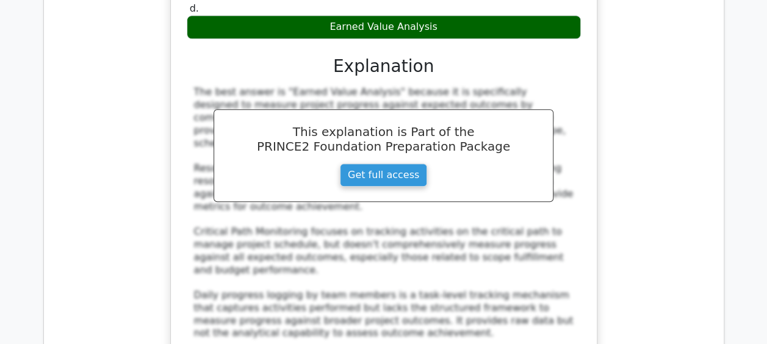
scroll to position [5245, 0]
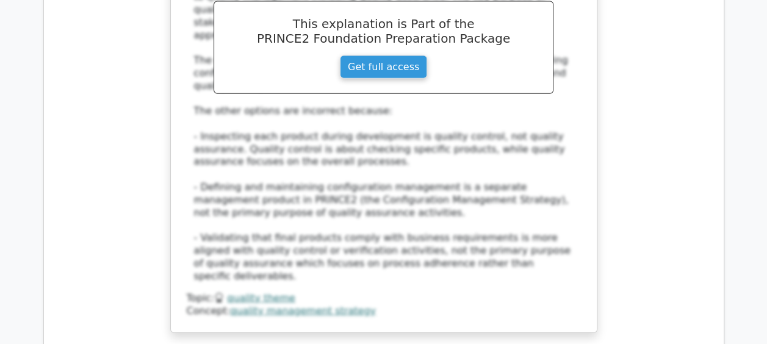
scroll to position [5915, 0]
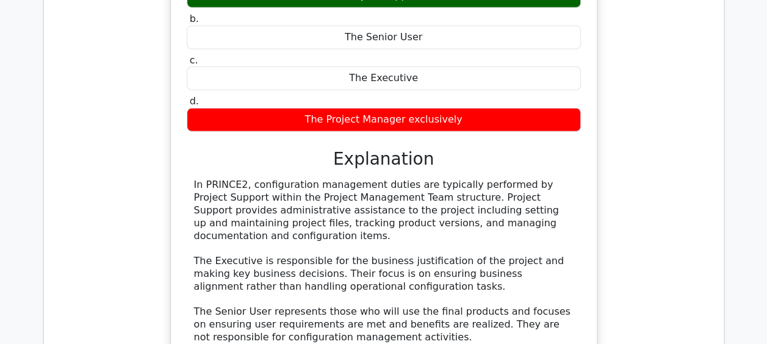
scroll to position [6586, 0]
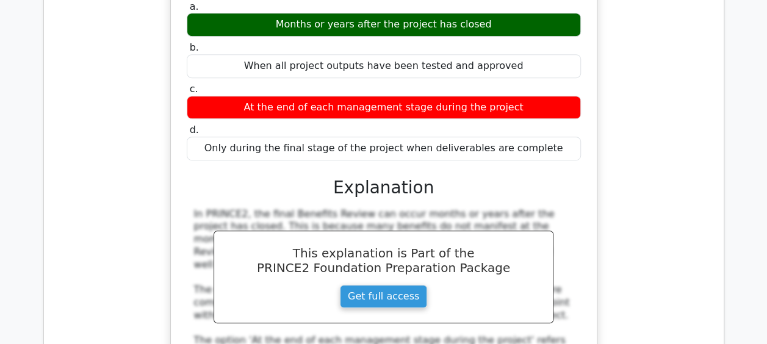
scroll to position [7196, 0]
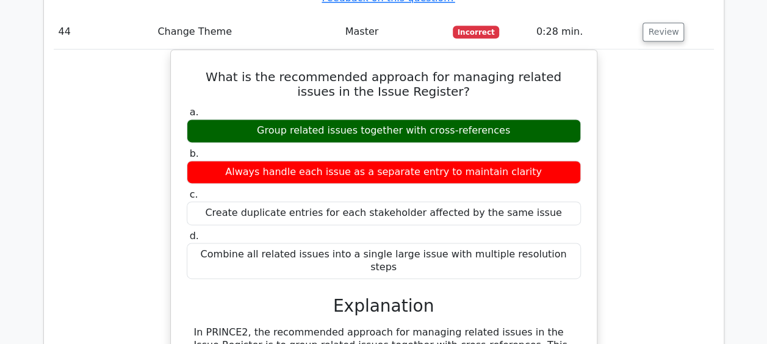
scroll to position [7989, 0]
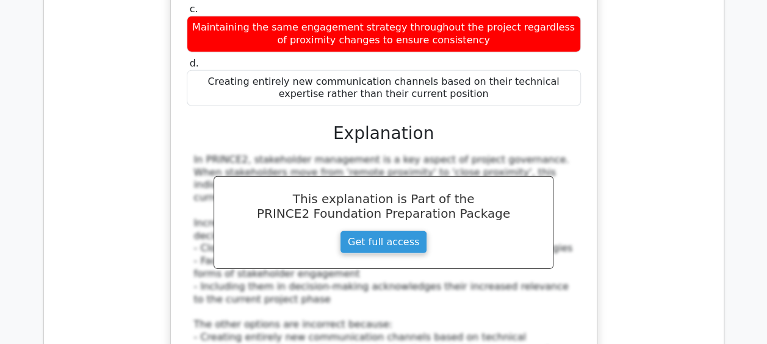
scroll to position [8660, 0]
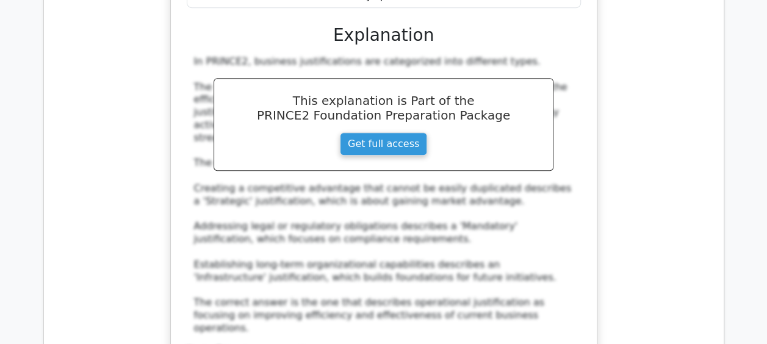
scroll to position [9574, 0]
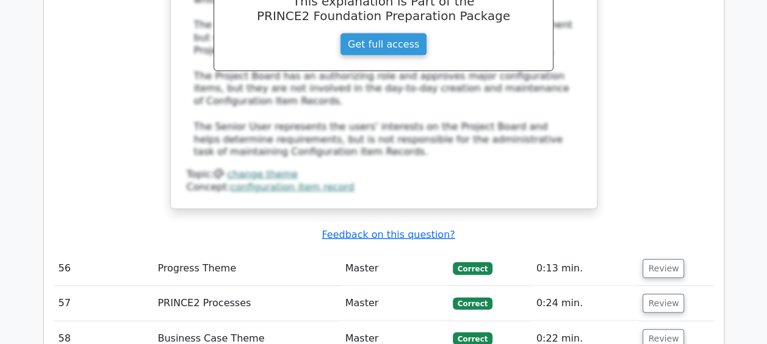
scroll to position [10550, 0]
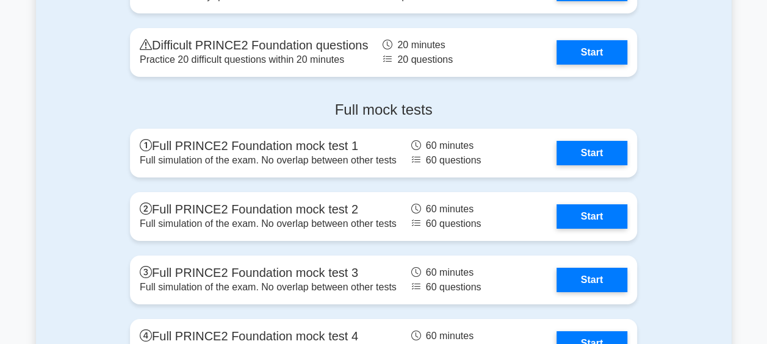
scroll to position [2195, 0]
